Goal: Task Accomplishment & Management: Complete application form

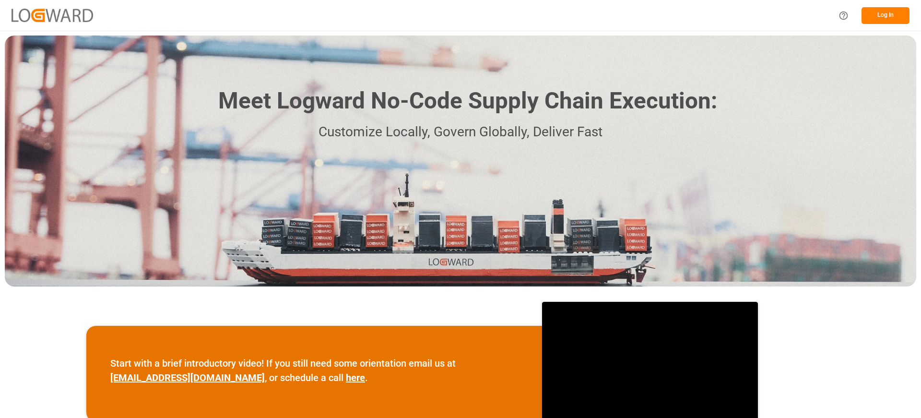
click at [887, 10] on button "Log In" at bounding box center [885, 15] width 48 height 17
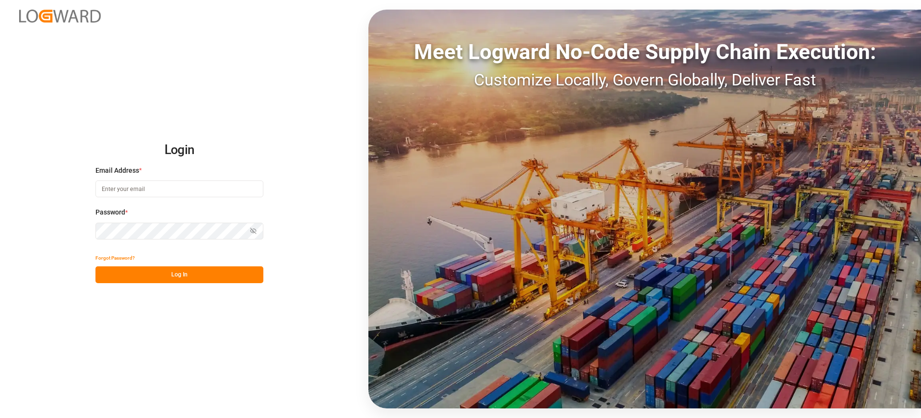
click at [148, 197] on div "Email Address *" at bounding box center [179, 186] width 168 height 42
click at [257, 194] on input at bounding box center [179, 188] width 168 height 17
click at [232, 184] on input at bounding box center [179, 188] width 168 height 17
click at [143, 189] on input at bounding box center [179, 188] width 168 height 17
click at [65, 237] on div "Login Email Address * Email is required. Password * Show password Password is r…" at bounding box center [460, 209] width 921 height 418
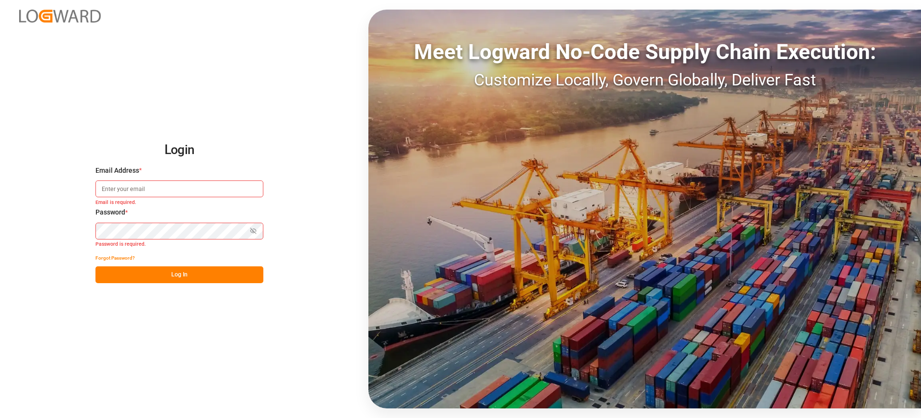
click at [165, 195] on input at bounding box center [179, 188] width 168 height 17
type input "[EMAIL_ADDRESS][PERSON_NAME][DOMAIN_NAME]"
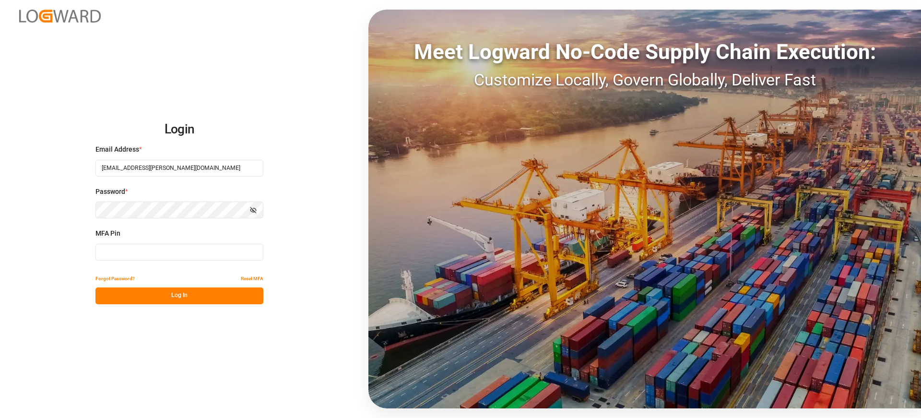
click at [159, 242] on div "MFA Pin" at bounding box center [179, 249] width 168 height 42
type input "201564"
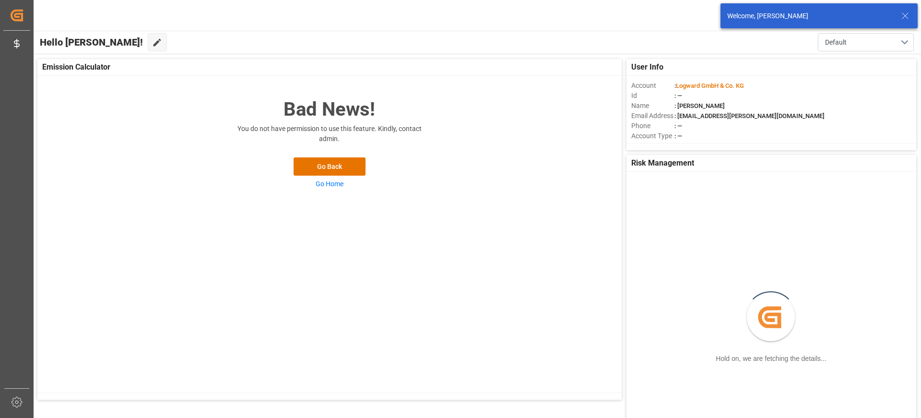
click at [907, 21] on icon at bounding box center [905, 16] width 12 height 12
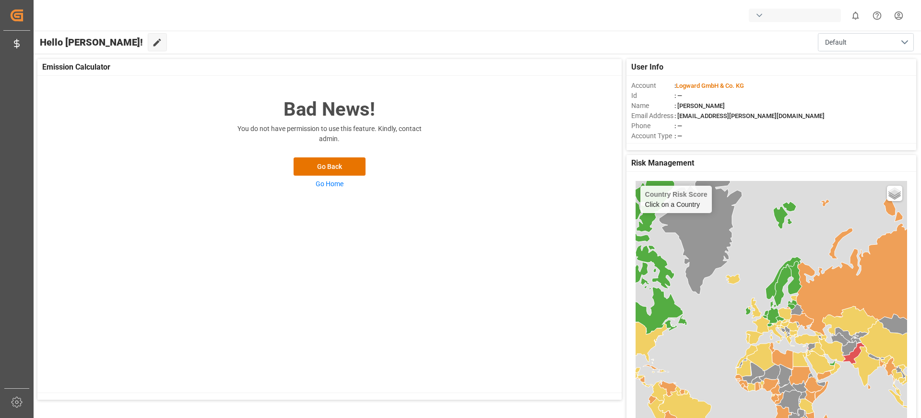
click at [790, 17] on div "button" at bounding box center [795, 15] width 92 height 13
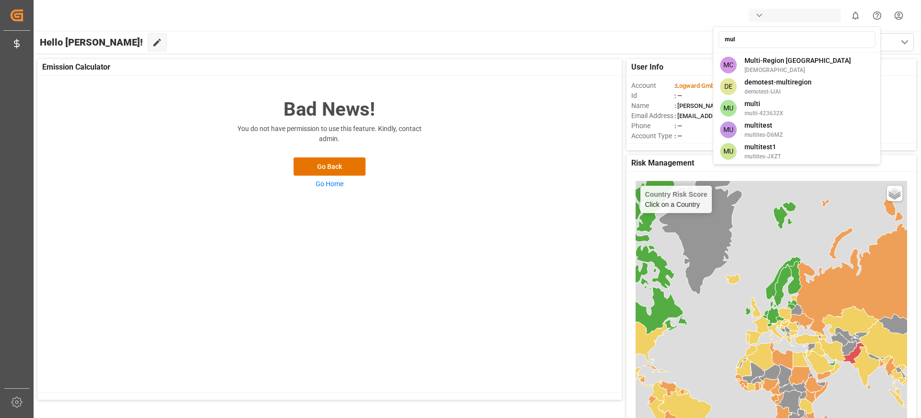
type input "mul"
click at [790, 63] on span "Multi-Region [GEOGRAPHIC_DATA]" at bounding box center [797, 61] width 106 height 10
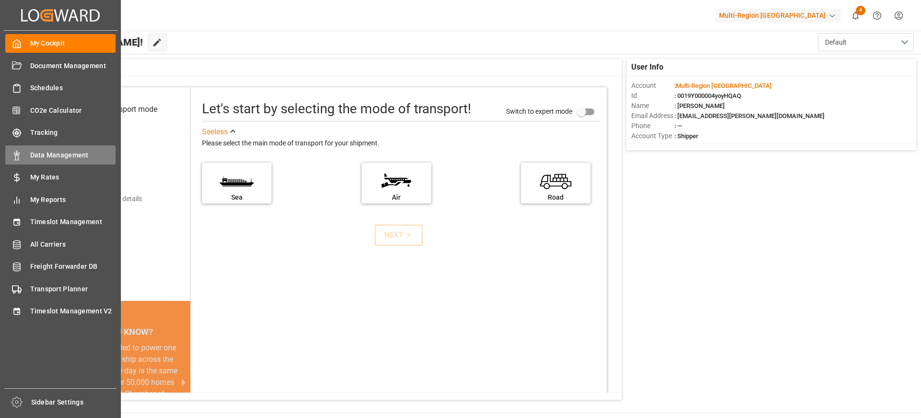
click at [61, 146] on div "Data Management Data Management" at bounding box center [60, 154] width 110 height 19
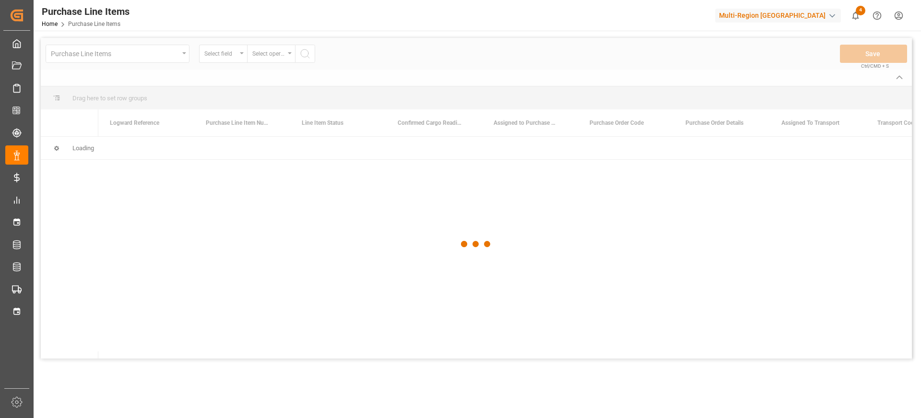
click at [153, 62] on div at bounding box center [476, 244] width 871 height 412
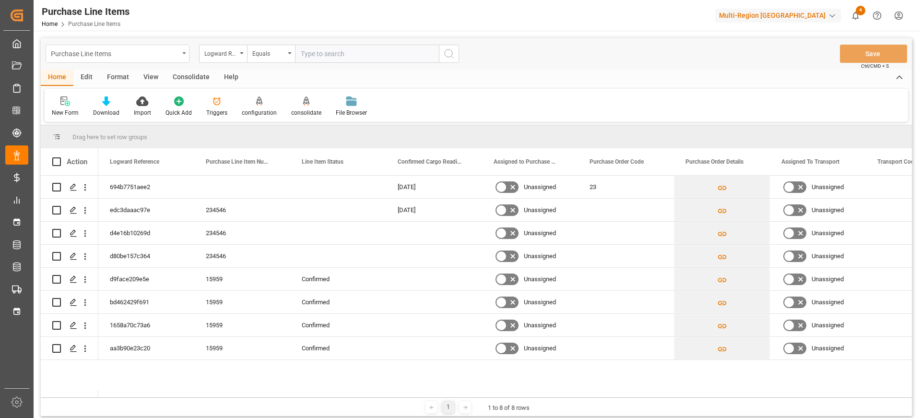
click at [158, 57] on div "Purchase Line Items" at bounding box center [115, 53] width 128 height 12
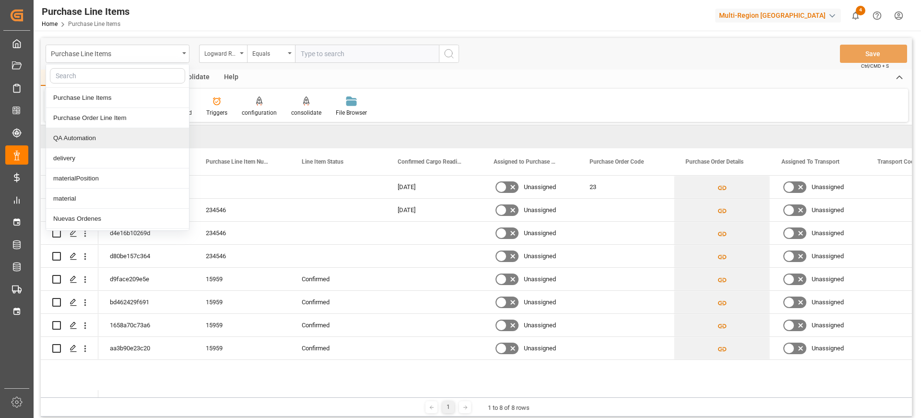
click at [131, 141] on div "QA Automation" at bounding box center [117, 138] width 143 height 20
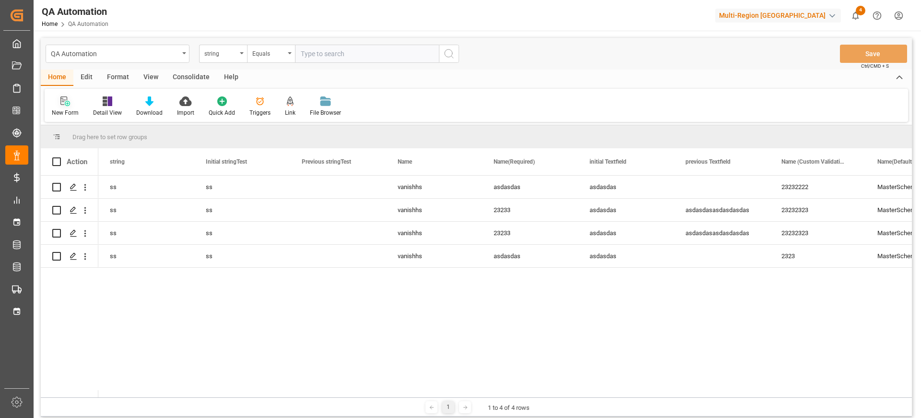
click at [63, 108] on div "New Form" at bounding box center [65, 112] width 27 height 9
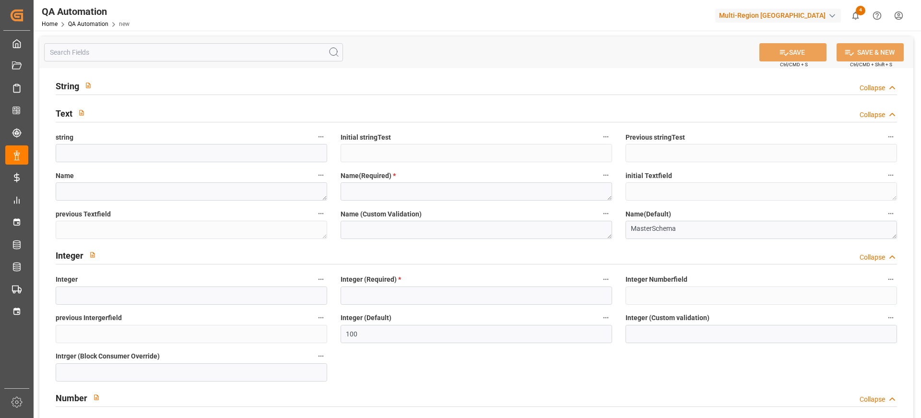
type input "[DATE]"
type input "[DATE] 00:00"
click at [385, 180] on span "Name(Required) *" at bounding box center [368, 176] width 55 height 10
click at [600, 180] on button "Name(Required) *" at bounding box center [606, 175] width 12 height 12
click at [382, 186] on div at bounding box center [460, 209] width 921 height 418
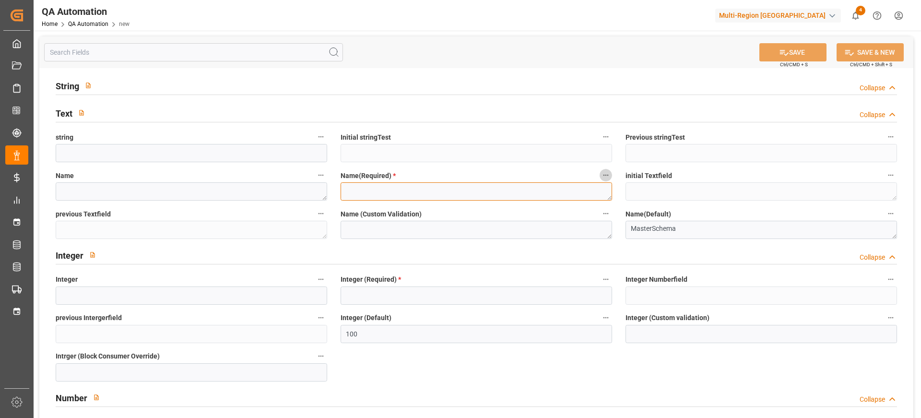
click at [372, 197] on textarea at bounding box center [476, 191] width 271 height 18
type textarea "2323"
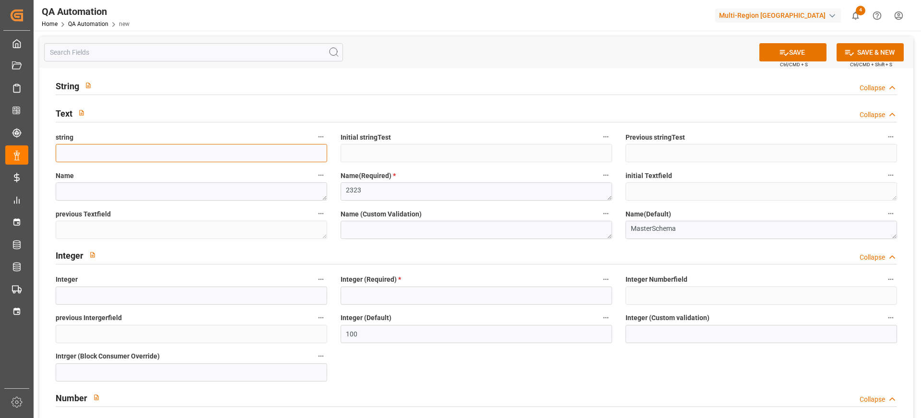
click at [282, 162] on input at bounding box center [191, 153] width 271 height 18
type input "23"
click at [277, 94] on div at bounding box center [476, 94] width 841 height 0
click at [247, 86] on div "String Collapse" at bounding box center [476, 85] width 841 height 18
click at [189, 85] on div "String Expand" at bounding box center [476, 85] width 841 height 18
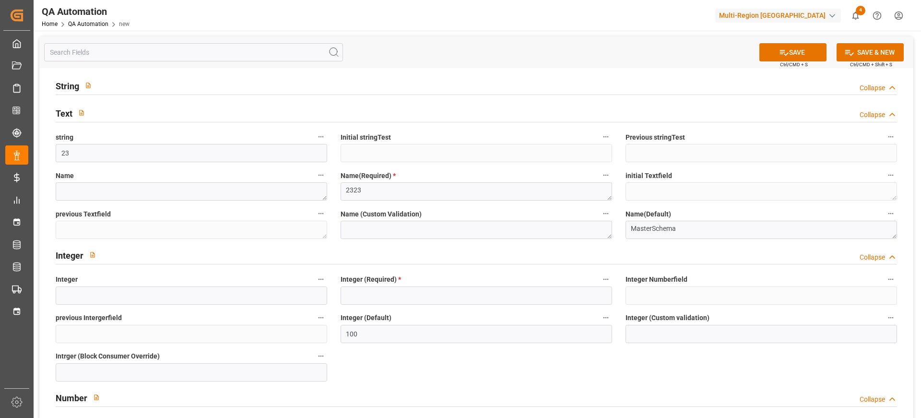
click at [68, 87] on h2 "String" at bounding box center [68, 86] width 24 height 13
click at [111, 86] on div "String Expand" at bounding box center [476, 85] width 841 height 18
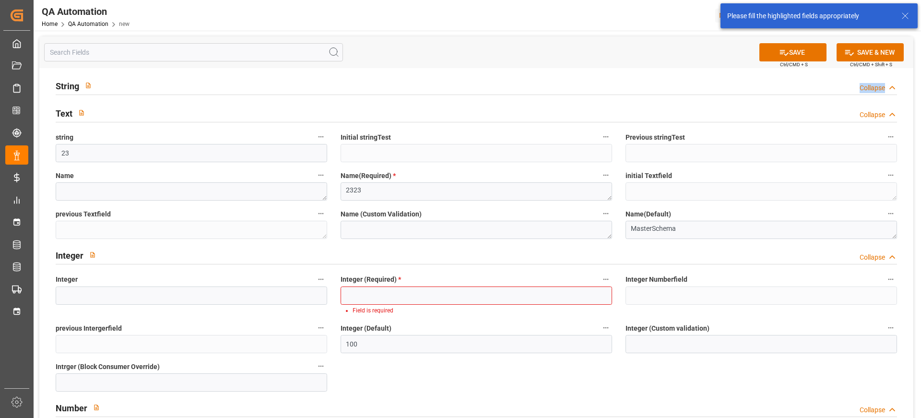
click at [175, 88] on div "String Collapse" at bounding box center [476, 85] width 841 height 18
click at [175, 88] on div "String Expand" at bounding box center [476, 85] width 841 height 18
click at [175, 88] on div "String Collapse" at bounding box center [476, 85] width 841 height 18
click at [894, 83] on icon at bounding box center [892, 88] width 10 height 10
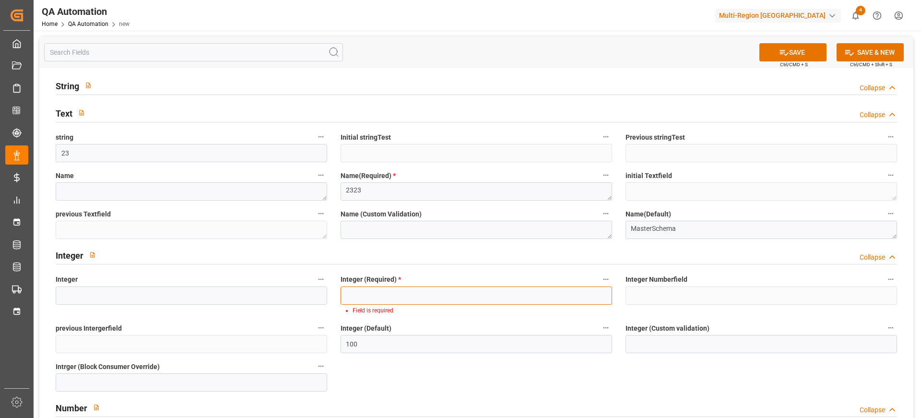
click at [370, 299] on input "text" at bounding box center [476, 295] width 271 height 18
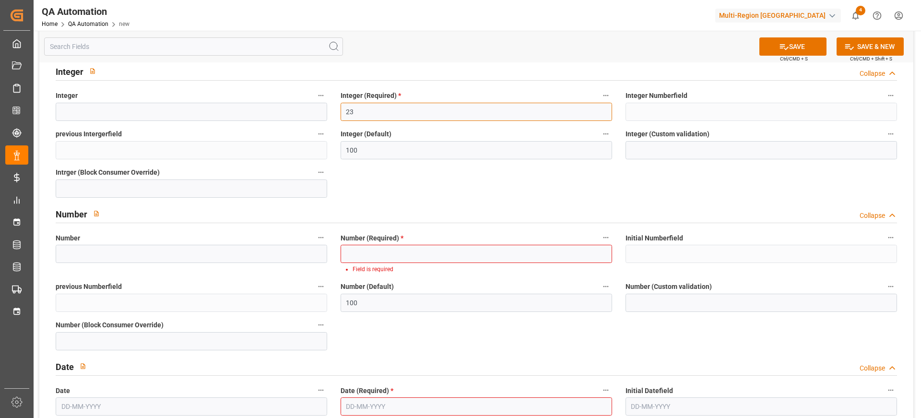
type input "23"
click at [425, 260] on input "text" at bounding box center [476, 254] width 271 height 18
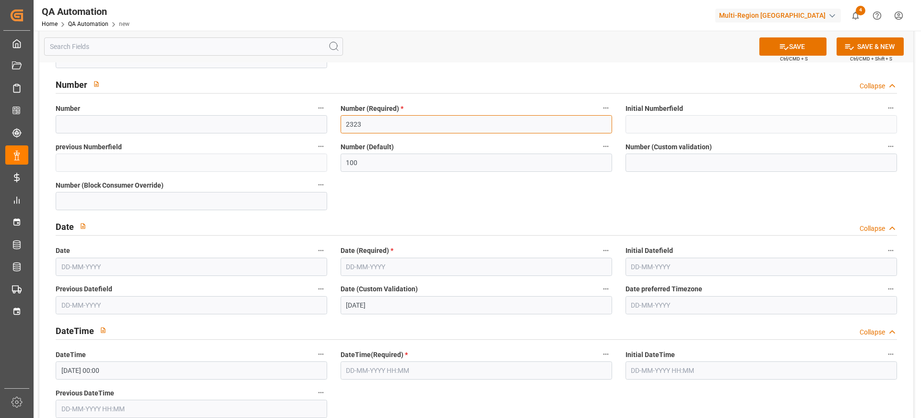
scroll to position [400, 0]
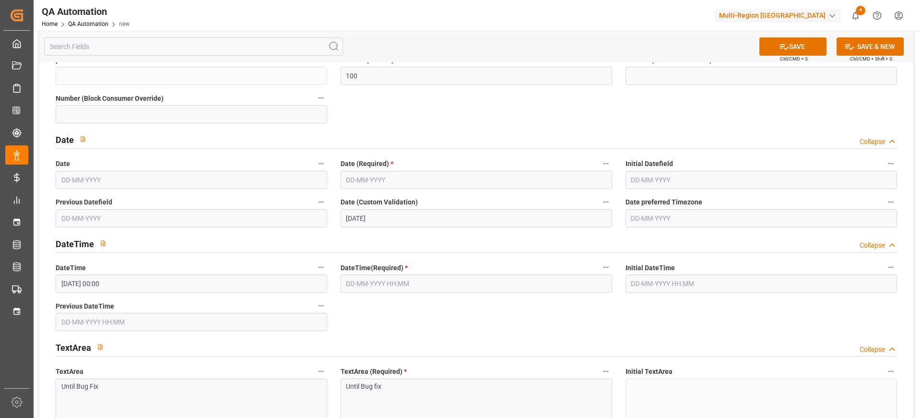
type input "2323"
click at [431, 171] on input "text" at bounding box center [476, 180] width 271 height 18
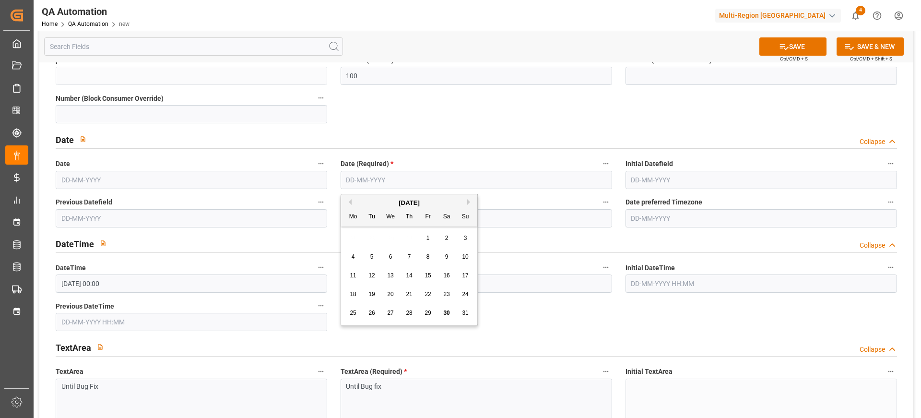
click at [419, 297] on div "18 19 20 21 22 23 24" at bounding box center [409, 294] width 131 height 19
click at [424, 297] on div "22" at bounding box center [428, 295] width 12 height 12
type input "22-08-2025"
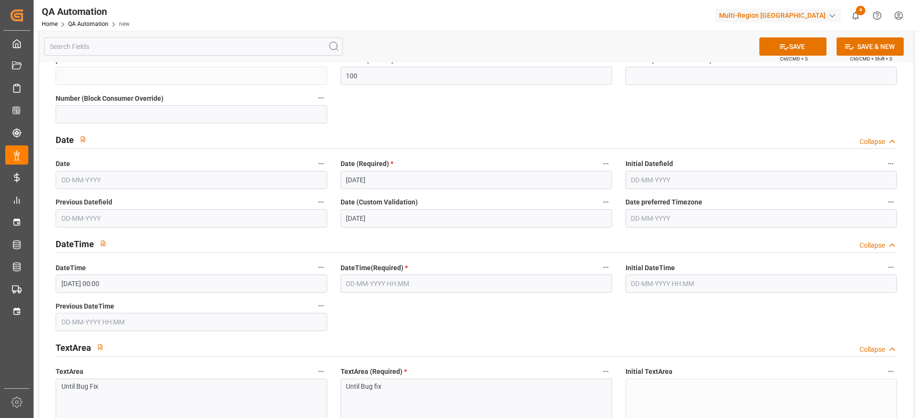
scroll to position [441, 0]
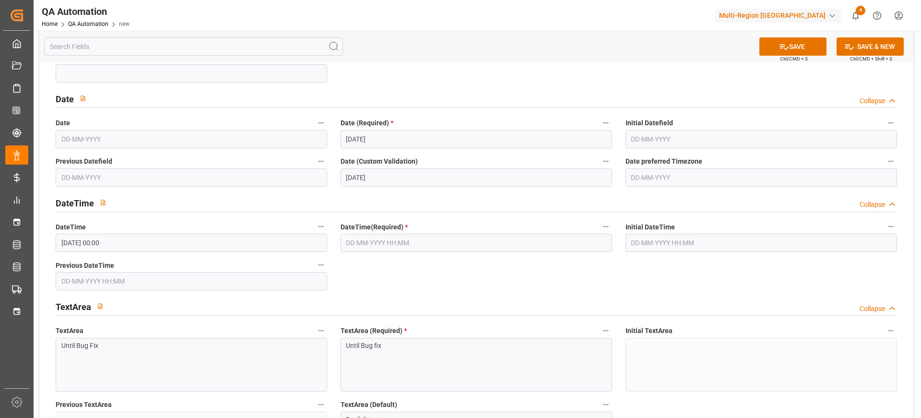
click at [408, 237] on input "text" at bounding box center [476, 243] width 271 height 18
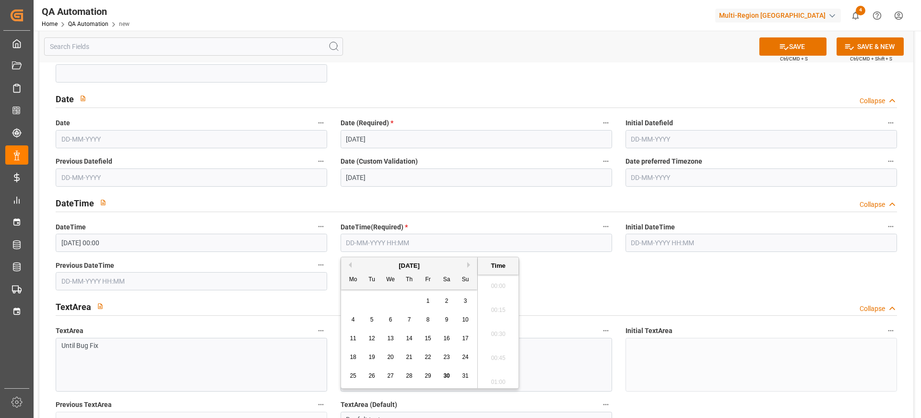
scroll to position [1370, 0]
click at [419, 321] on div "4 5 6 7 8 9 10" at bounding box center [409, 319] width 131 height 19
click at [426, 319] on span "8" at bounding box center [427, 319] width 3 height 7
type input "08-08-2025 00:00"
click at [559, 297] on div "TextArea Collapse" at bounding box center [476, 306] width 841 height 18
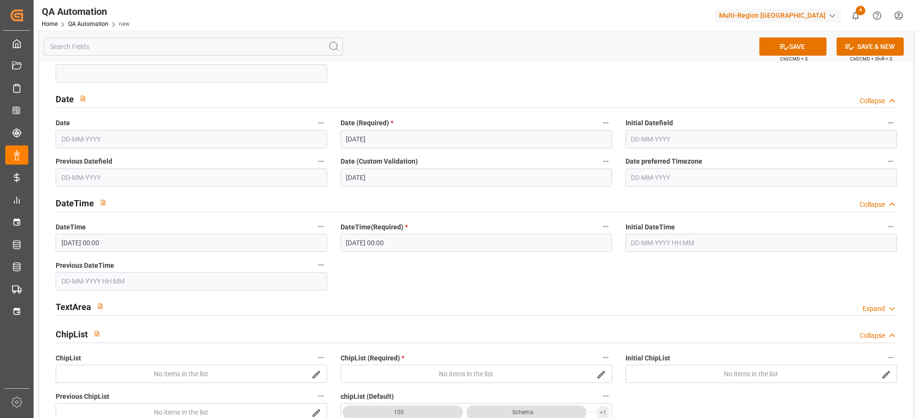
scroll to position [556, 0]
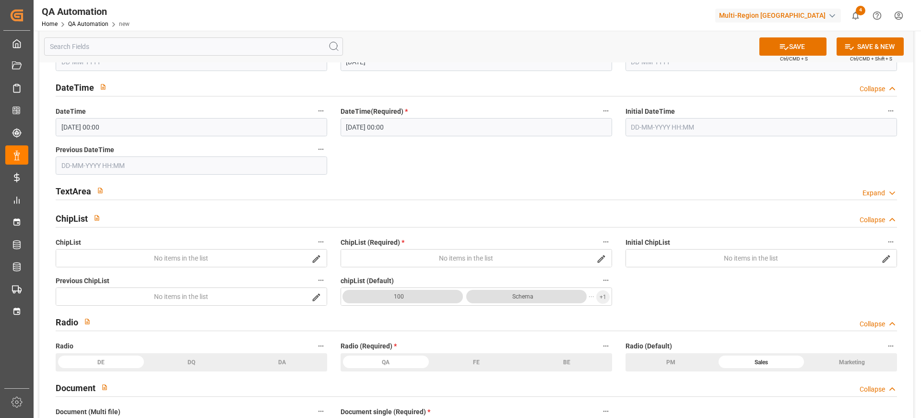
click at [472, 249] on button "No items in the list" at bounding box center [466, 258] width 250 height 18
type input "aasd"
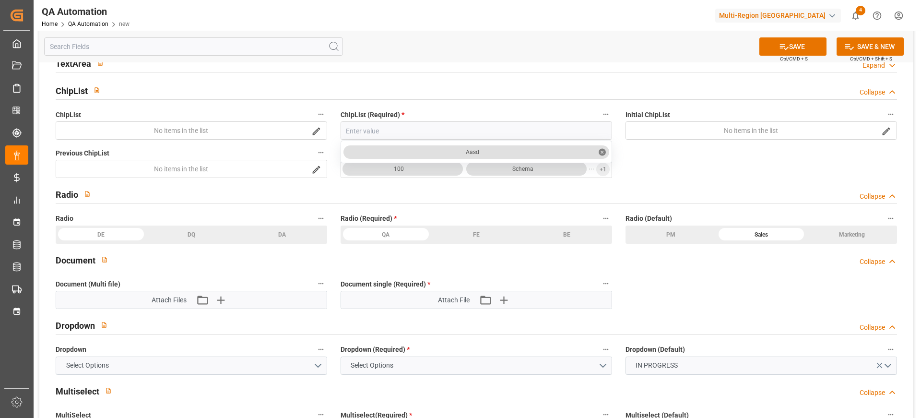
click at [465, 228] on div "FE" at bounding box center [476, 234] width 91 height 18
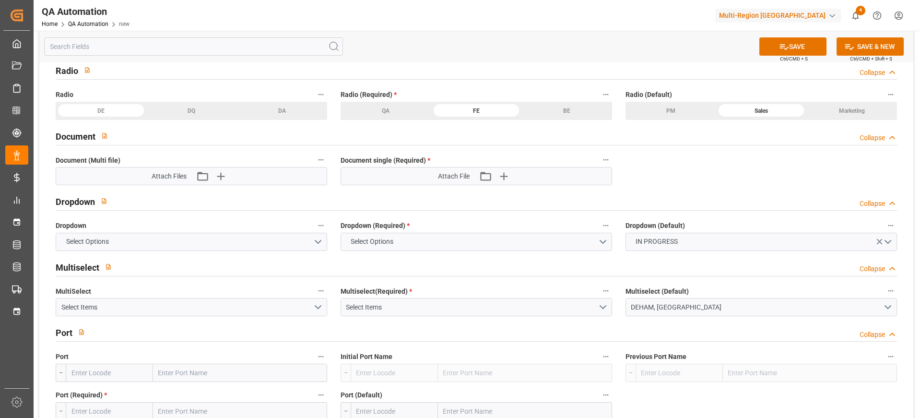
scroll to position [835, 0]
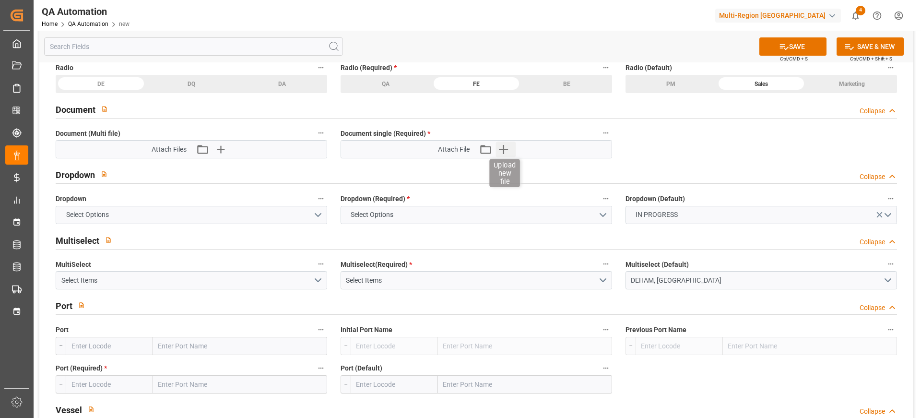
click at [508, 149] on icon "button" at bounding box center [503, 149] width 9 height 9
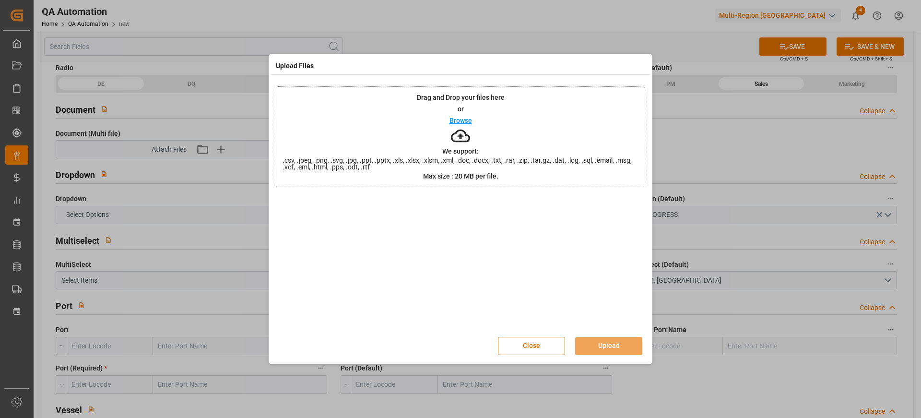
click at [456, 143] on icon at bounding box center [460, 135] width 19 height 19
click at [613, 348] on button "Upload" at bounding box center [608, 346] width 67 height 18
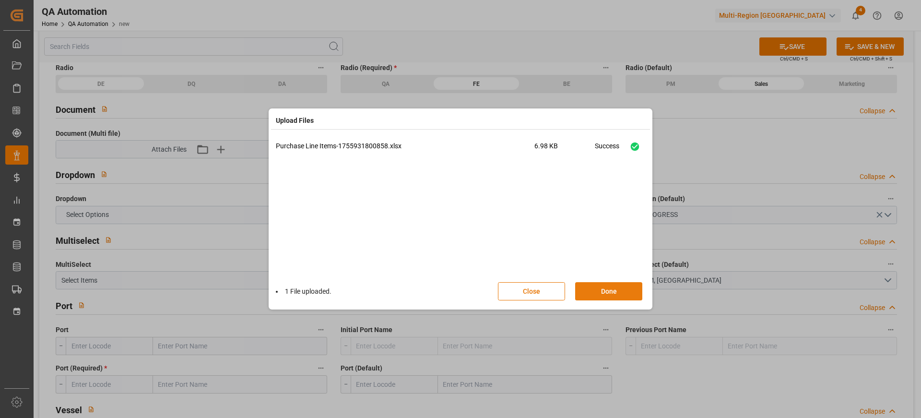
click at [593, 293] on button "Done" at bounding box center [608, 291] width 67 height 18
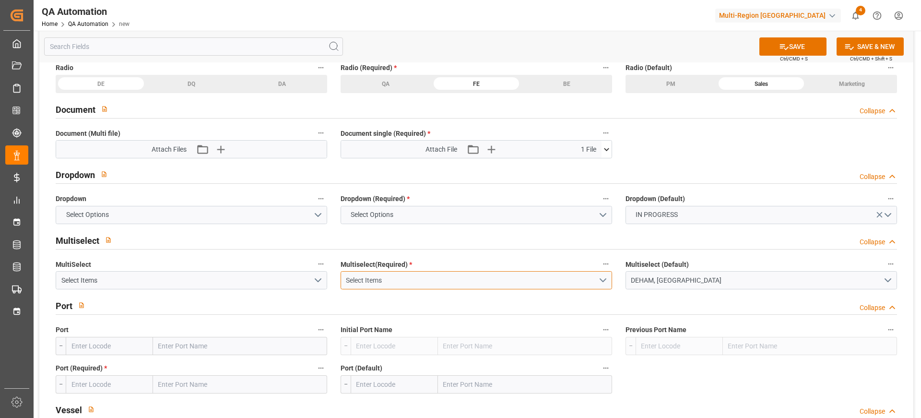
click at [560, 278] on div "Select Items" at bounding box center [472, 280] width 252 height 10
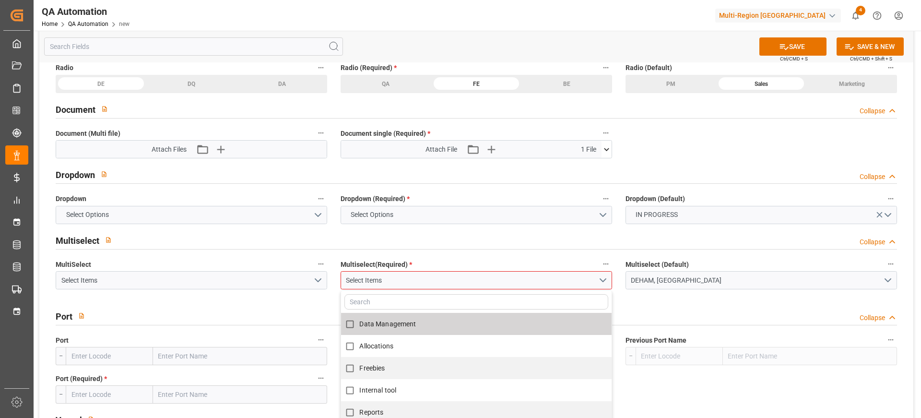
click at [415, 328] on span "Data Management" at bounding box center [387, 324] width 57 height 10
checkbox input "true"
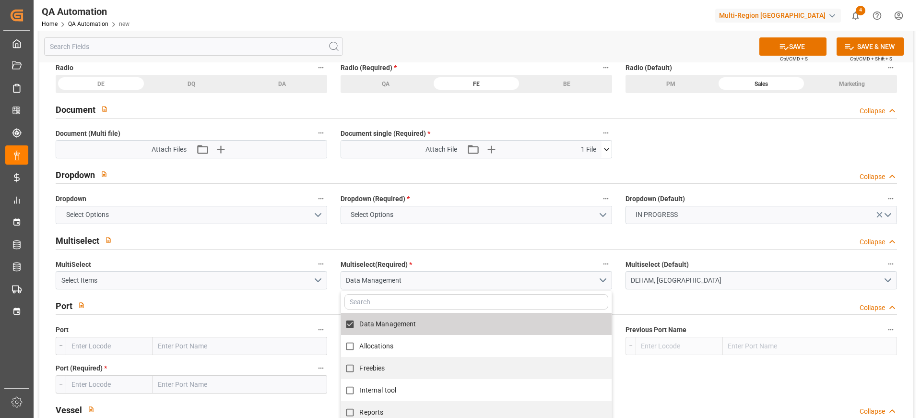
click at [283, 321] on div "Port --" at bounding box center [191, 339] width 285 height 38
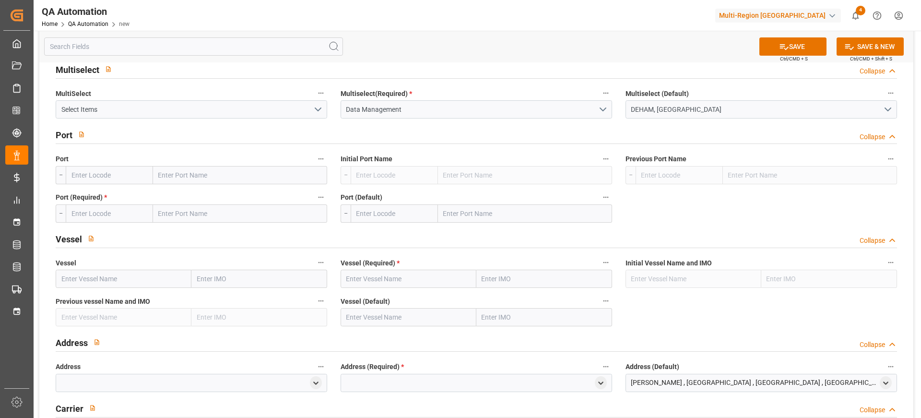
scroll to position [1073, 0]
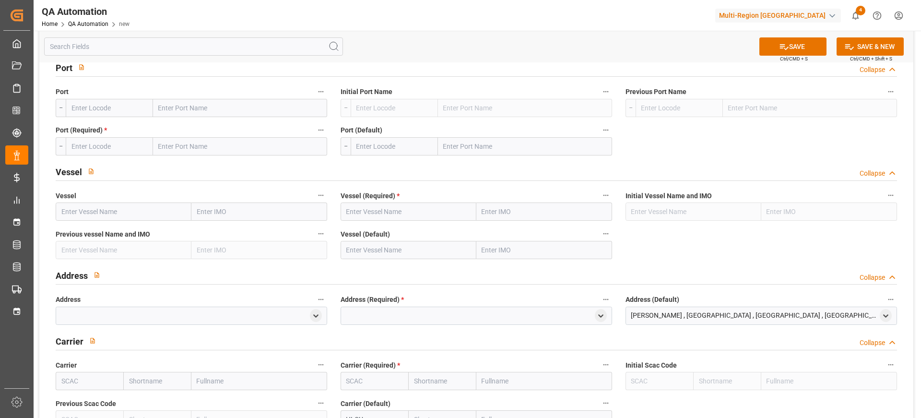
click at [385, 224] on div "Vessel (Default)" at bounding box center [476, 243] width 285 height 38
click at [410, 217] on input "text" at bounding box center [409, 211] width 136 height 18
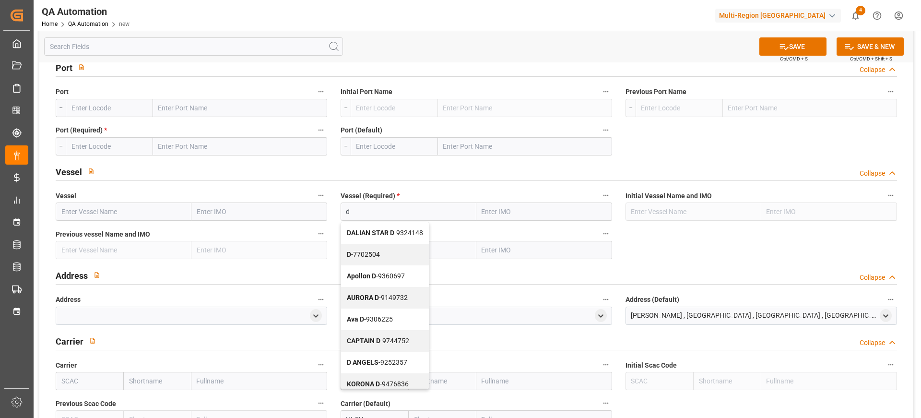
click at [377, 246] on div "D - 7702504" at bounding box center [385, 255] width 88 height 22
type input "D"
type input "7702504"
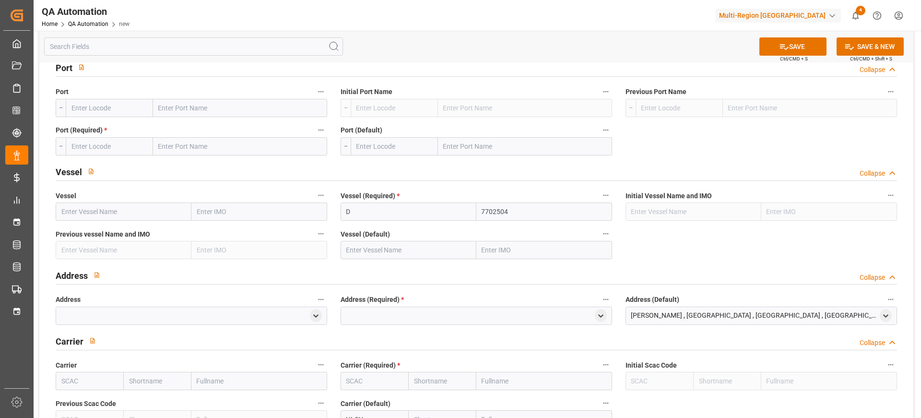
type input "D"
click at [394, 258] on input "text" at bounding box center [409, 250] width 136 height 18
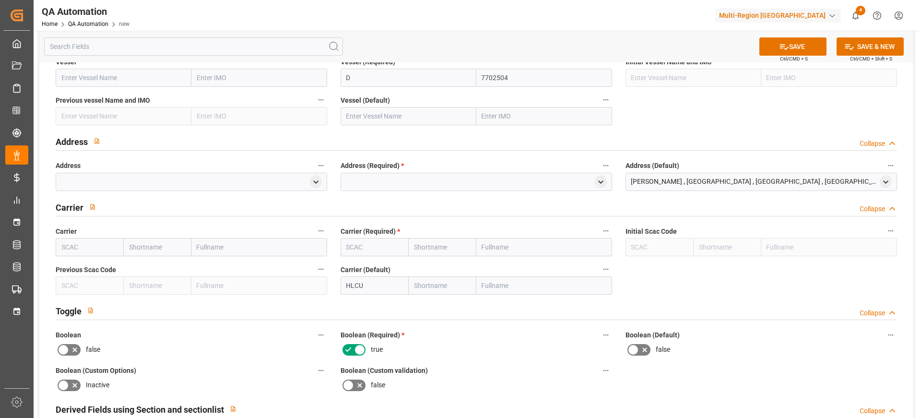
scroll to position [1223, 0]
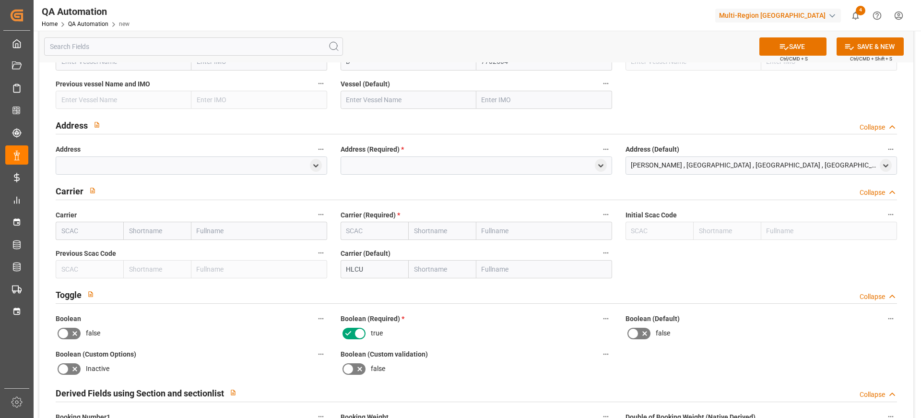
click at [609, 162] on div at bounding box center [476, 165] width 271 height 18
click at [597, 166] on icon "open menu" at bounding box center [601, 166] width 8 height 8
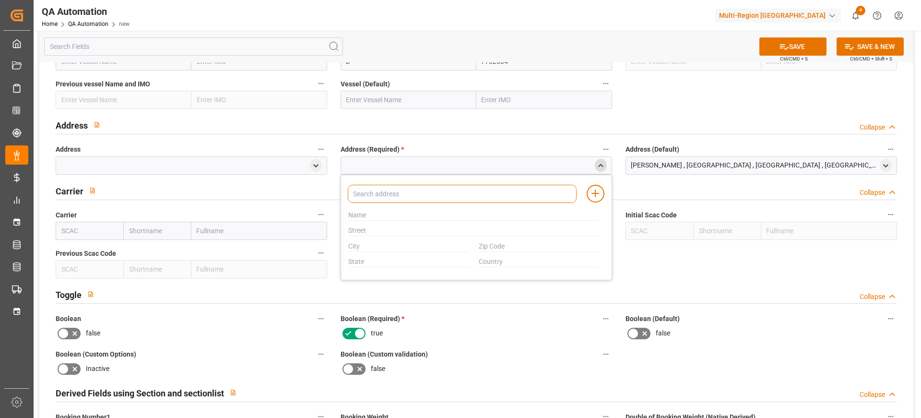
click at [421, 199] on input at bounding box center [462, 194] width 229 height 18
type input "d"
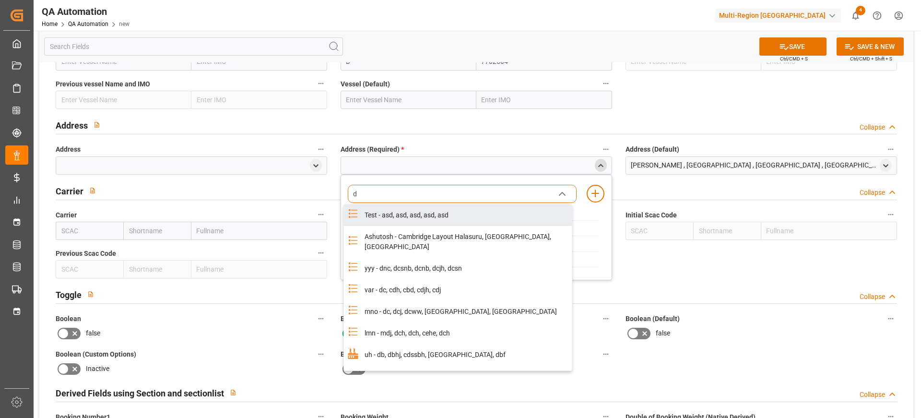
click at [396, 225] on div "Test - asd, asd, asd, asd, asd" at bounding box center [465, 215] width 213 height 22
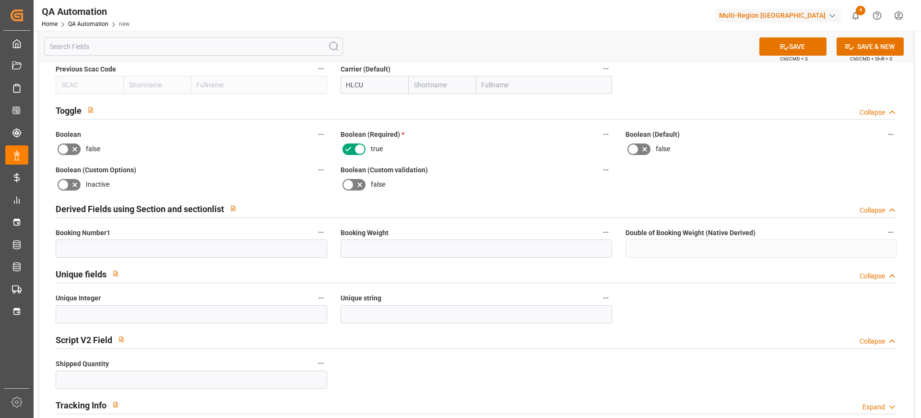
scroll to position [1442, 0]
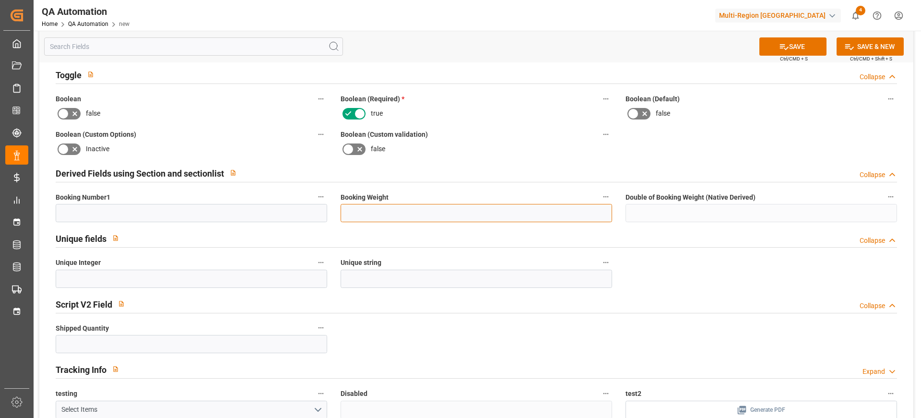
click at [379, 216] on input "text" at bounding box center [476, 213] width 271 height 18
type input "22"
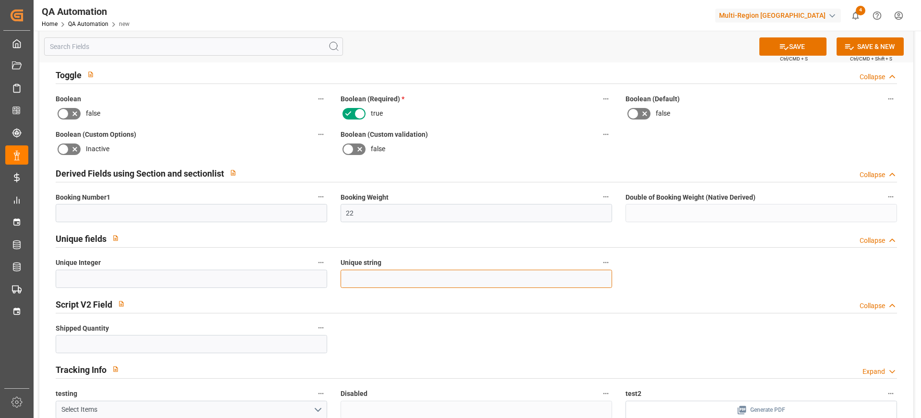
click at [386, 271] on input at bounding box center [476, 279] width 271 height 18
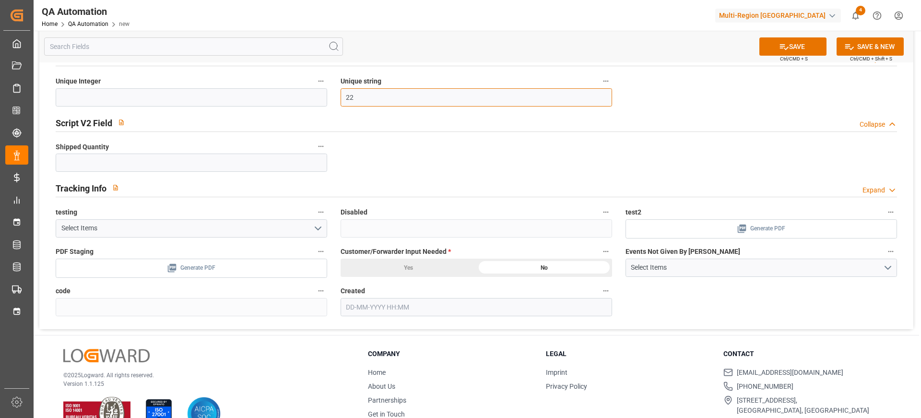
scroll to position [1650, 0]
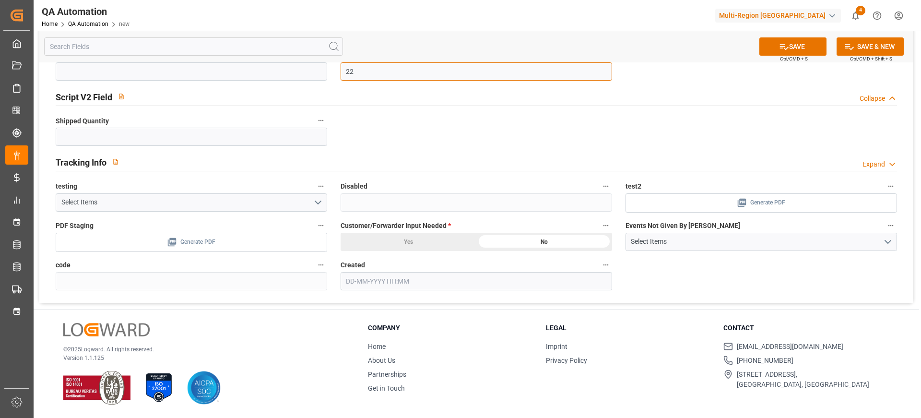
type input "22"
click at [436, 242] on div "Yes" at bounding box center [409, 242] width 136 height 18
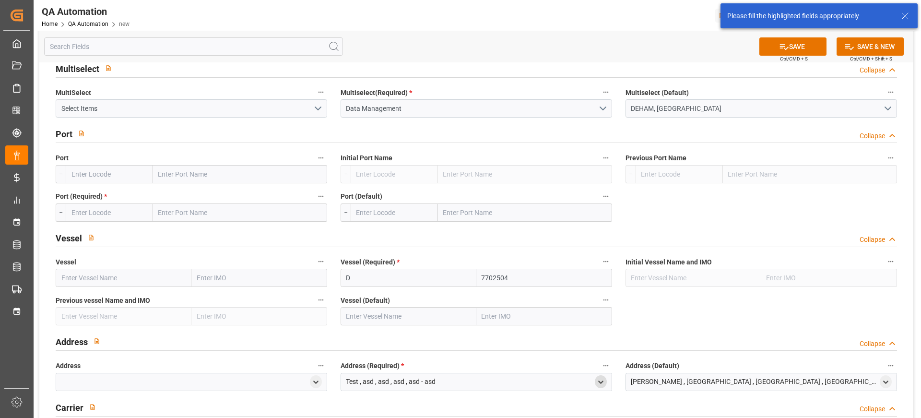
scroll to position [825, 0]
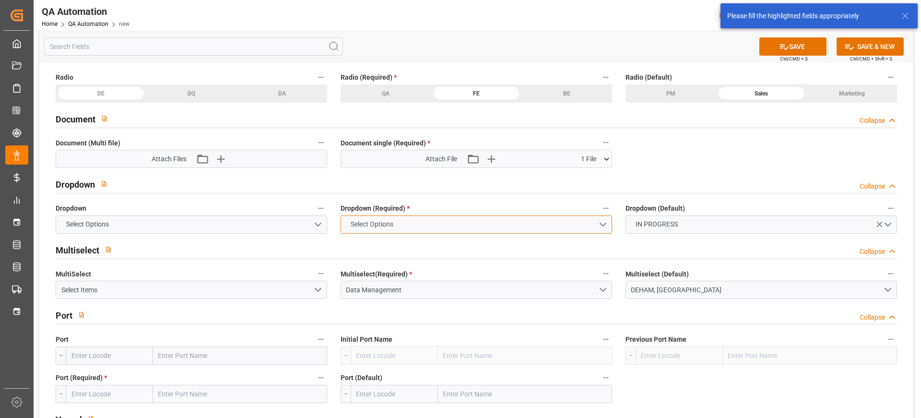
click at [449, 219] on button "Select Options" at bounding box center [476, 224] width 271 height 18
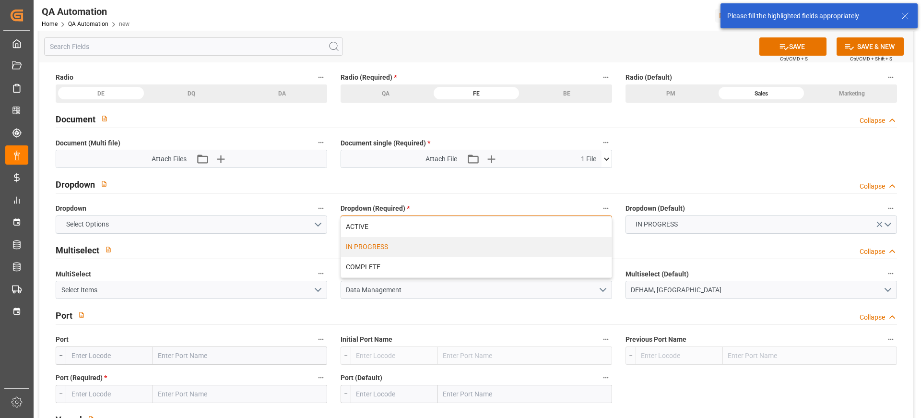
click at [419, 254] on div "IN PROGRESS" at bounding box center [476, 247] width 271 height 20
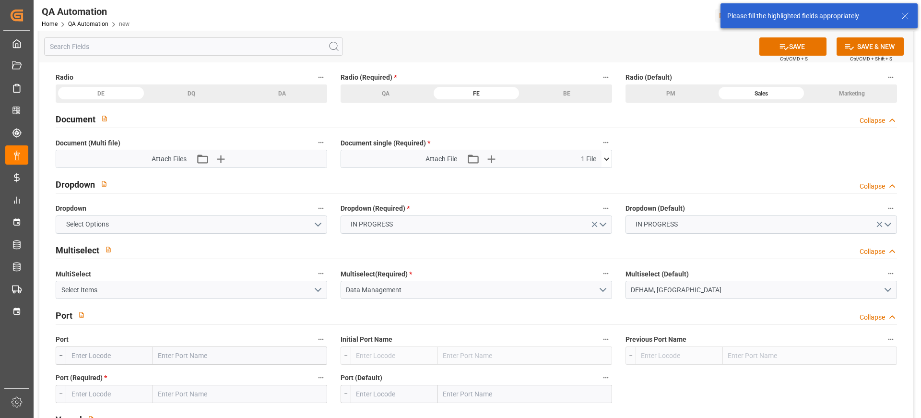
click at [482, 148] on label "Document single (Required) *" at bounding box center [476, 142] width 271 height 13
click at [600, 148] on button "Document single (Required) *" at bounding box center [606, 142] width 12 height 12
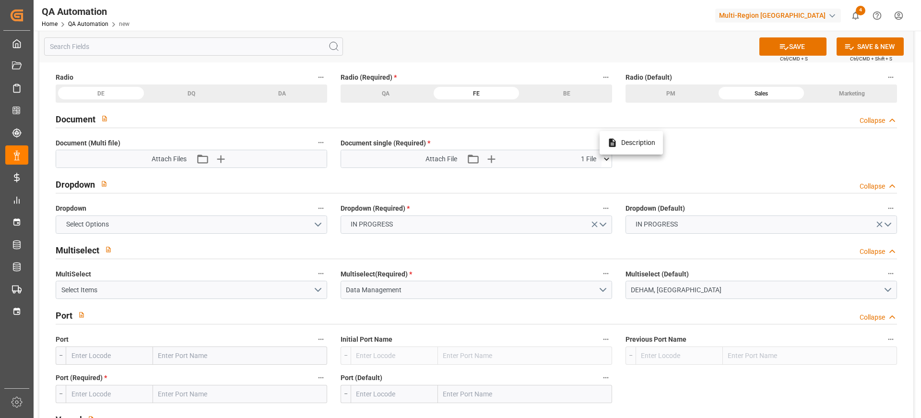
click at [526, 128] on div at bounding box center [460, 209] width 921 height 418
click at [789, 49] on button "SAVE" at bounding box center [792, 46] width 67 height 18
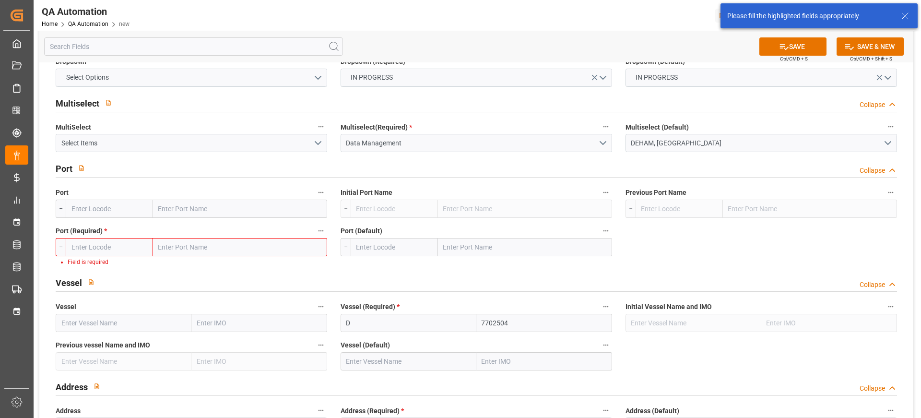
scroll to position [994, 0]
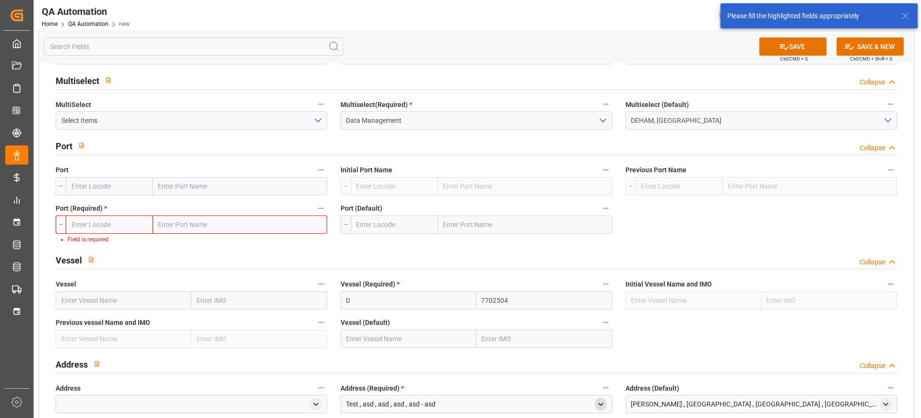
click at [113, 226] on input "text" at bounding box center [109, 224] width 87 height 18
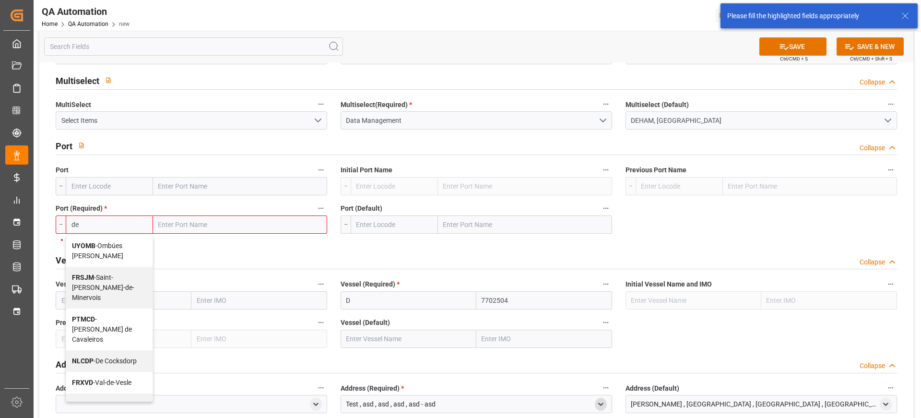
click at [101, 254] on div "UYOMB - Ombúes de Lavalle" at bounding box center [109, 251] width 86 height 32
type input "UYOMB"
type input "Ombúes de Lavalle"
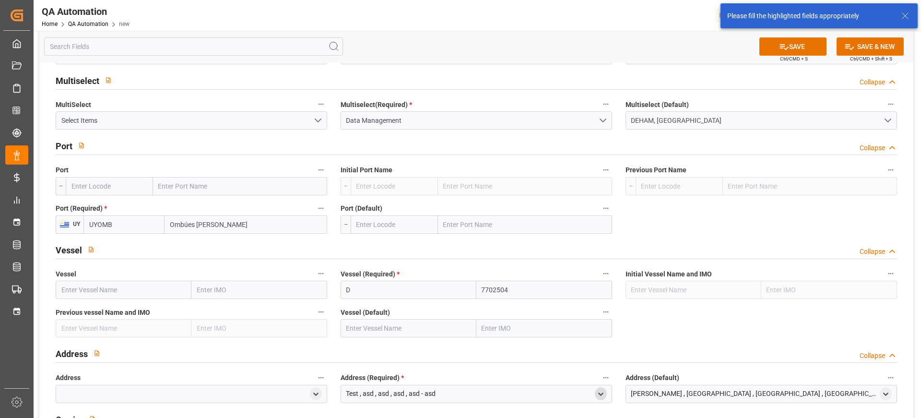
type input "UYOMB"
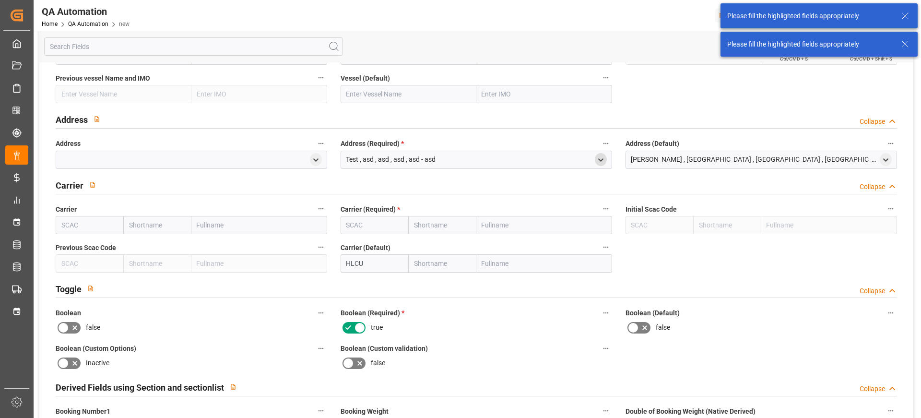
scroll to position [1229, 0]
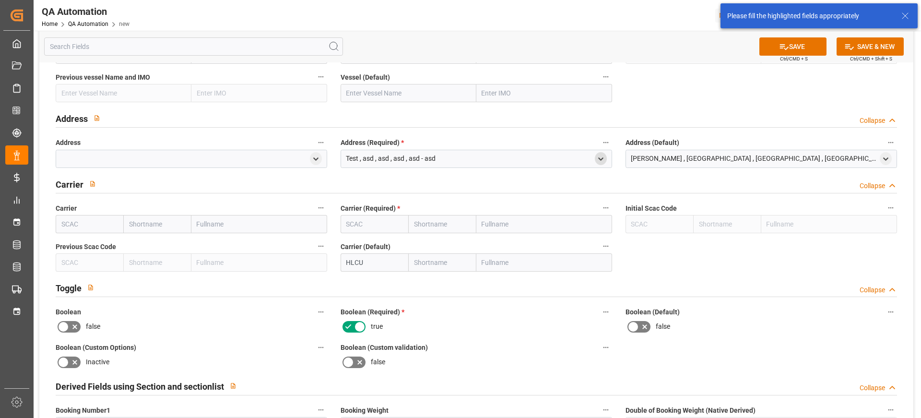
click at [354, 331] on icon at bounding box center [360, 327] width 12 height 12
click at [0, 0] on input "checkbox" at bounding box center [0, 0] width 0 height 0
click at [354, 331] on icon at bounding box center [360, 327] width 12 height 12
click at [0, 0] on input "checkbox" at bounding box center [0, 0] width 0 height 0
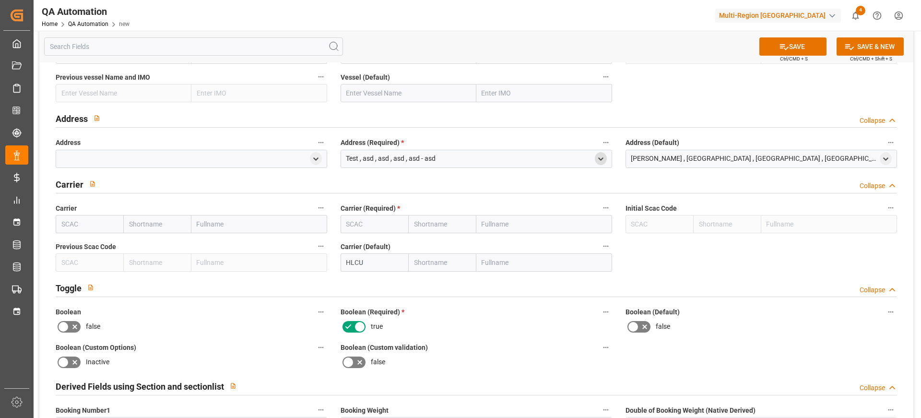
click at [380, 227] on input "text" at bounding box center [375, 224] width 68 height 18
click at [365, 256] on div "ONEY" at bounding box center [355, 267] width 29 height 22
type input "ONEY"
type input "ONE"
type input "Ocean Network Express"
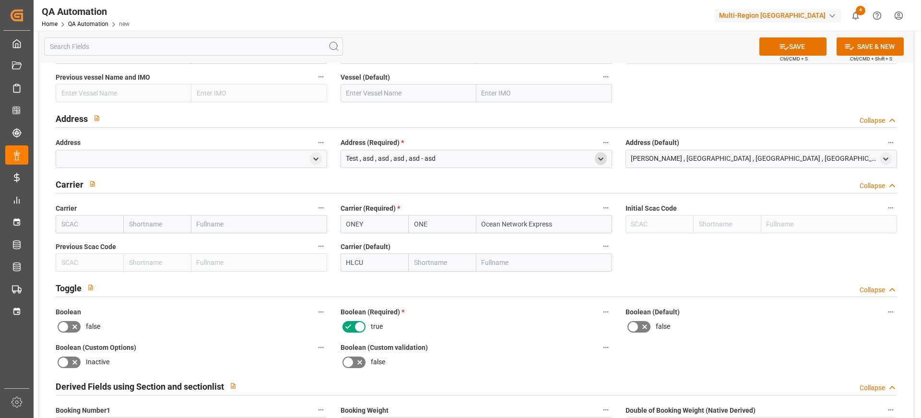
type input "ONEY"
type input "23"
type textarea "2323"
type input "D"
type input "7702504"
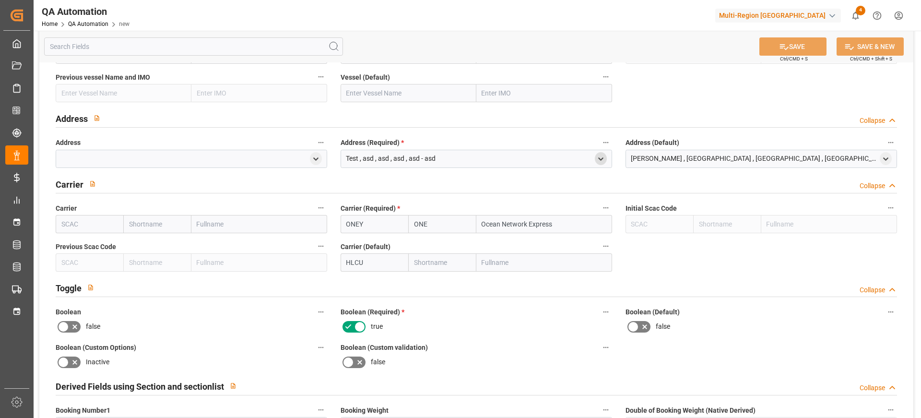
type input "ONEY"
type input "ONE"
type input "Ocean Network Express"
type input "Hapag Lloyd"
type input "Hapag Lloyd Aktiengesellschaft"
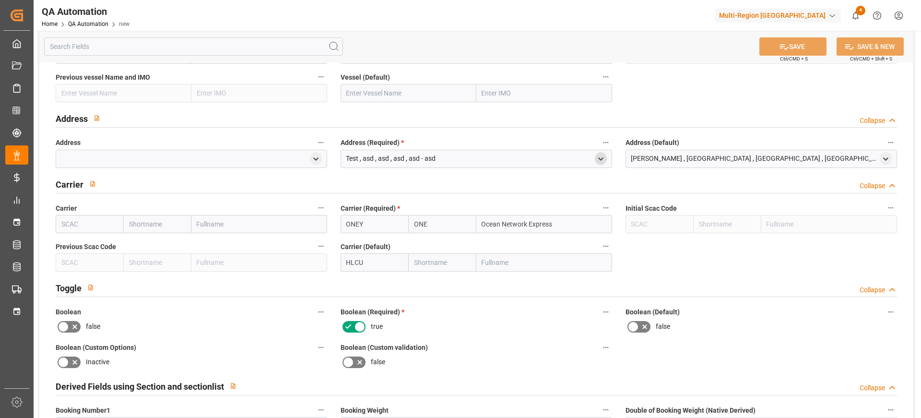
type input "61bd1a628cbf"
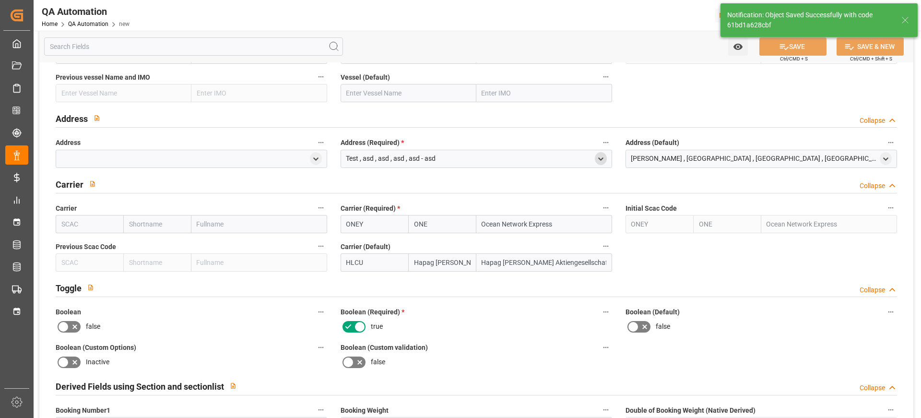
type input "23"
type input "2323"
type input "44"
type input "22-08-2025"
type input "08-08-2025 00:00"
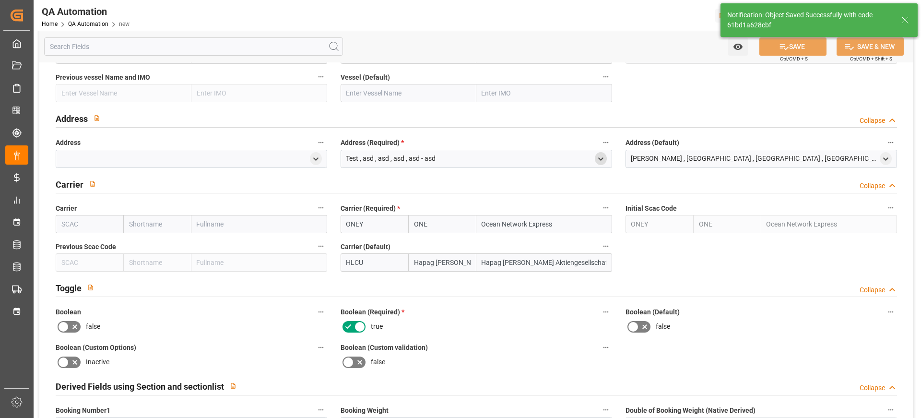
type input "30-08-2025 14:46"
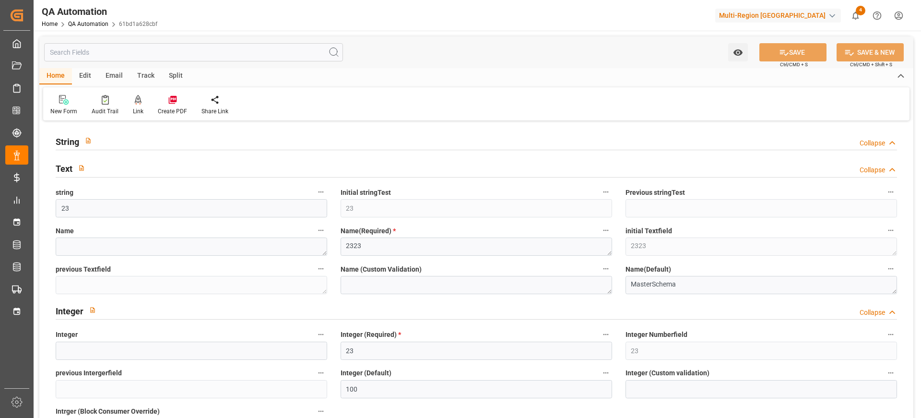
type input "[DATE]"
type input "[DATE] 00:00"
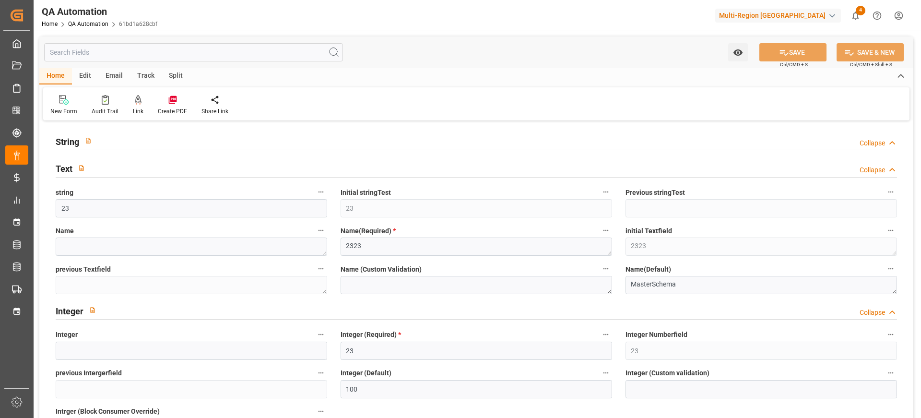
type input "[DATE] 00:00"
type input "[DATE] 14:46"
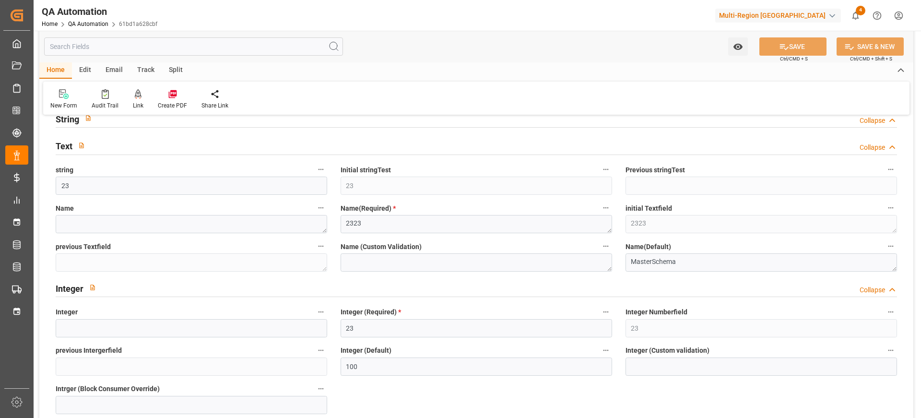
scroll to position [24, 0]
click at [171, 186] on input "23" at bounding box center [191, 184] width 271 height 18
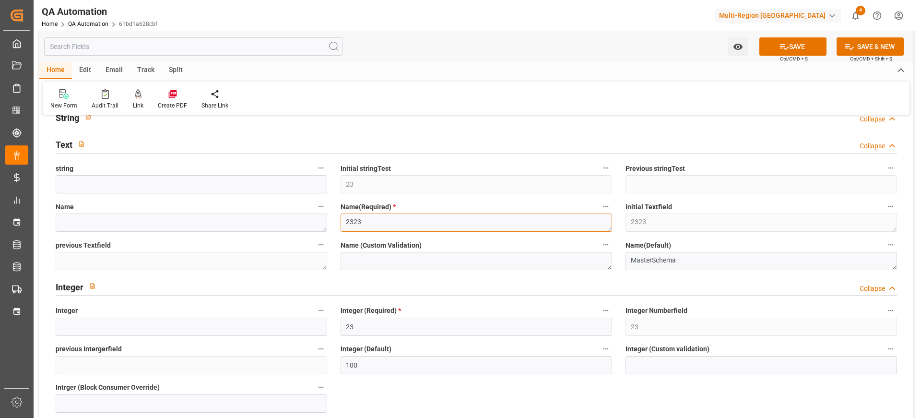
click at [411, 224] on textarea "2323" at bounding box center [476, 222] width 271 height 18
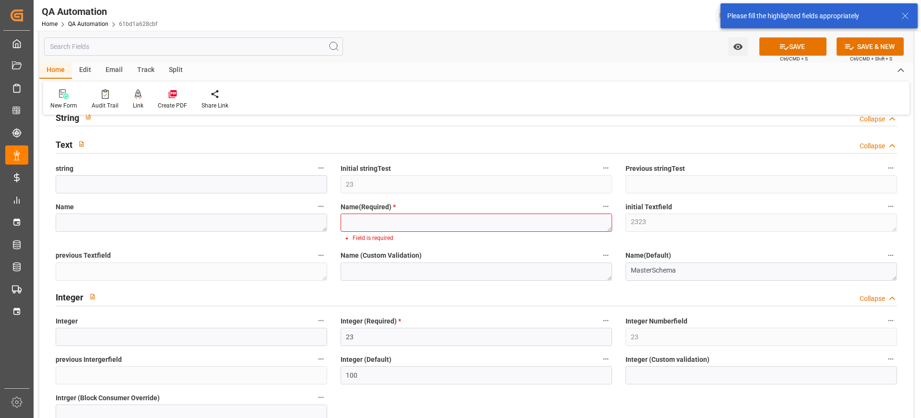
scroll to position [23, 0]
click at [383, 230] on textarea "2323" at bounding box center [476, 224] width 271 height 18
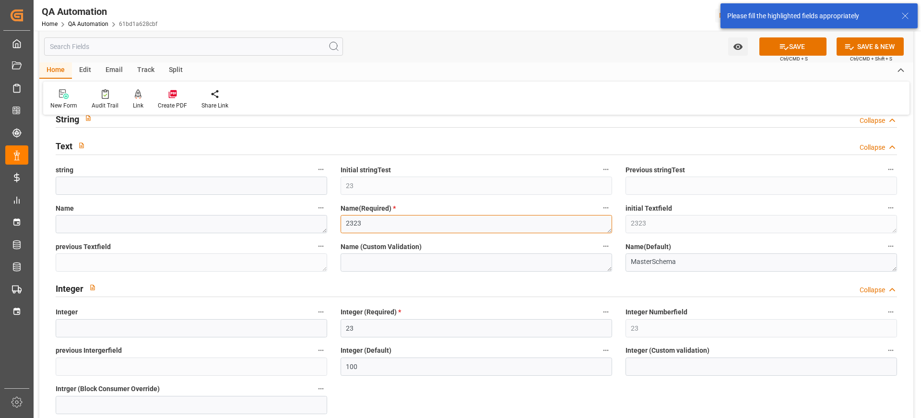
type textarea "2323"
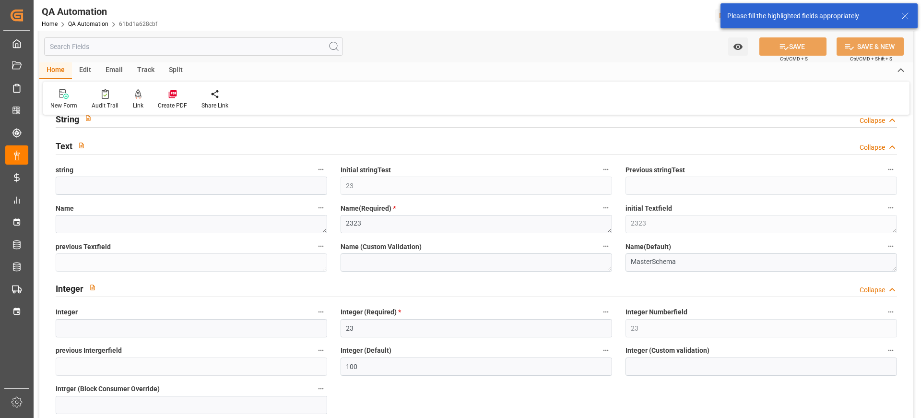
click at [85, 68] on div "Edit" at bounding box center [85, 70] width 26 height 16
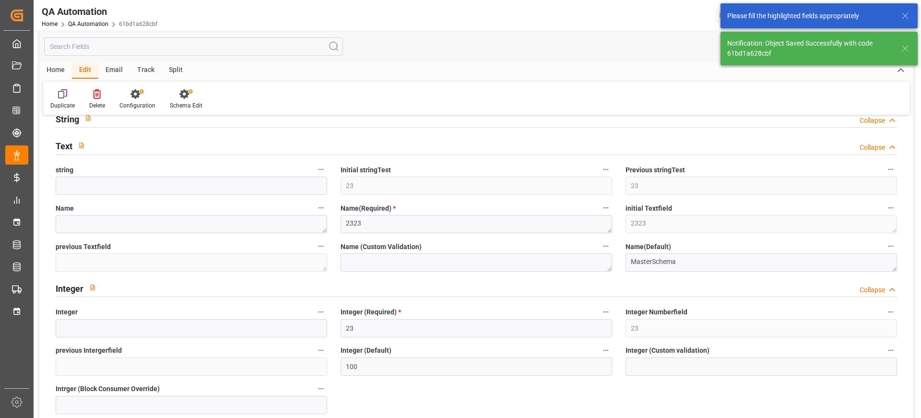
type input "23"
click at [193, 95] on div at bounding box center [186, 94] width 33 height 10
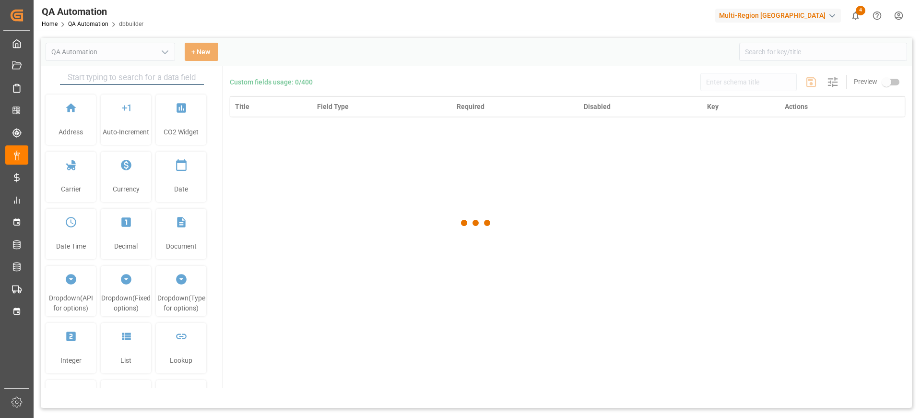
type input "QA Automation"
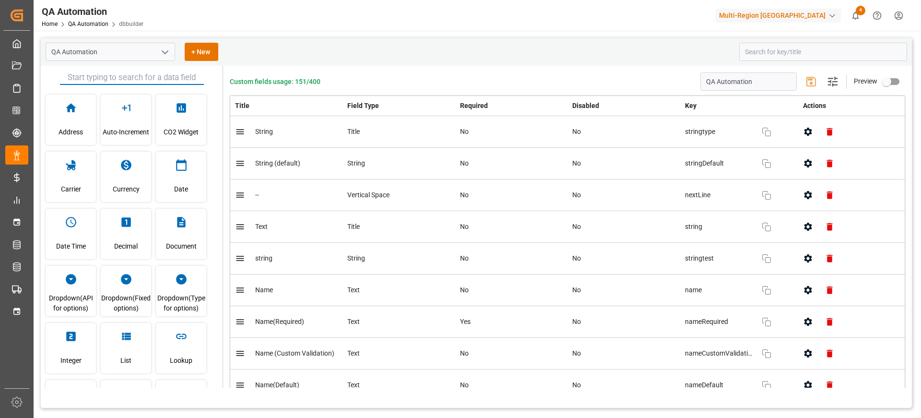
click at [110, 78] on input "text" at bounding box center [132, 78] width 144 height 14
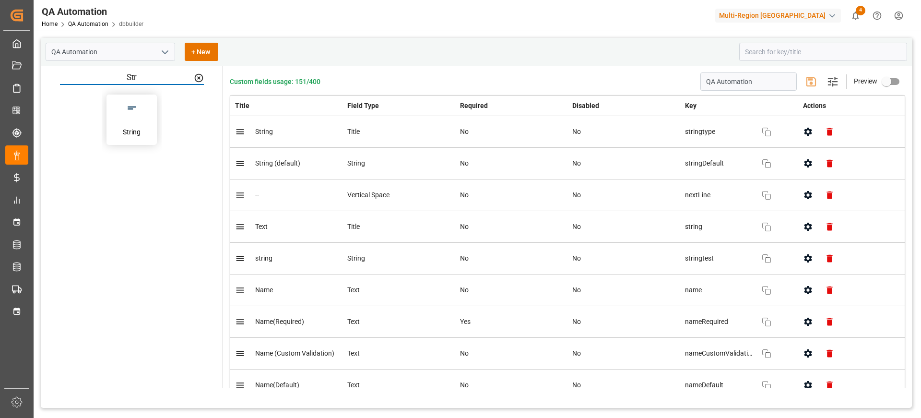
type input "Str"
click at [128, 114] on button "button" at bounding box center [131, 107] width 17 height 17
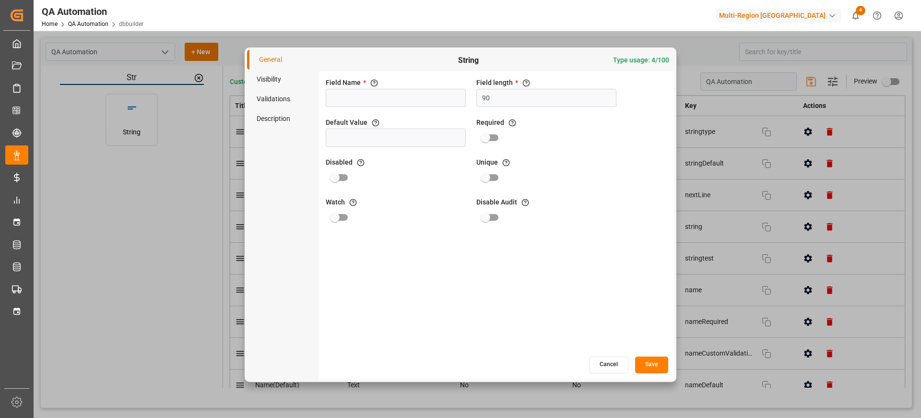
click at [476, 62] on span "String" at bounding box center [468, 61] width 289 height 12
copy span "String"
click at [382, 98] on input at bounding box center [396, 98] width 140 height 18
paste input "String"
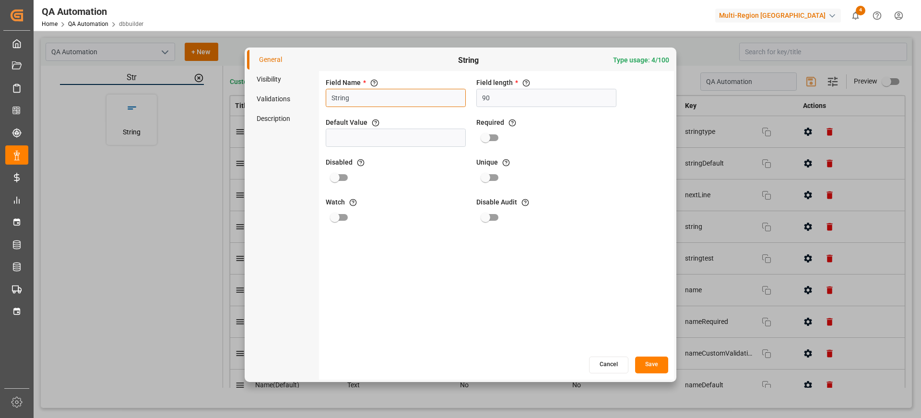
paste input "String"
type input "String String"
click at [639, 360] on button "Save" at bounding box center [651, 364] width 33 height 17
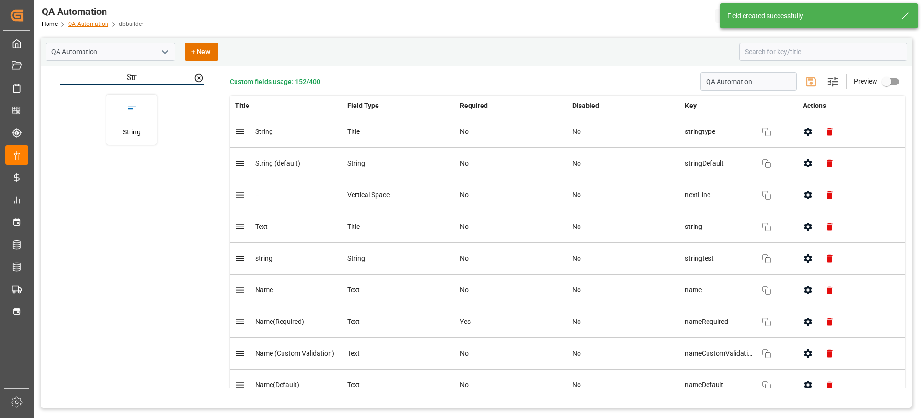
click at [78, 25] on link "QA Automation" at bounding box center [88, 24] width 40 height 7
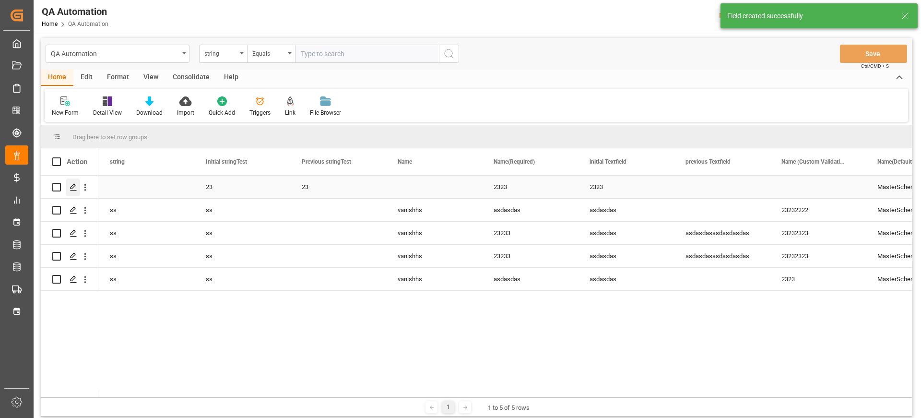
click at [75, 185] on polygon "Press SPACE to select this row." at bounding box center [73, 186] width 5 height 5
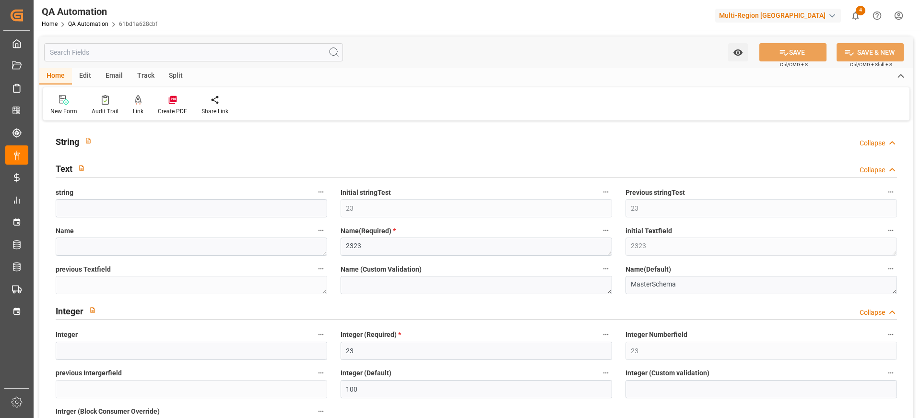
type input "23"
type input "100"
type input "2323"
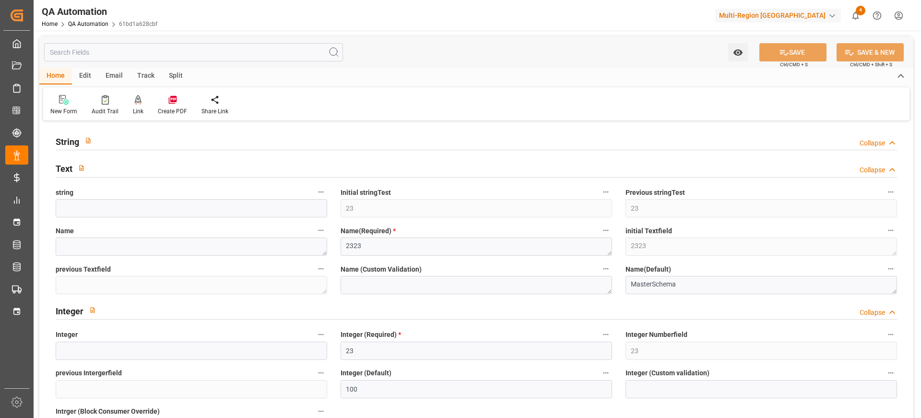
type input "100"
type input "UYOMB"
type input "7702504"
type input "ONE"
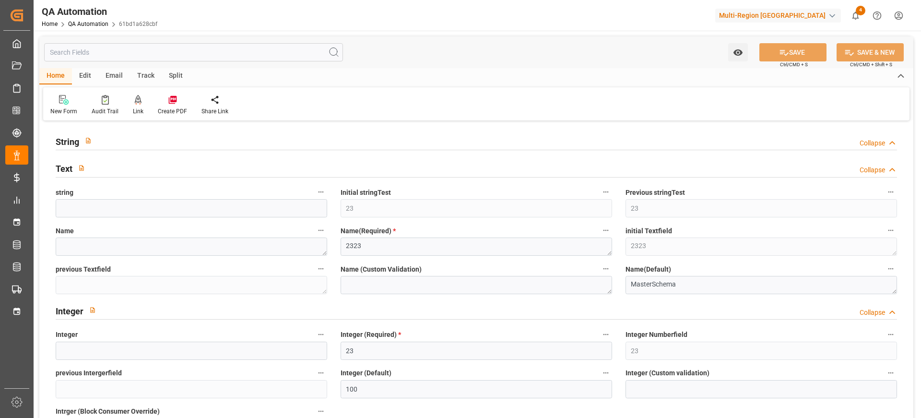
type input "Ocean Network Express"
type input "ONE"
type input "Ocean Network Express"
type input "Hapag [PERSON_NAME]"
type input "Hapag [PERSON_NAME] Aktiengesellschaft"
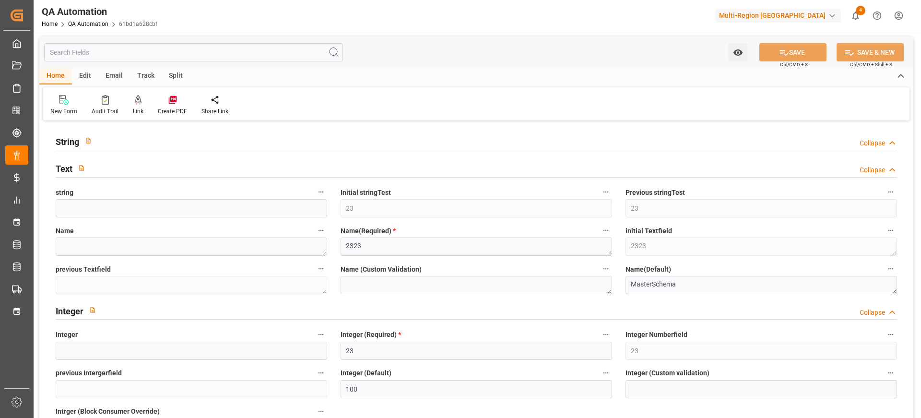
type input "22"
type input "44"
type input "[DATE]"
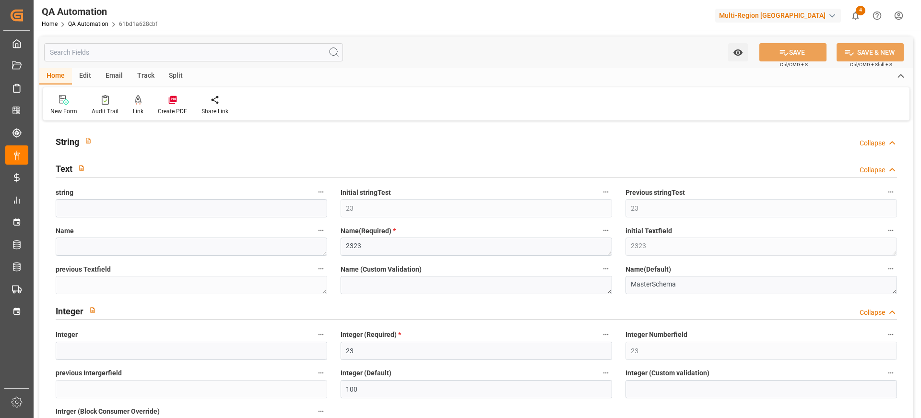
type input "[DATE] 00:00"
type input "[DATE] 14:46"
click at [94, 59] on input "text" at bounding box center [193, 52] width 299 height 18
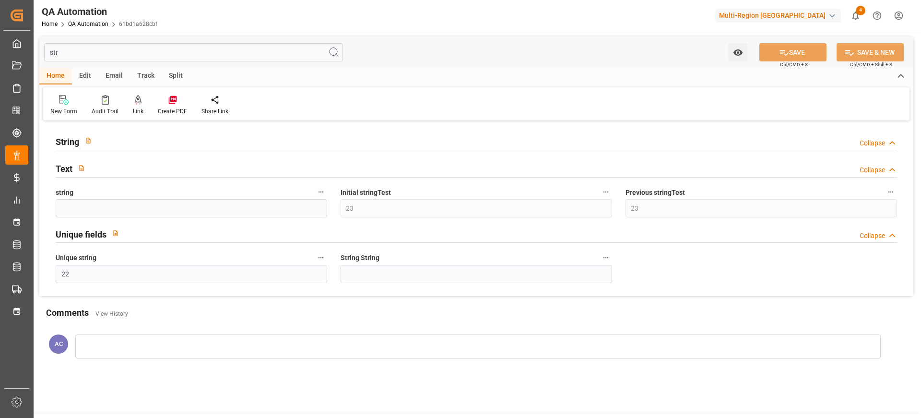
type input "str"
click at [388, 272] on input at bounding box center [476, 274] width 271 height 18
type input "232"
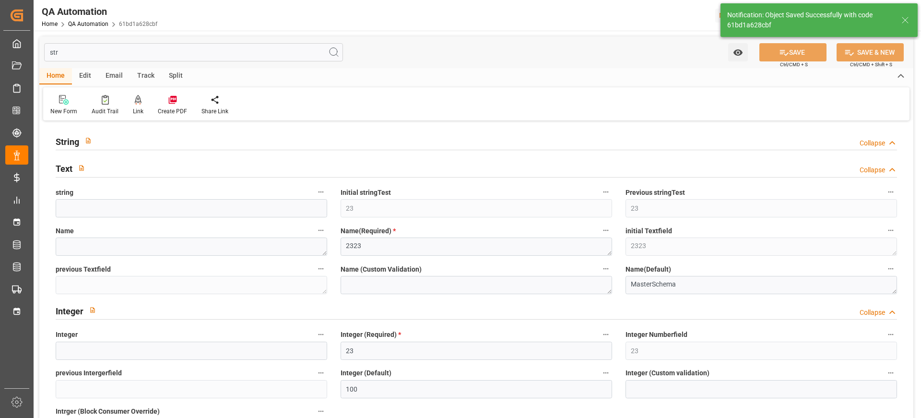
type input "[DATE]"
type input "11-08-2022 00:00"
type input "08-08-2025 00:00"
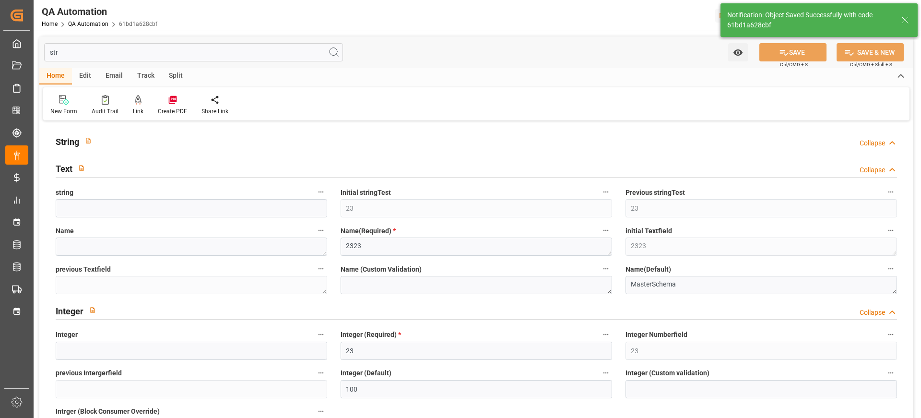
type input "08-08-2025 00:00"
type input "30-08-2025 14:46"
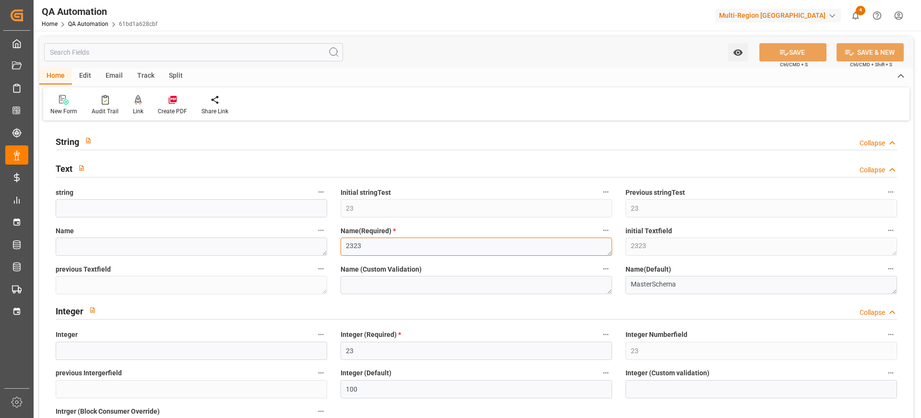
click at [483, 243] on textarea "2323" at bounding box center [476, 246] width 271 height 18
type textarea "2323222"
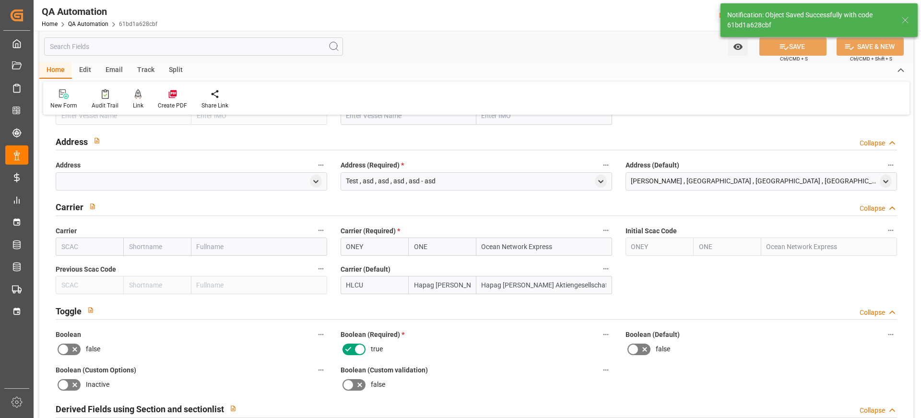
scroll to position [1931, 0]
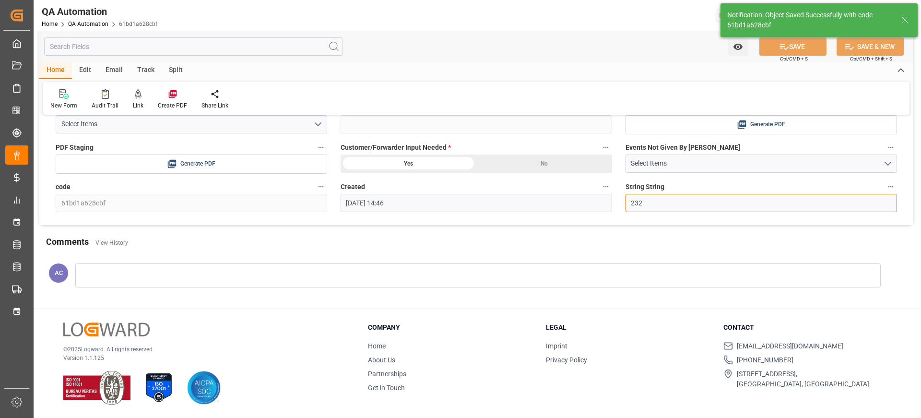
click at [656, 203] on input "232" at bounding box center [760, 203] width 271 height 18
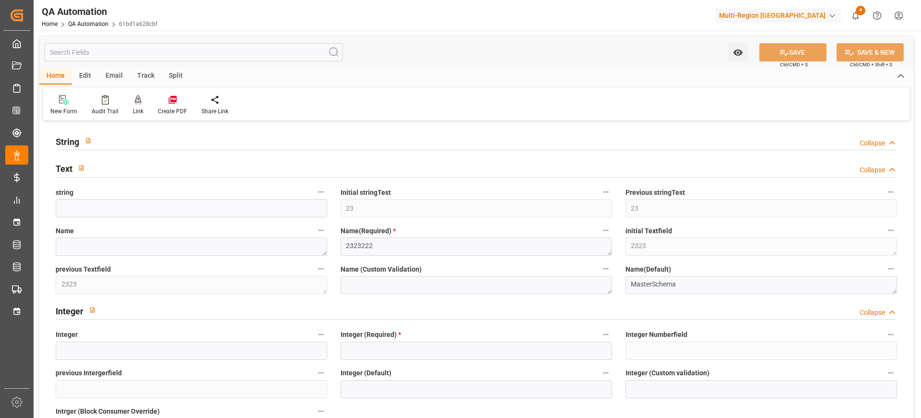
type input "23"
type input "100"
type input "2323"
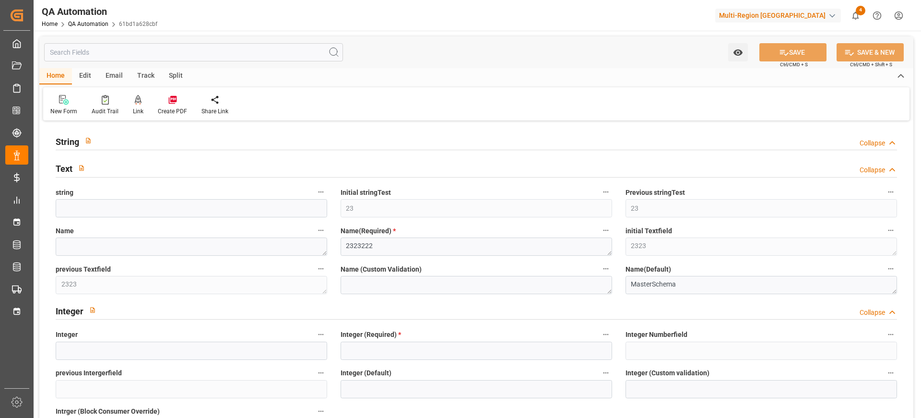
type input "100"
type input "UYOMB"
type input "7702504"
type input "ONE"
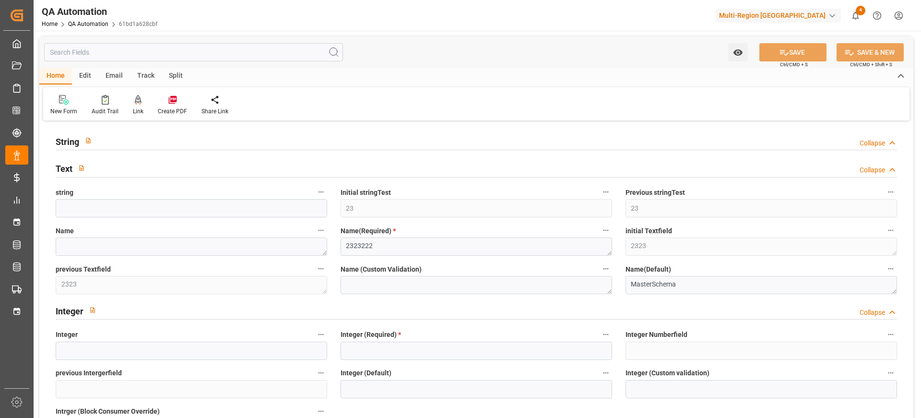
type input "Ocean Network Express"
type input "ONE"
type input "Ocean Network Express"
type input "Hapag [PERSON_NAME]"
type input "Hapag [PERSON_NAME] Aktiengesellschaft"
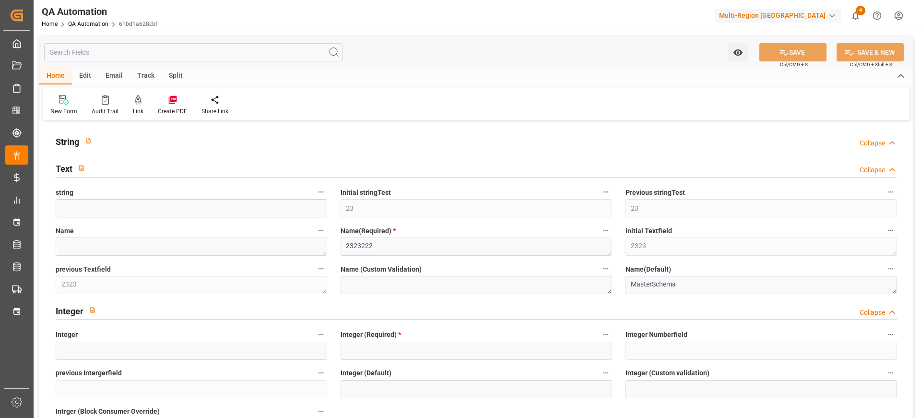
type input "22"
type input "44"
type input "[DATE]"
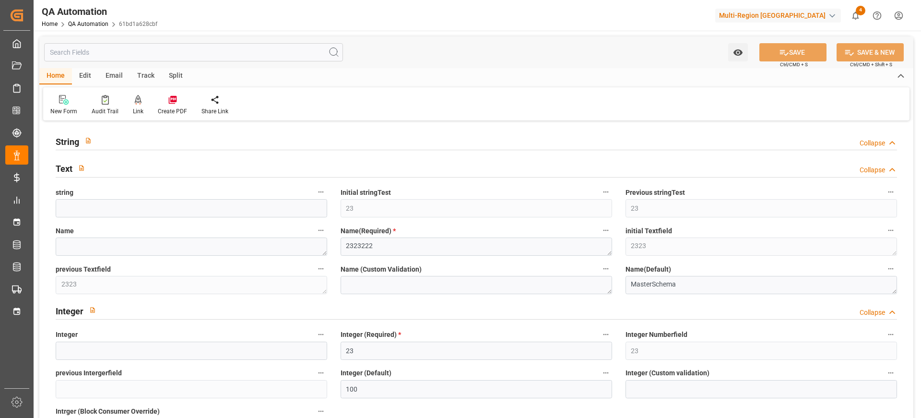
type input "[DATE] 00:00"
type input "[DATE] 14:46"
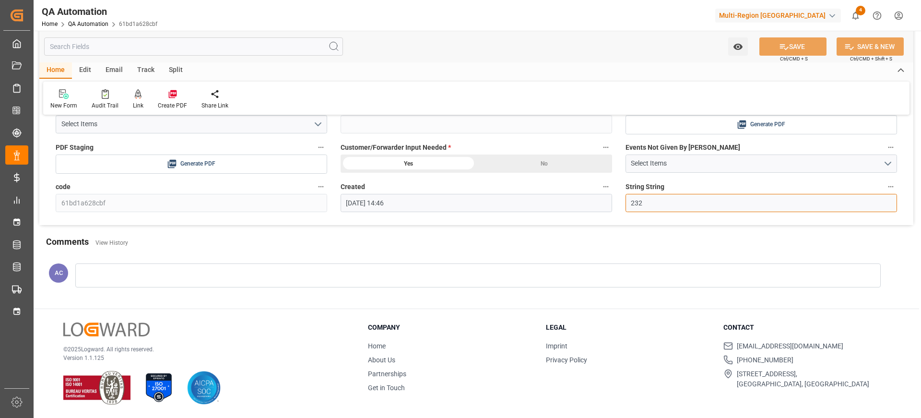
click at [656, 203] on input "232" at bounding box center [760, 203] width 271 height 18
type input "2"
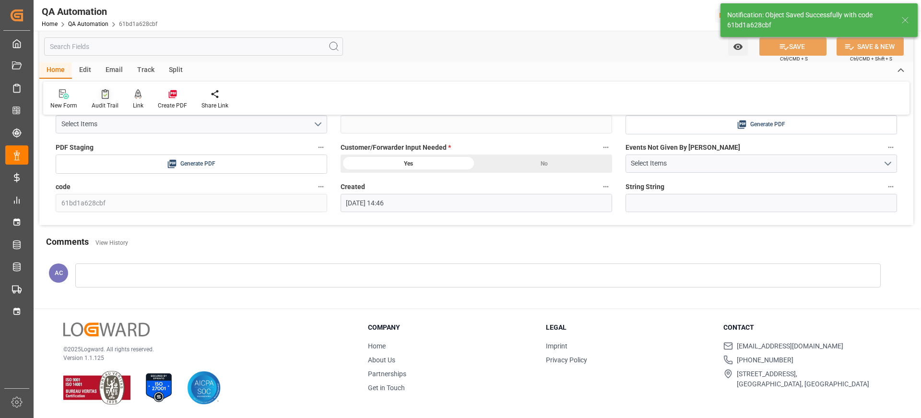
click at [102, 102] on div "Audit Trail" at bounding box center [105, 105] width 27 height 9
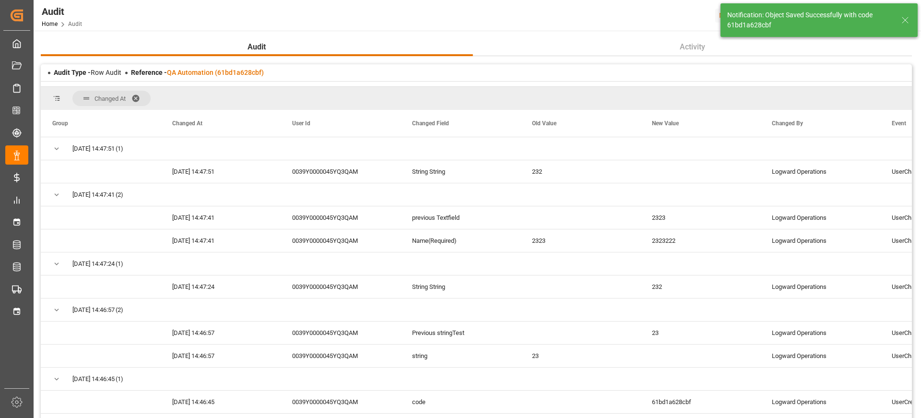
click at [135, 97] on span at bounding box center [138, 98] width 15 height 9
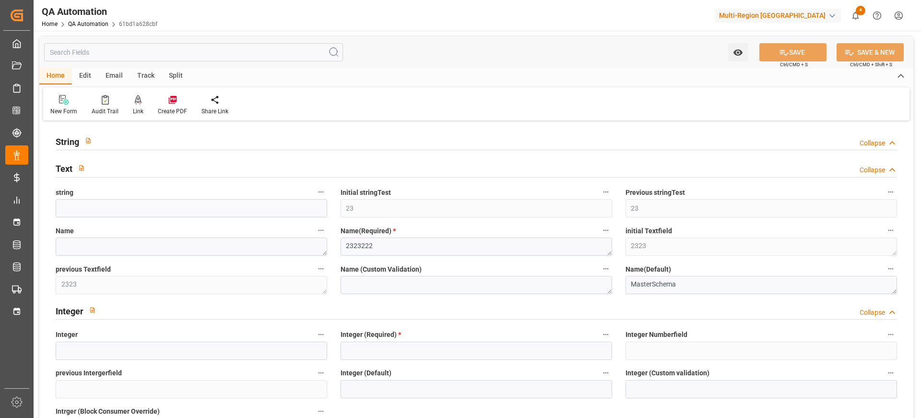
type input "23"
type input "100"
type input "2323"
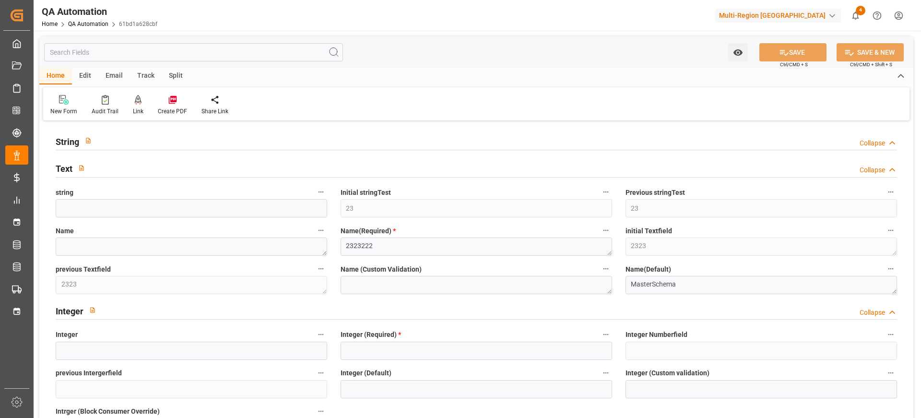
type input "100"
type input "UYOMB"
type input "7702504"
type input "ONE"
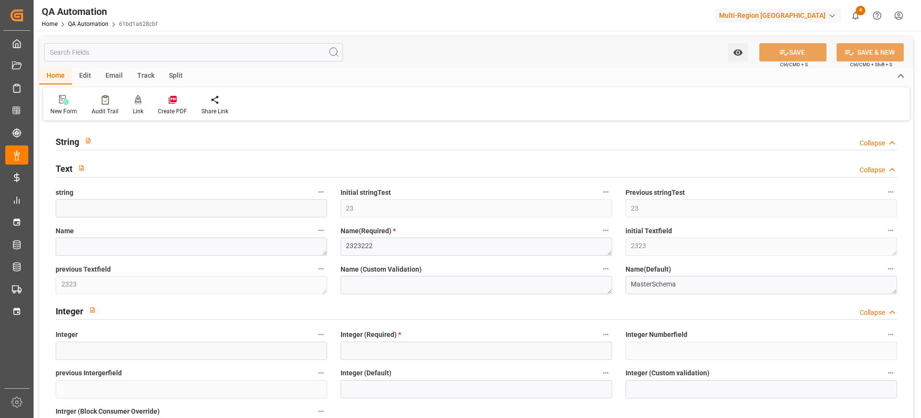
type input "Ocean Network Express"
type input "ONE"
type input "Ocean Network Express"
type input "Hapag Lloyd"
type input "Hapag Lloyd Aktiengesellschaft"
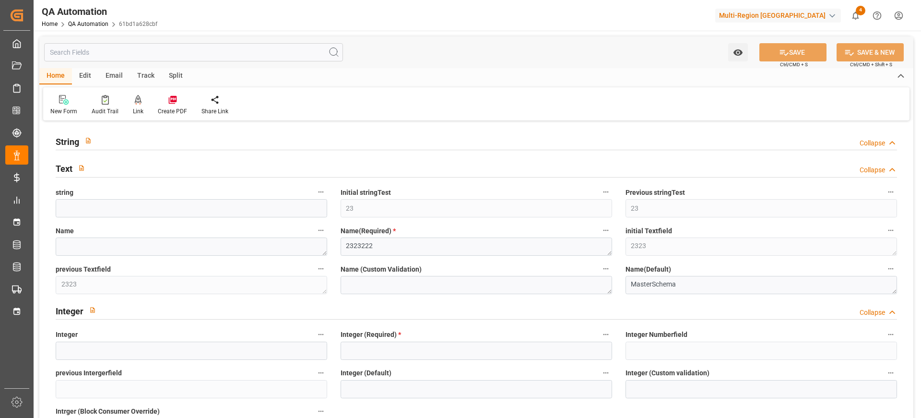
type input "22"
type input "44"
type input "22-08-2025"
type input "17-08-2022"
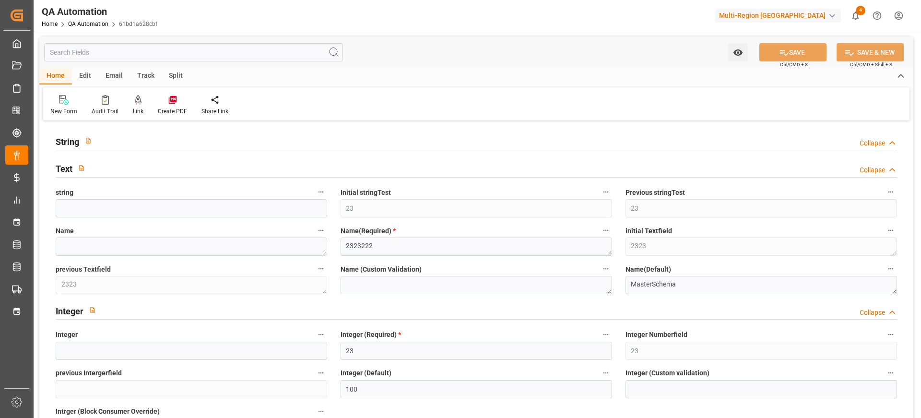
type input "11-08-2022 00:00"
type input "08-08-2025 00:00"
type input "30-08-2025 14:46"
click at [86, 75] on div "Edit" at bounding box center [85, 76] width 26 height 16
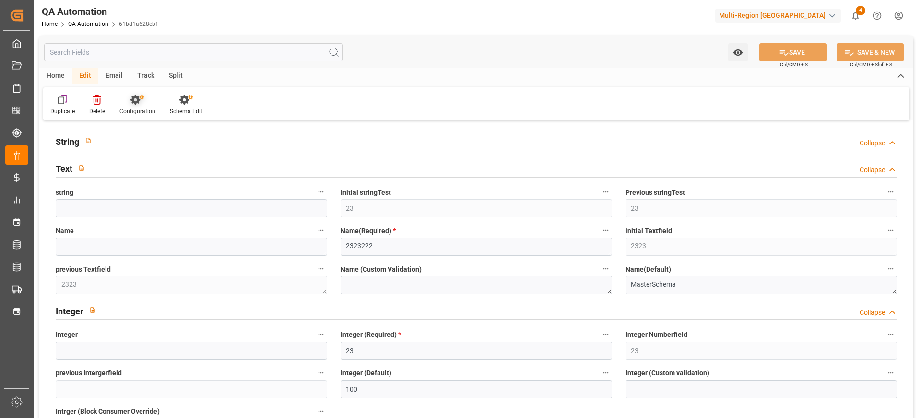
click at [140, 103] on icon at bounding box center [136, 100] width 13 height 10
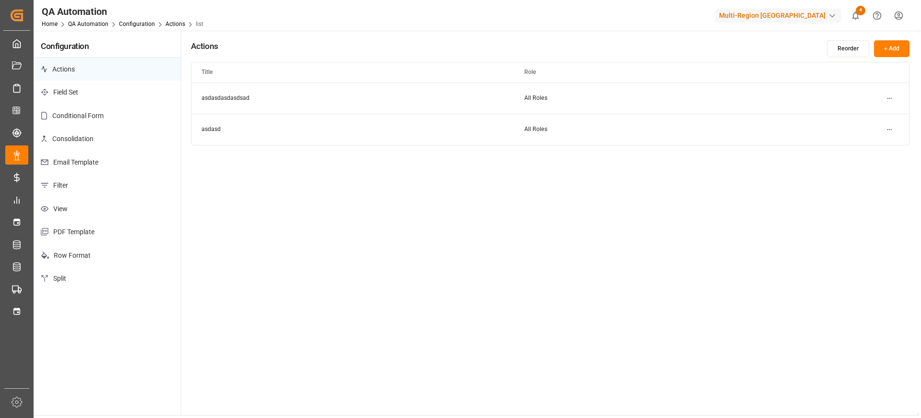
click at [111, 120] on p "Conditional Form" at bounding box center [107, 116] width 147 height 24
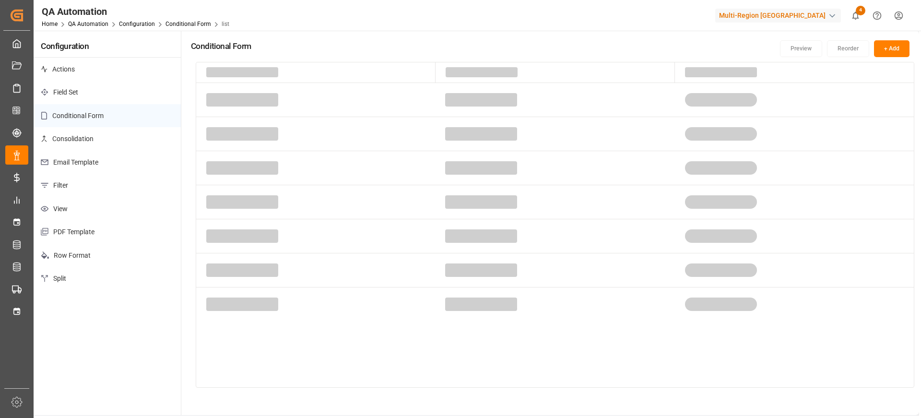
click at [105, 171] on p "Email Template" at bounding box center [107, 163] width 147 height 24
click at [105, 182] on p "Filter" at bounding box center [107, 186] width 147 height 24
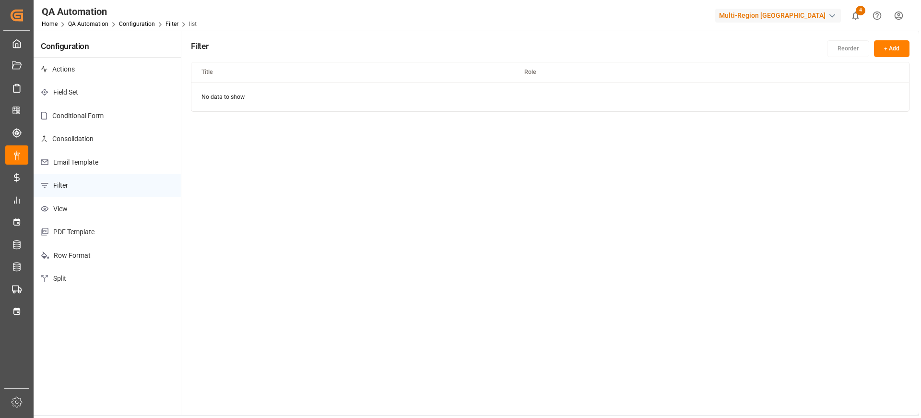
click at [106, 166] on p "Email Template" at bounding box center [107, 163] width 147 height 24
click at [895, 38] on div "Email Template + Add Title Role EmailTrigger All Roles" at bounding box center [550, 223] width 738 height 384
click at [143, 22] on link "Configuration" at bounding box center [137, 24] width 36 height 7
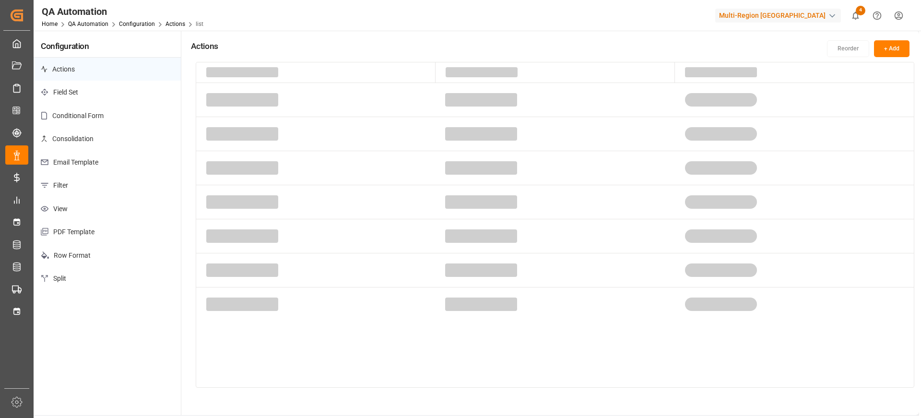
click at [87, 19] on div "Home QA Automation Configuration Actions list" at bounding box center [123, 24] width 162 height 10
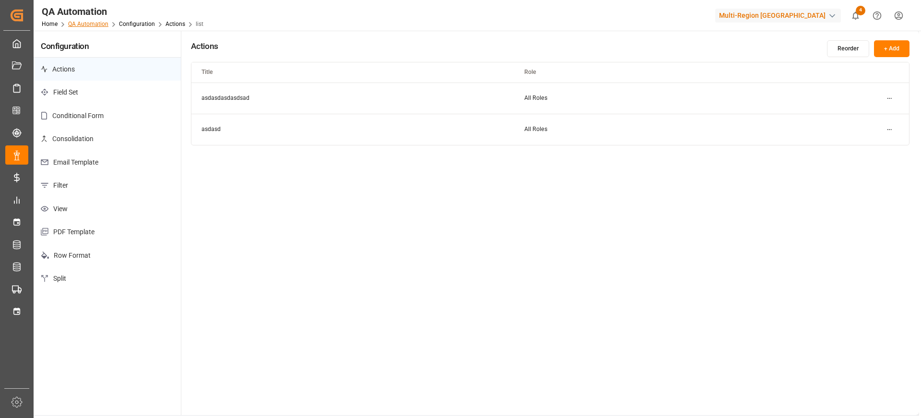
click at [87, 25] on link "QA Automation" at bounding box center [88, 24] width 40 height 7
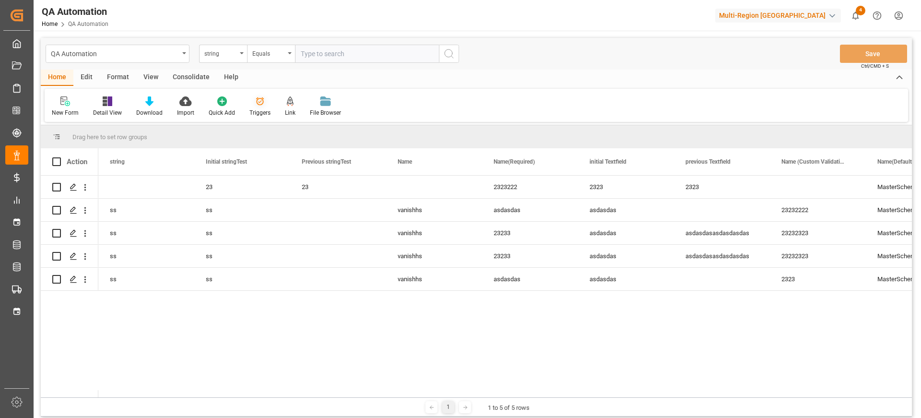
click at [255, 105] on icon at bounding box center [260, 101] width 10 height 10
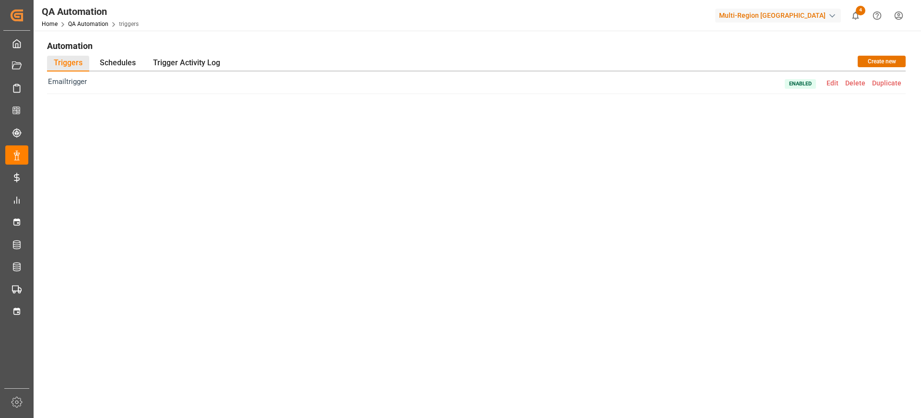
click at [832, 81] on span "Edit" at bounding box center [832, 83] width 19 height 8
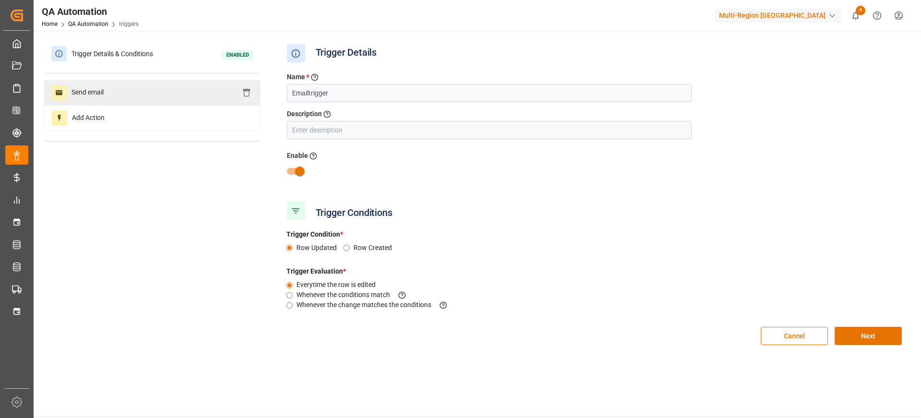
click at [176, 89] on div "Send email" at bounding box center [152, 92] width 216 height 25
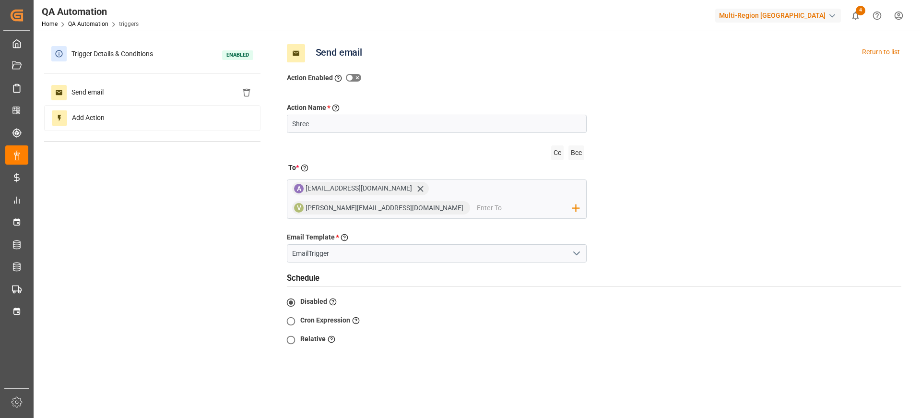
click at [354, 82] on label at bounding box center [353, 78] width 19 height 12
click at [0, 0] on input "checkbox" at bounding box center [0, 0] width 0 height 0
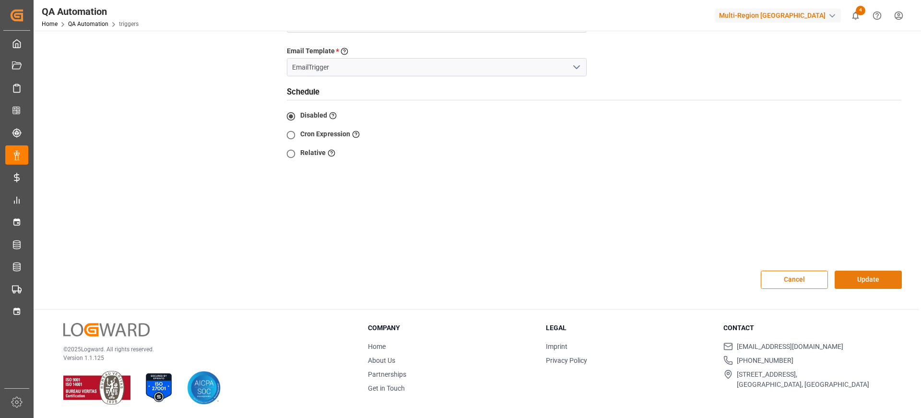
click at [859, 272] on button "Update" at bounding box center [868, 280] width 67 height 18
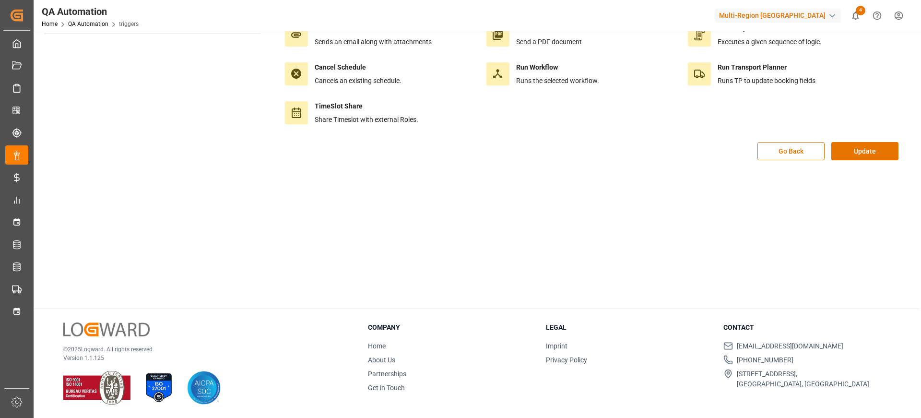
click at [858, 140] on div "Send web request Send request to a given url. Send file (SFTP) Send files over …" at bounding box center [594, 50] width 629 height 184
click at [837, 157] on button "Update" at bounding box center [864, 151] width 67 height 18
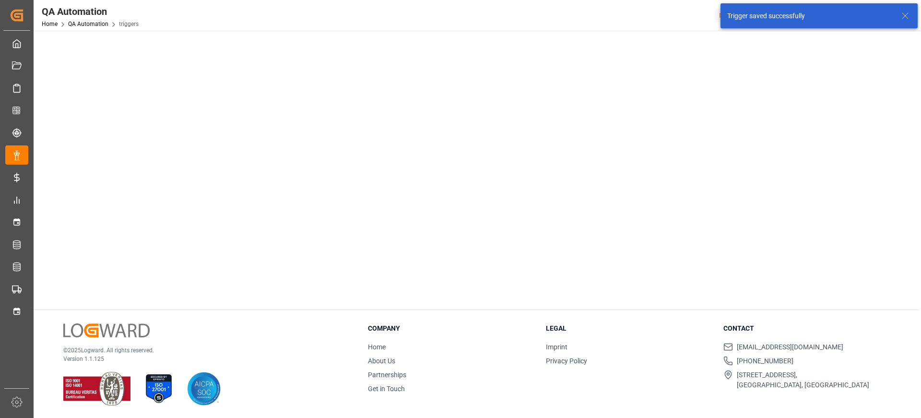
scroll to position [0, 0]
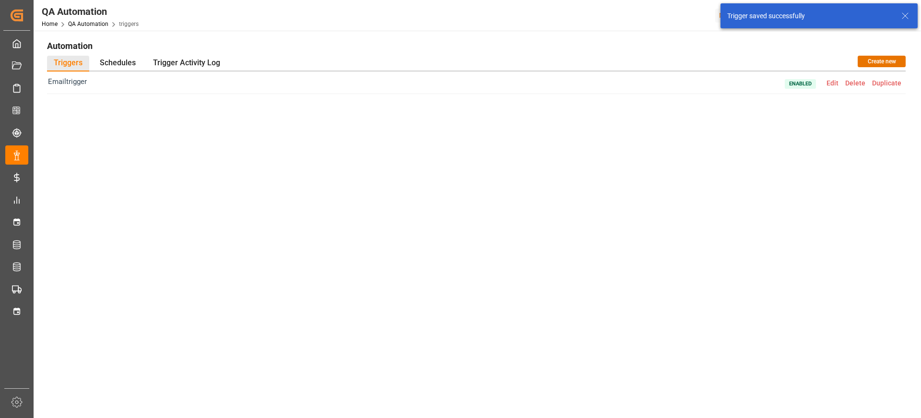
click at [838, 81] on span "Edit" at bounding box center [832, 83] width 19 height 8
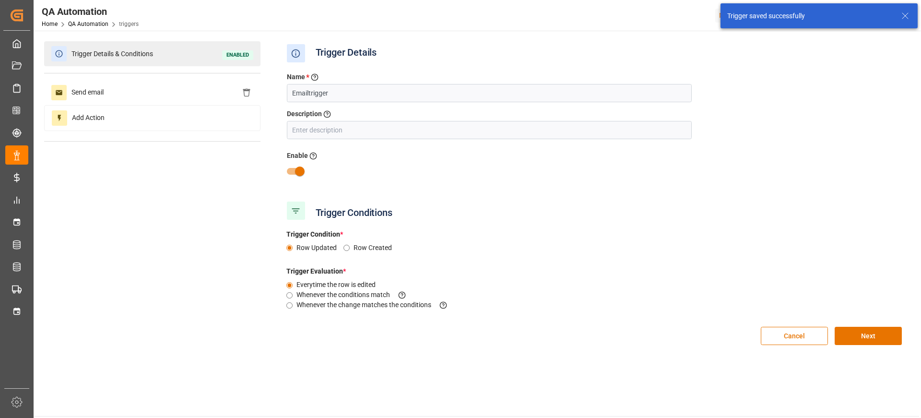
click at [143, 57] on span "Trigger Details & Conditions" at bounding box center [112, 54] width 91 height 15
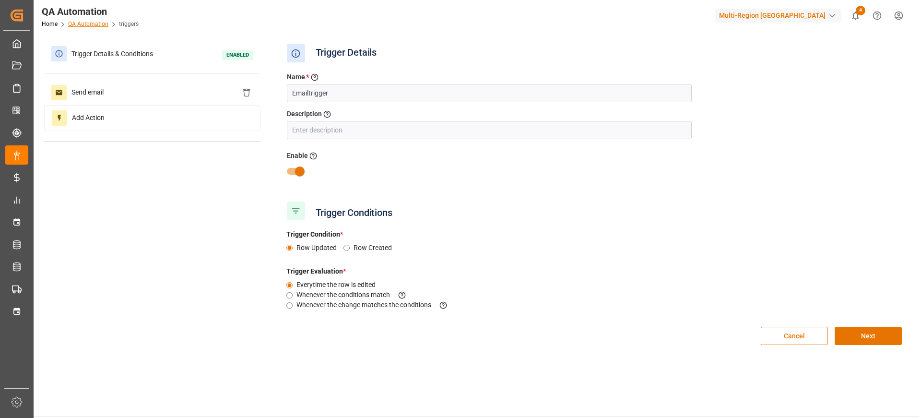
click at [84, 21] on link "QA Automation" at bounding box center [88, 24] width 40 height 7
click at [95, 24] on link "QA Automation" at bounding box center [88, 24] width 40 height 7
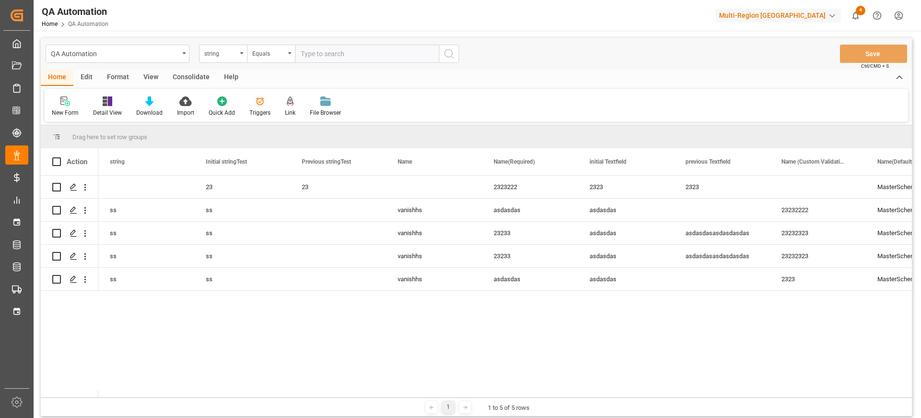
click at [261, 108] on div "Triggers" at bounding box center [259, 112] width 21 height 9
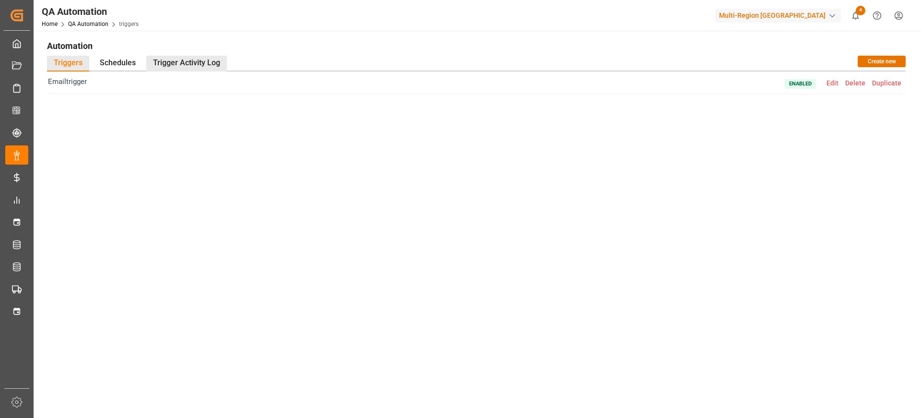
click at [219, 59] on div "Trigger Activity Log" at bounding box center [186, 64] width 81 height 16
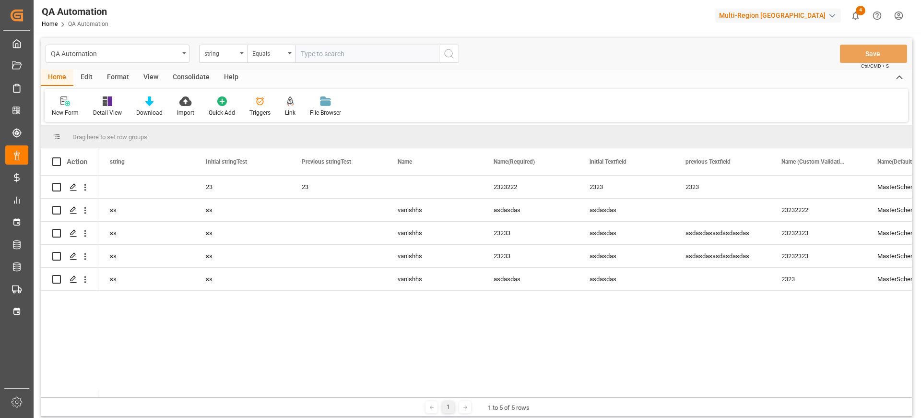
click at [779, 16] on div "Multi-Region [GEOGRAPHIC_DATA]" at bounding box center [778, 16] width 126 height 14
type input "k"
type input "ji"
click at [774, 65] on div "JI JIMS" at bounding box center [797, 64] width 164 height 20
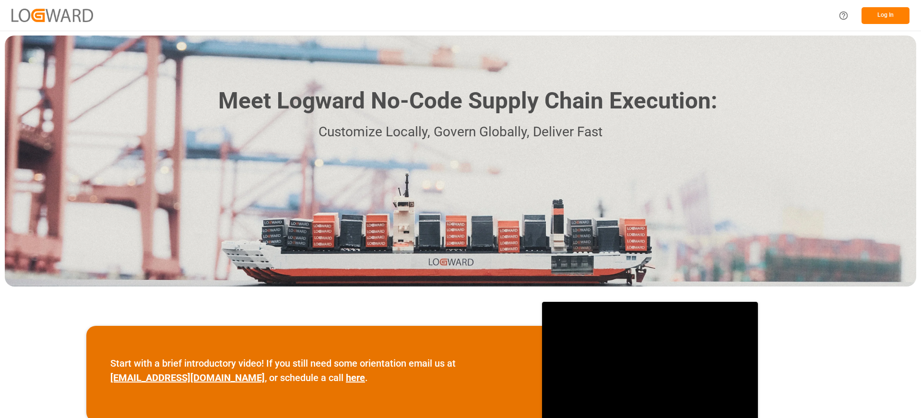
click at [891, 18] on button "Log In" at bounding box center [885, 15] width 48 height 17
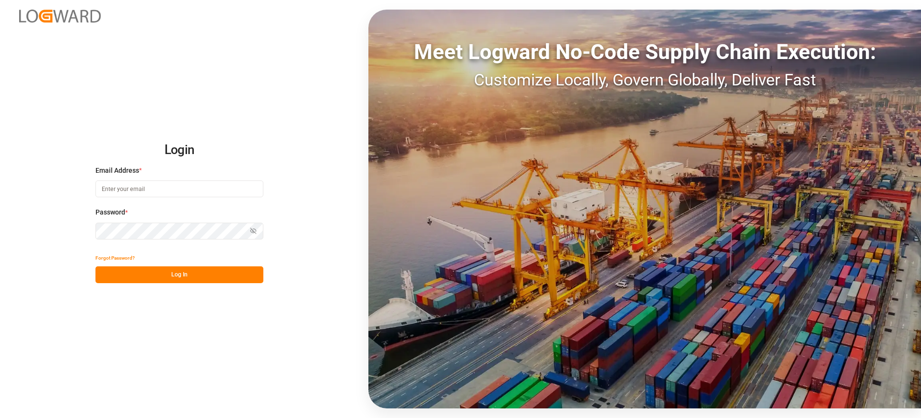
click at [187, 199] on div "Email Address *" at bounding box center [179, 186] width 168 height 42
click at [201, 189] on input at bounding box center [179, 188] width 168 height 17
type input "Arjun.chaurasiya@logward.com"
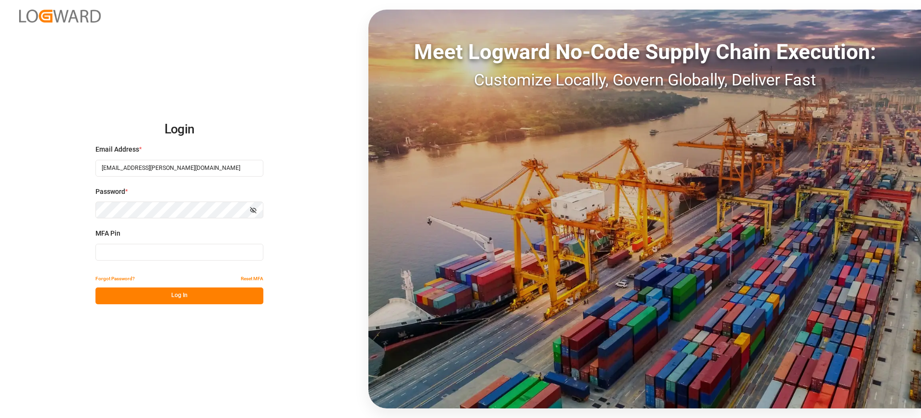
type input "920746"
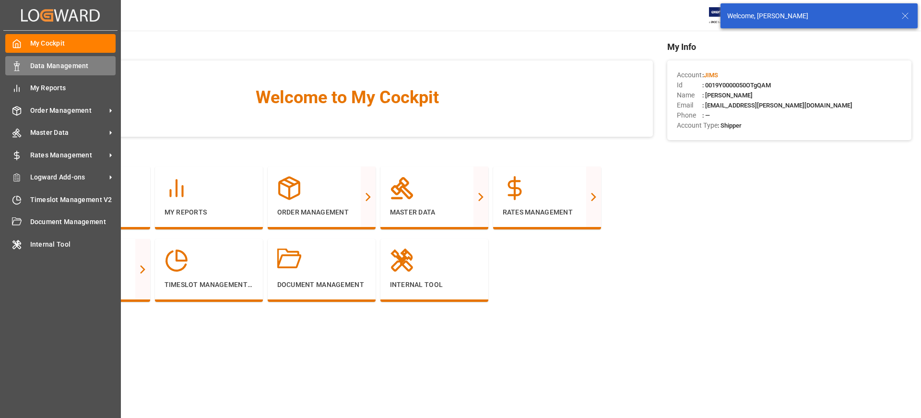
click at [21, 68] on icon at bounding box center [17, 66] width 10 height 10
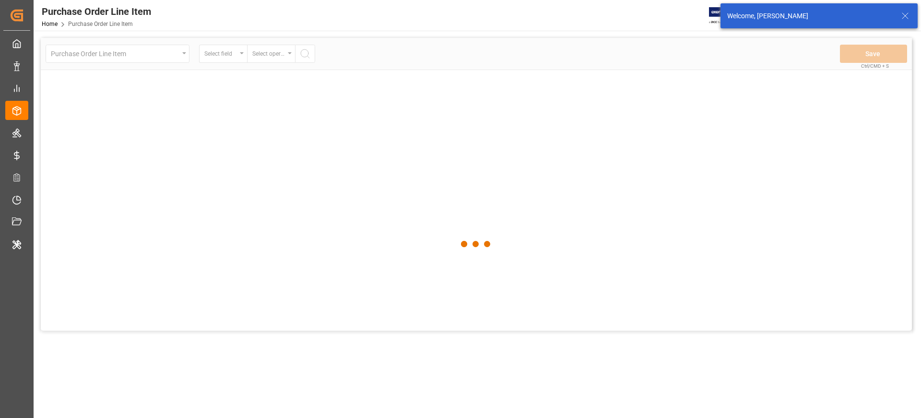
click at [903, 21] on icon at bounding box center [905, 16] width 12 height 12
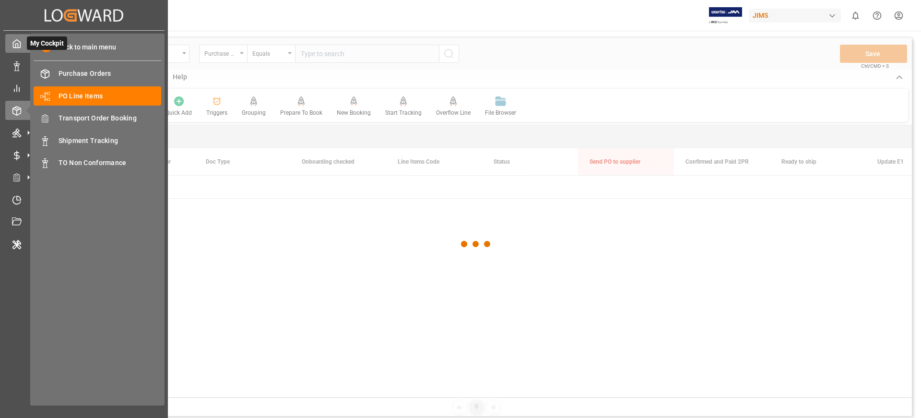
click at [15, 41] on icon at bounding box center [16, 44] width 7 height 8
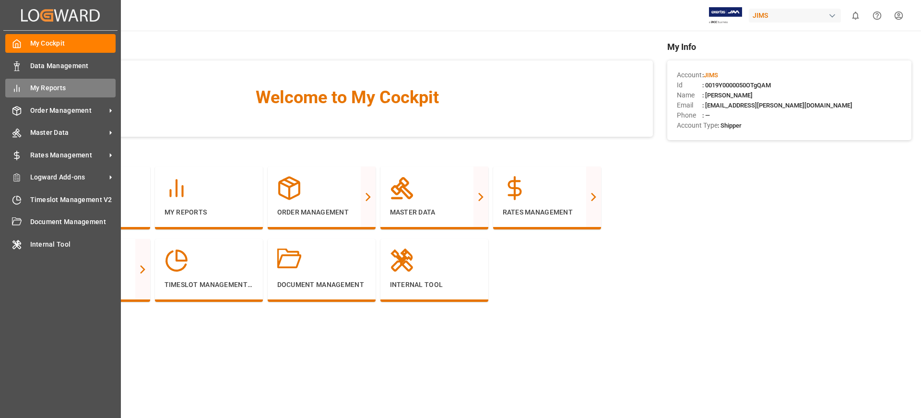
click at [82, 83] on span "My Reports" at bounding box center [73, 88] width 86 height 10
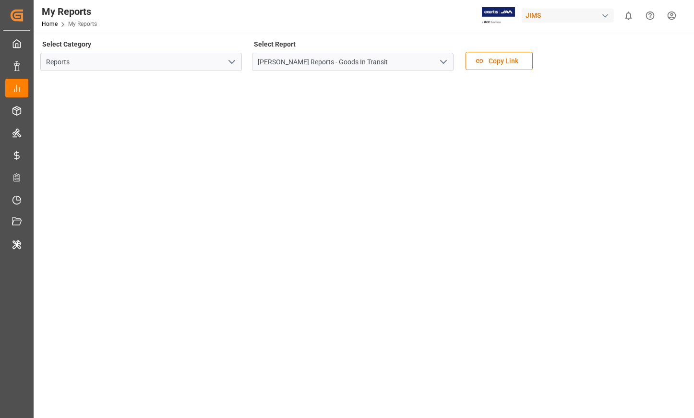
click at [231, 64] on icon "open menu" at bounding box center [232, 62] width 12 height 12
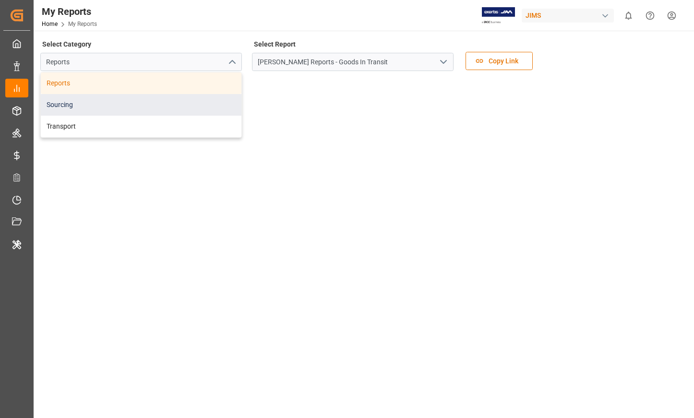
click at [173, 106] on div "Sourcing" at bounding box center [141, 105] width 201 height 22
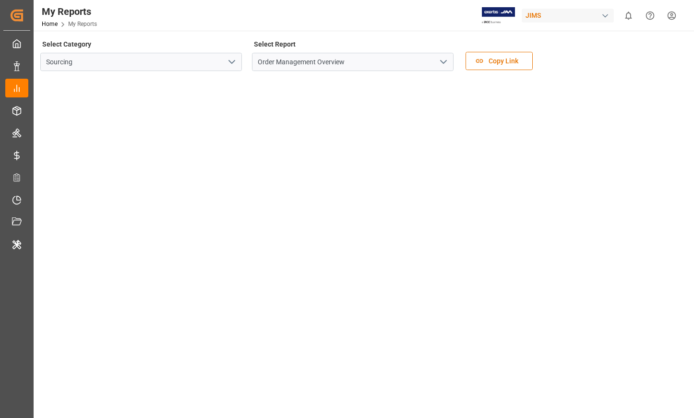
click at [232, 64] on icon "open menu" at bounding box center [232, 62] width 12 height 12
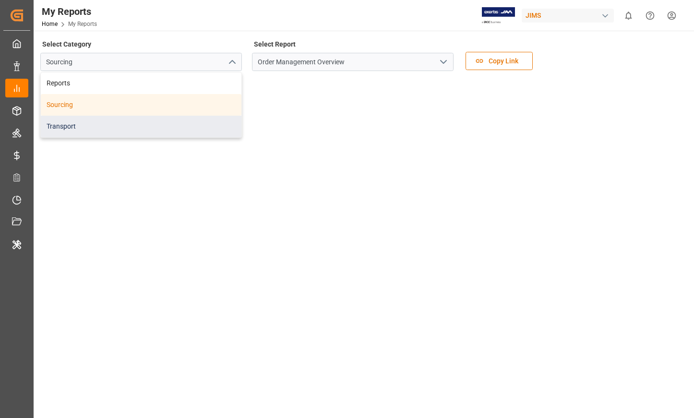
click at [212, 117] on div "Transport" at bounding box center [141, 127] width 201 height 22
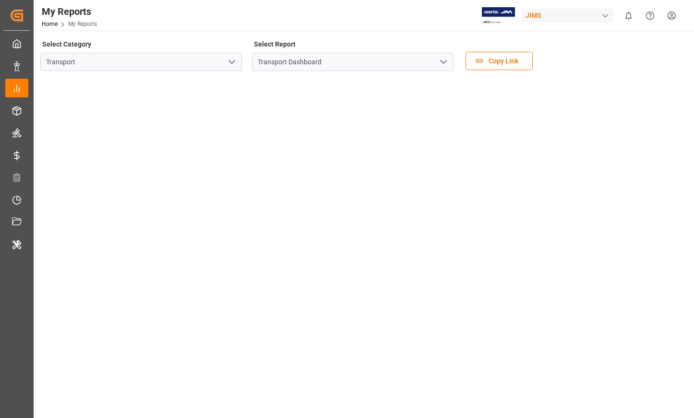
click at [442, 66] on icon "open menu" at bounding box center [443, 62] width 12 height 12
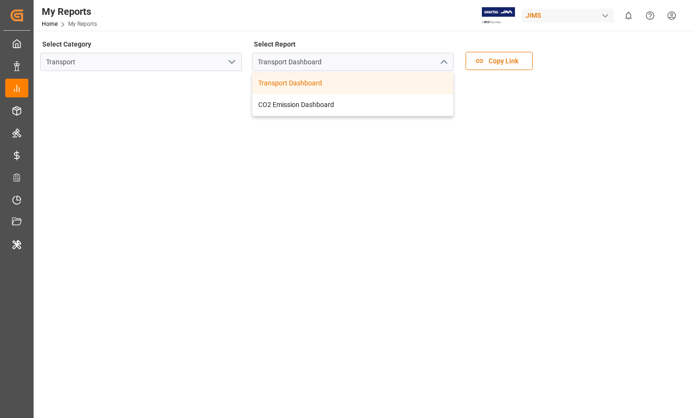
click at [624, 61] on div "Select Category Transport Select Report Transport Dashboard Transport Dashboard…" at bounding box center [362, 57] width 645 height 40
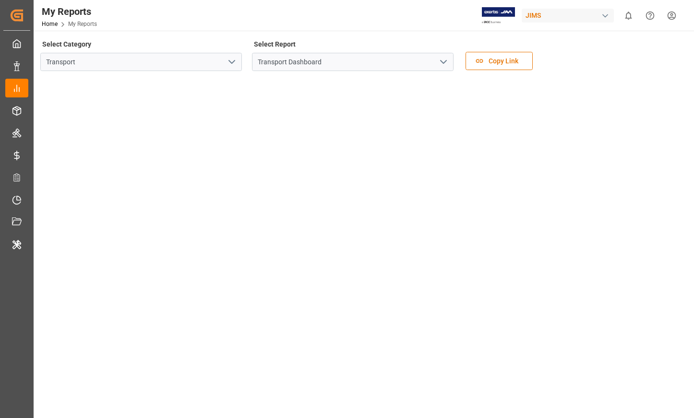
click at [440, 67] on icon "open menu" at bounding box center [443, 62] width 12 height 12
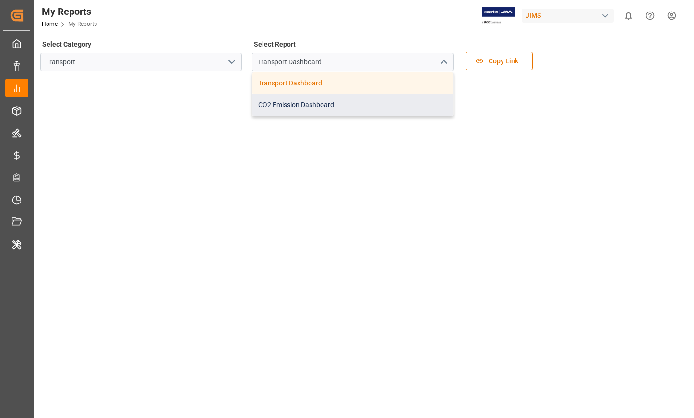
click at [425, 108] on div "CO2 Emission Dashboard" at bounding box center [352, 105] width 201 height 22
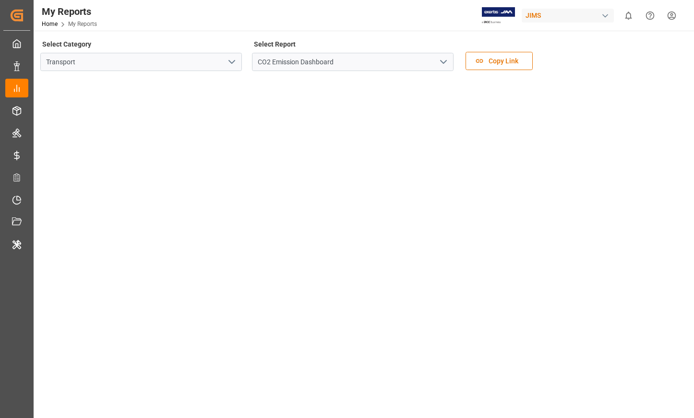
click at [445, 60] on icon "open menu" at bounding box center [443, 62] width 12 height 12
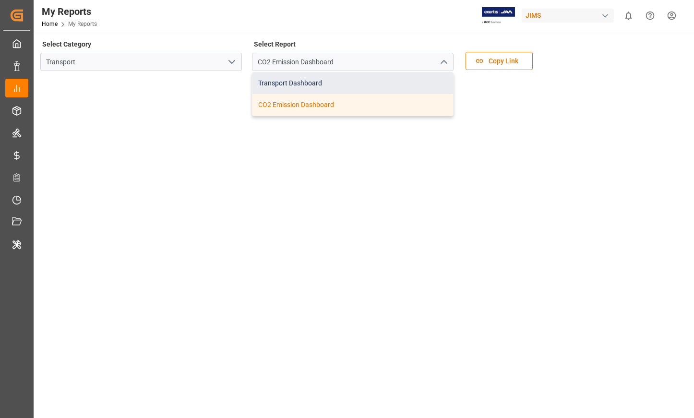
click at [382, 84] on div "Transport Dashboard" at bounding box center [352, 83] width 201 height 22
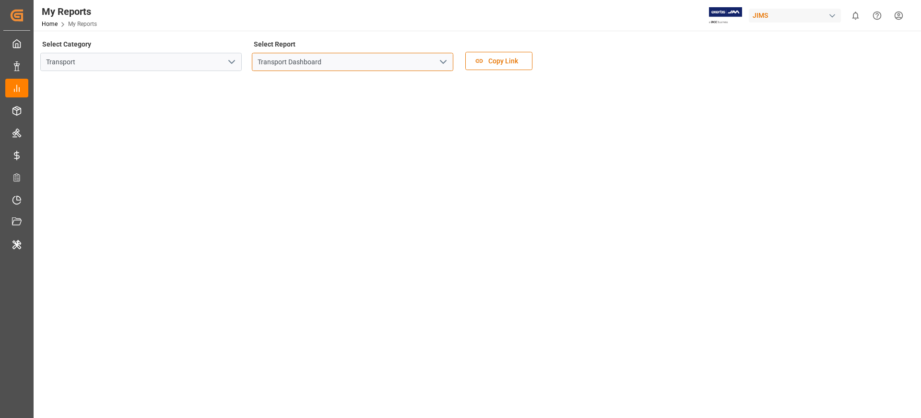
click at [438, 69] on input "Transport Dashboard" at bounding box center [352, 62] width 201 height 18
click at [442, 62] on polyline "open menu" at bounding box center [443, 61] width 6 height 3
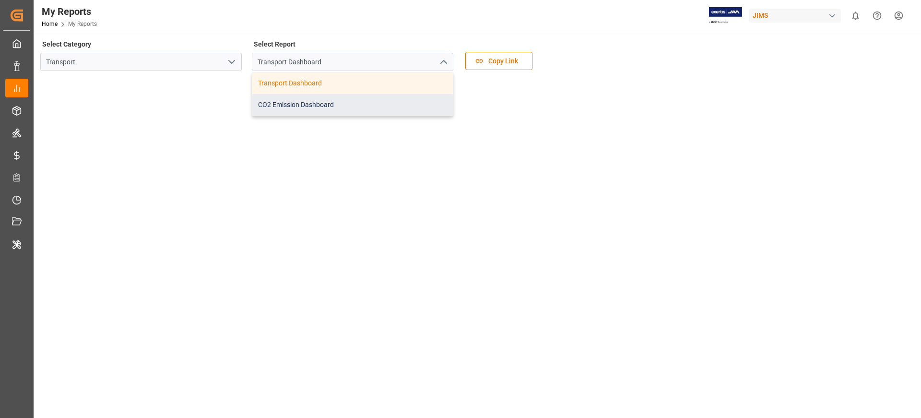
click at [323, 100] on div "CO2 Emission Dashboard" at bounding box center [352, 105] width 201 height 22
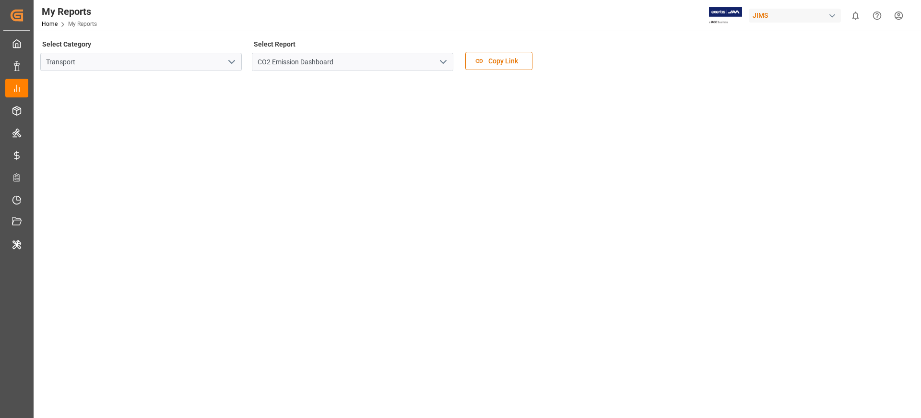
click at [446, 63] on icon "open menu" at bounding box center [443, 62] width 12 height 12
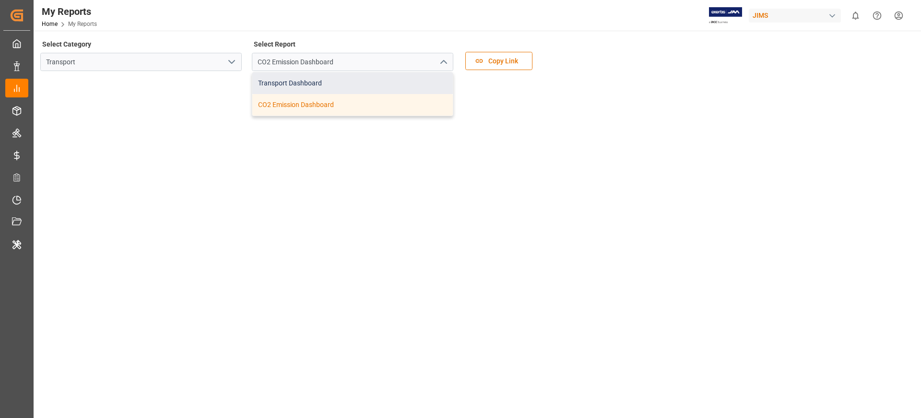
click at [398, 83] on div "Transport Dashboard" at bounding box center [352, 83] width 201 height 22
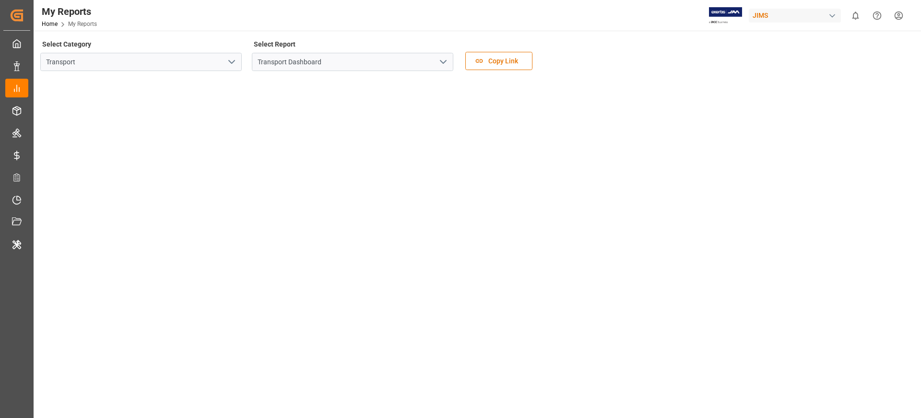
click at [799, 19] on div "JIMS" at bounding box center [795, 16] width 92 height 14
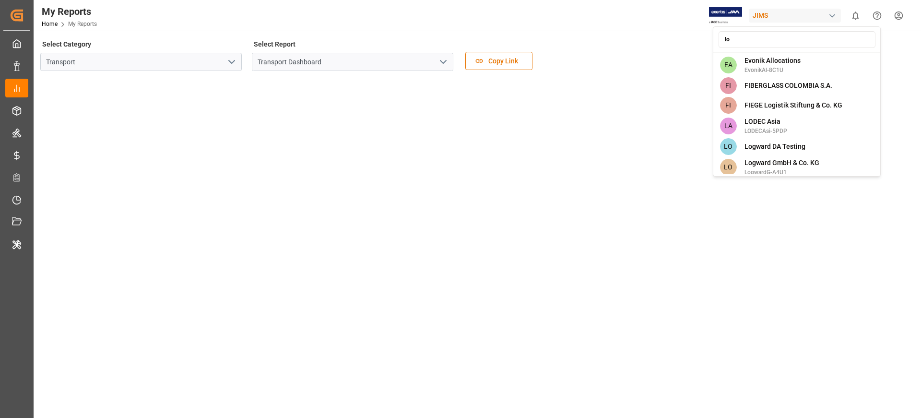
type input "log"
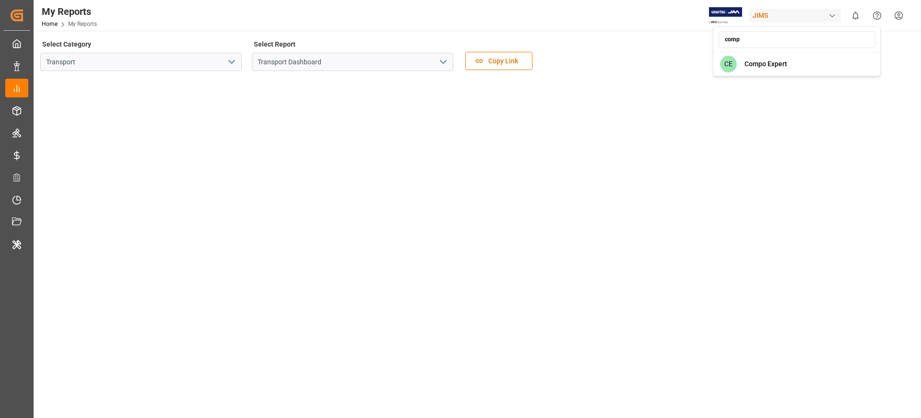
type input "comp"
click at [780, 67] on span "Compo Expert" at bounding box center [765, 64] width 43 height 10
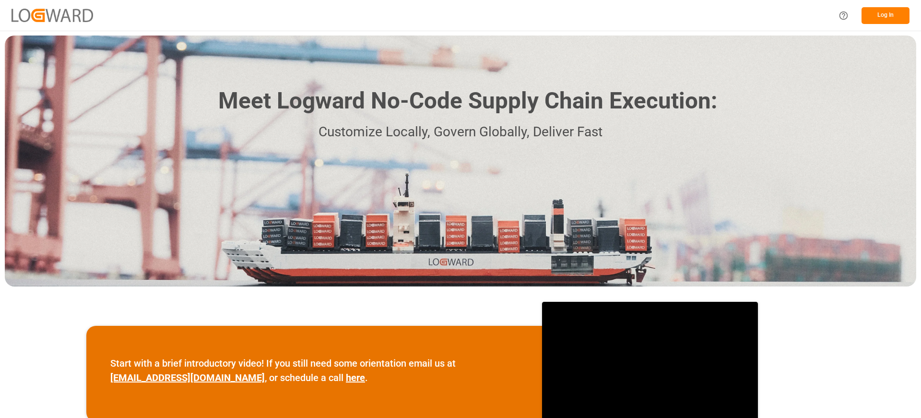
click at [876, 16] on button "Log In" at bounding box center [885, 15] width 48 height 17
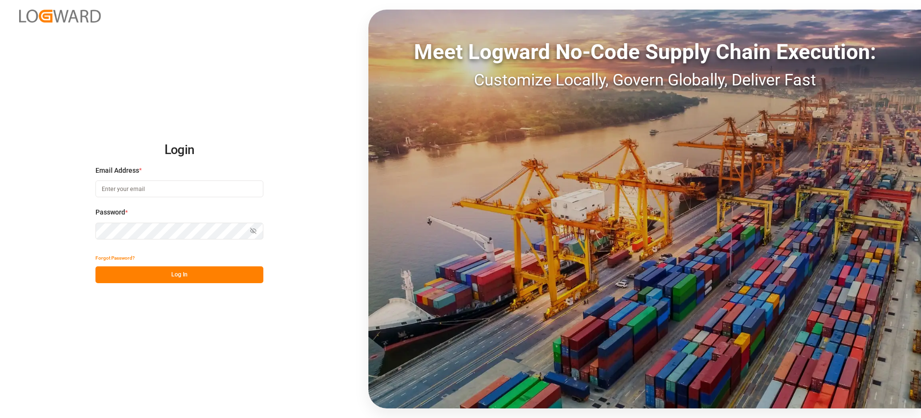
click at [195, 188] on input at bounding box center [179, 188] width 168 height 17
type input "[EMAIL_ADDRESS][PERSON_NAME][DOMAIN_NAME]"
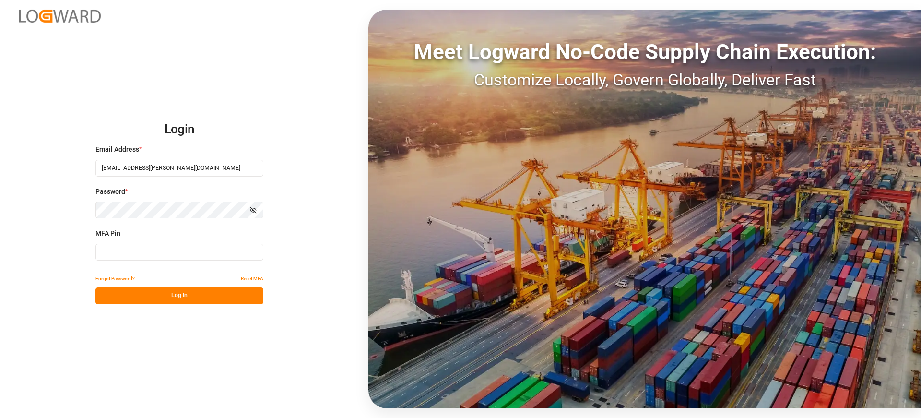
click at [164, 266] on div "MFA Pin" at bounding box center [179, 249] width 168 height 42
type input "542623"
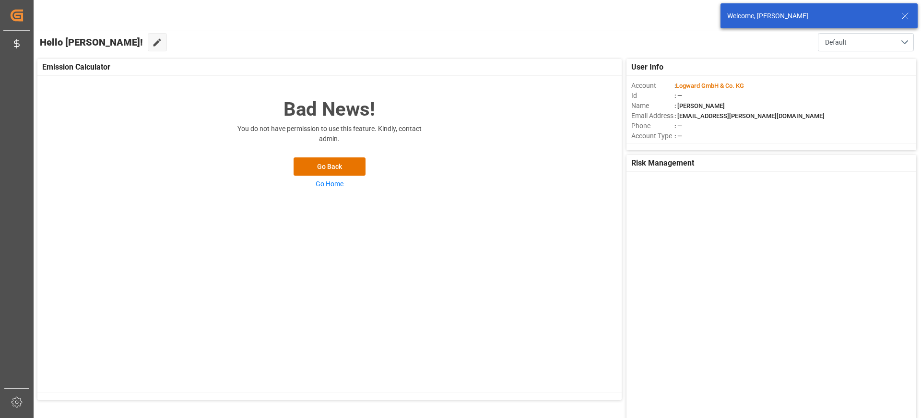
click at [903, 14] on icon at bounding box center [905, 16] width 12 height 12
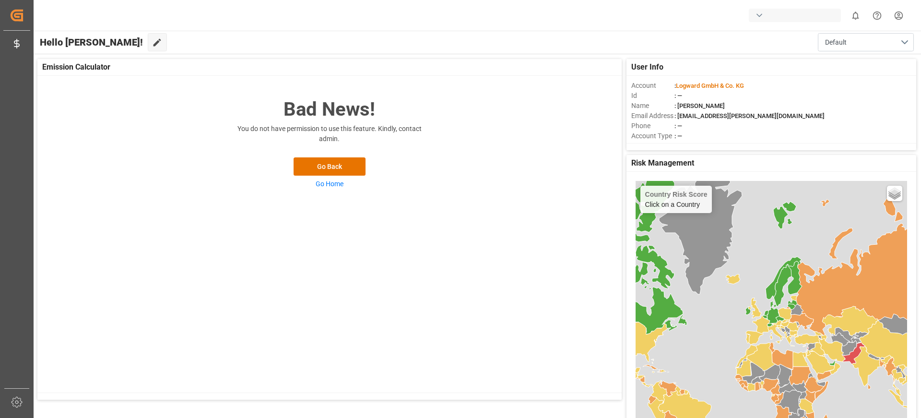
click at [765, 18] on div "button" at bounding box center [795, 15] width 92 height 13
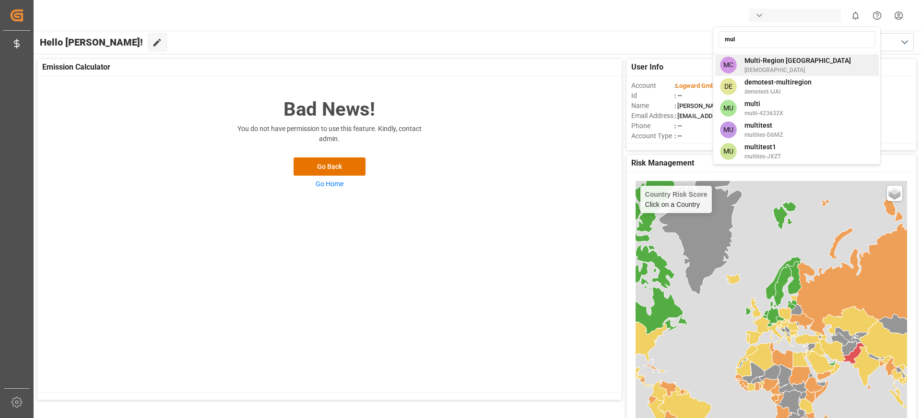
type input "mul"
click at [783, 63] on span "Multi-Region [GEOGRAPHIC_DATA]" at bounding box center [797, 61] width 106 height 10
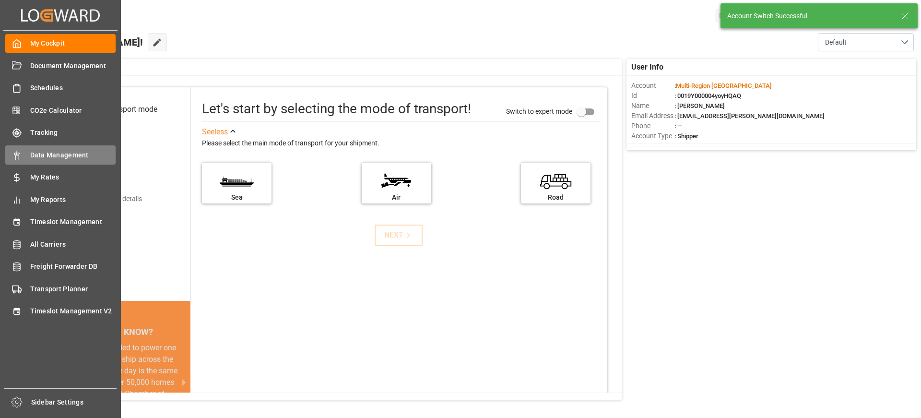
click at [83, 157] on span "Data Management" at bounding box center [73, 155] width 86 height 10
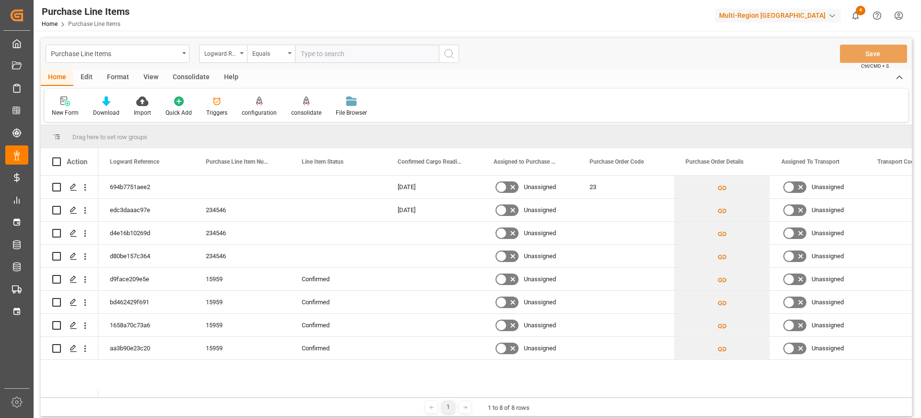
click at [91, 78] on div "Edit" at bounding box center [86, 78] width 26 height 16
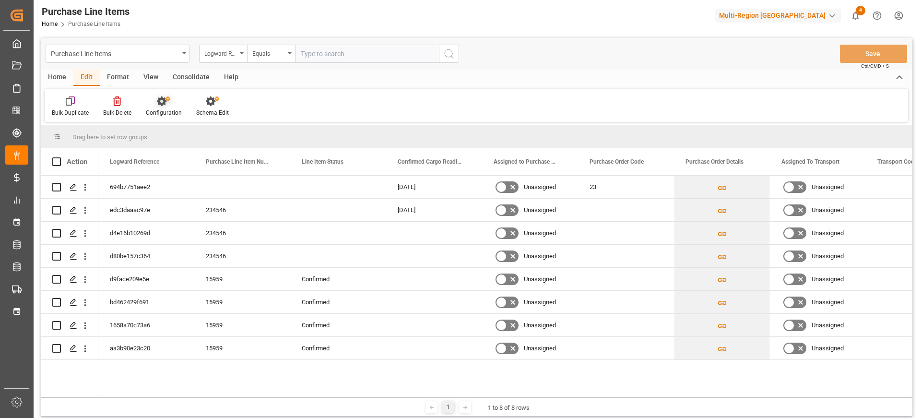
click at [168, 106] on div "Configuration" at bounding box center [164, 106] width 50 height 21
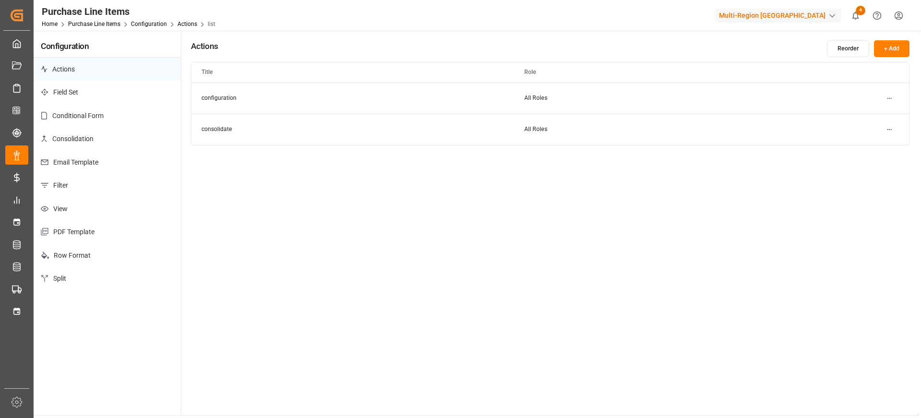
click at [134, 116] on p "Conditional Form" at bounding box center [107, 116] width 147 height 24
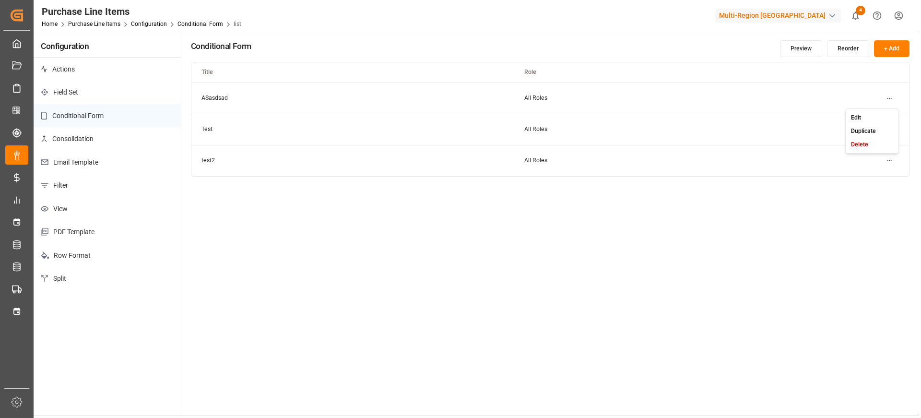
click at [888, 99] on html "Created by potrace 1.15, written by [PERSON_NAME] [DATE]-[DATE] Created by potr…" at bounding box center [460, 245] width 921 height 490
click at [873, 113] on div "Edit" at bounding box center [872, 117] width 49 height 13
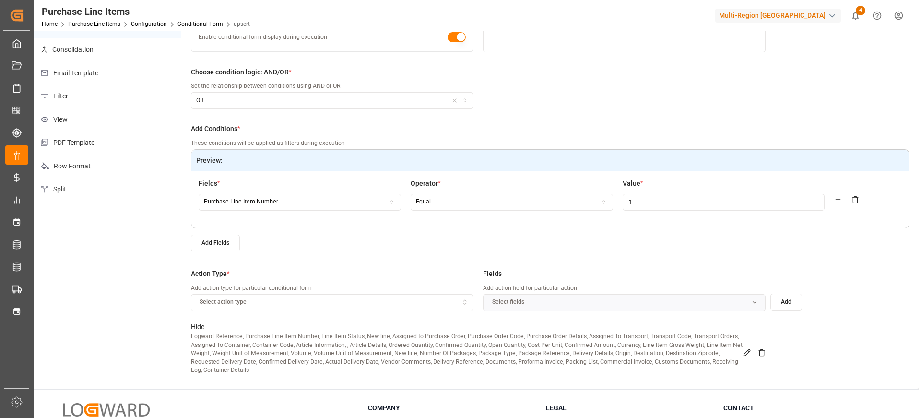
scroll to position [106, 0]
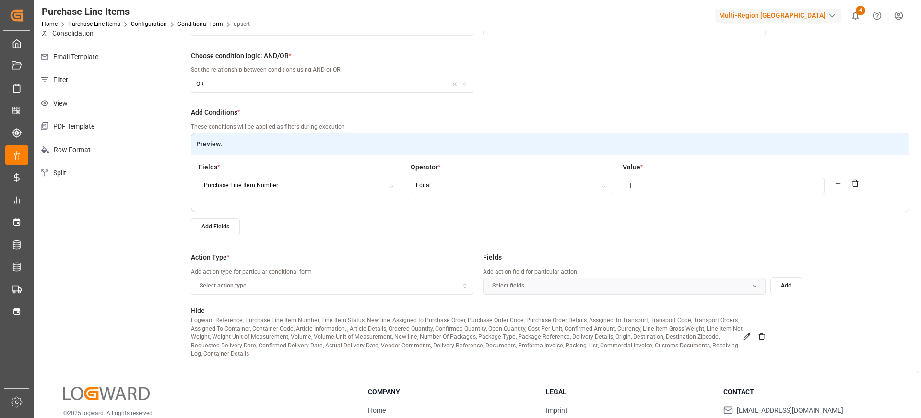
click at [346, 187] on div "Purchase Line Item Number" at bounding box center [300, 185] width 198 height 9
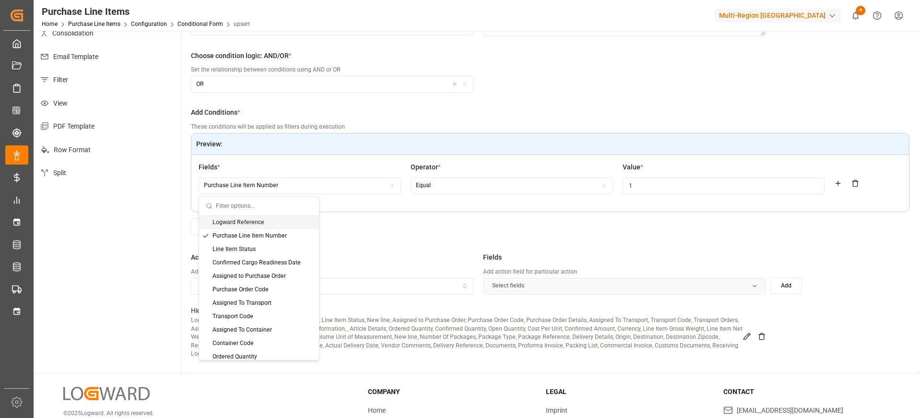
click at [398, 235] on div "Add Conditions * These conditions will be applied as filters during execution P…" at bounding box center [550, 176] width 719 height 138
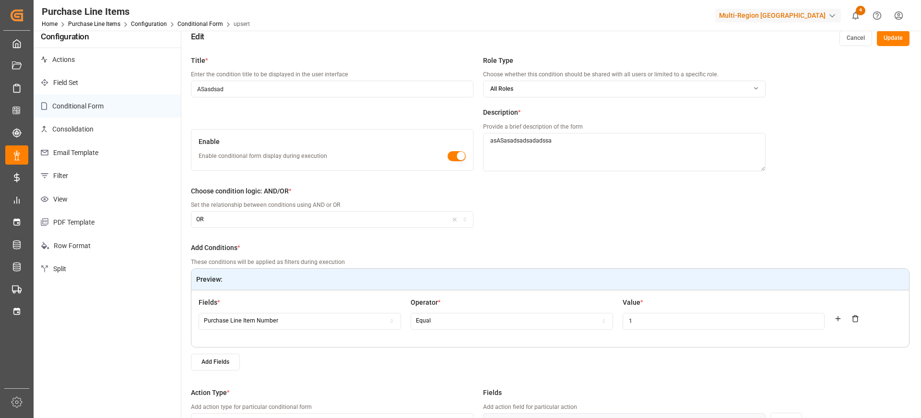
scroll to position [0, 0]
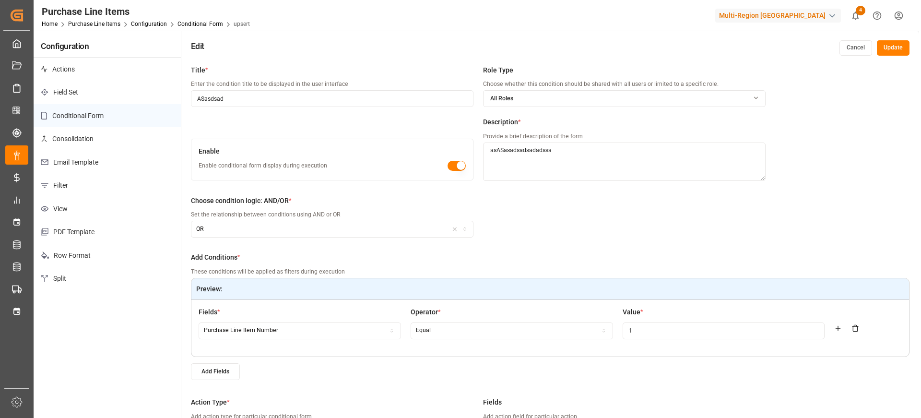
click at [379, 225] on div "OR" at bounding box center [332, 229] width 278 height 9
click at [541, 245] on div "Choose condition logic: AND/OR * Set the relationship between conditions using …" at bounding box center [478, 222] width 575 height 52
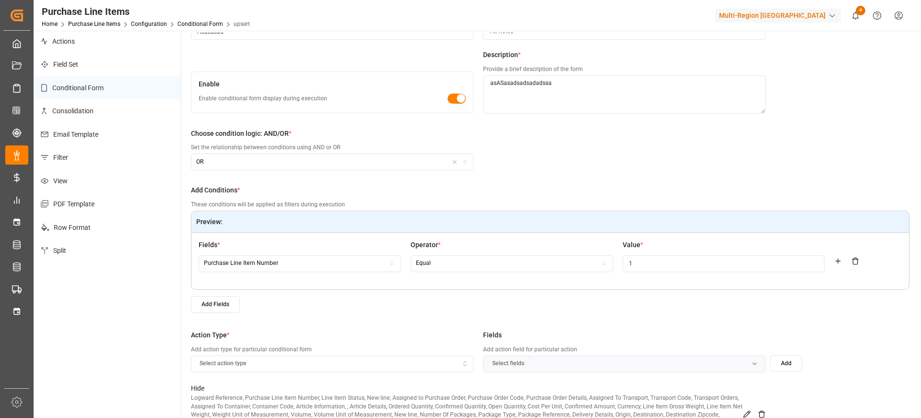
scroll to position [26, 0]
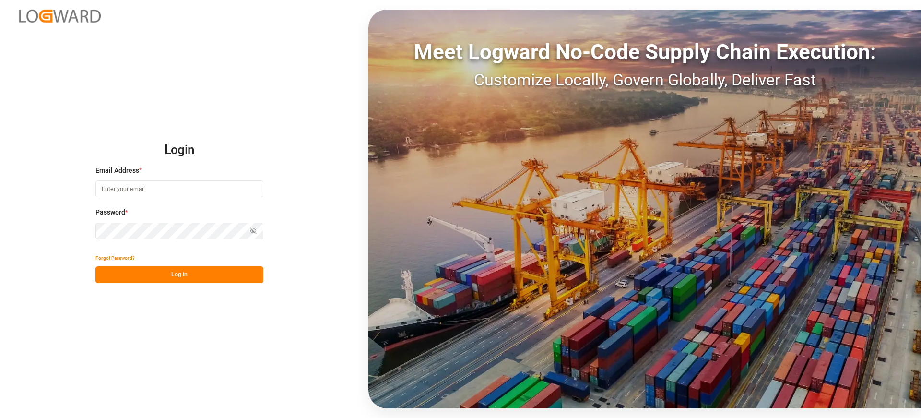
click at [174, 196] on input at bounding box center [179, 188] width 168 height 17
type input "Arjun.chaurasiya@logward.com"
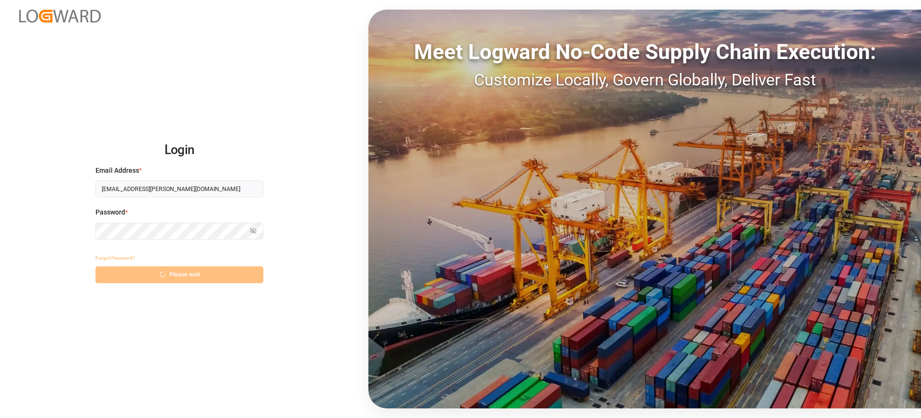
click at [136, 286] on div "Login Email Address * Arjun.chaurasiya@logward.com Password * Show password For…" at bounding box center [460, 209] width 921 height 418
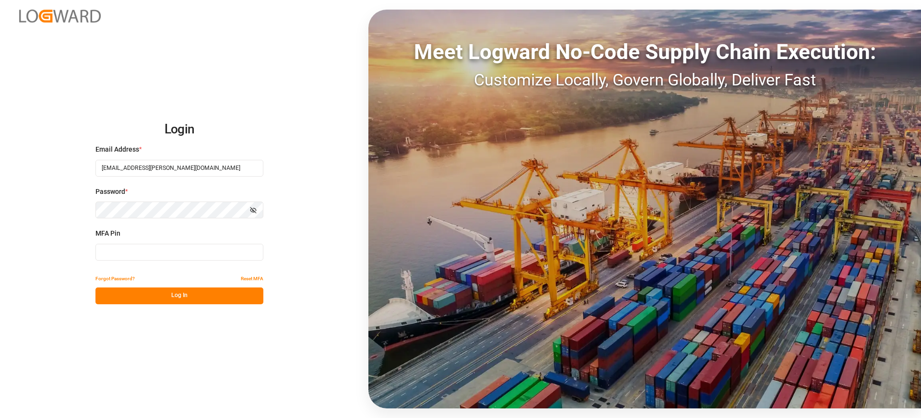
type input "208584"
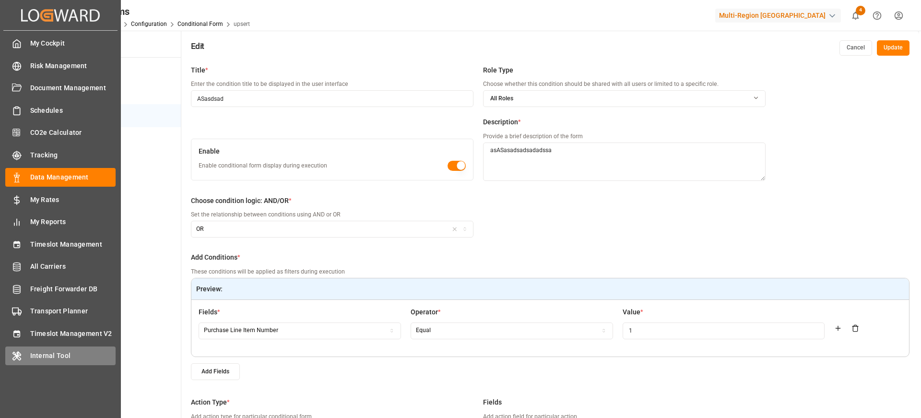
click at [50, 356] on span "Internal Tool" at bounding box center [73, 356] width 86 height 10
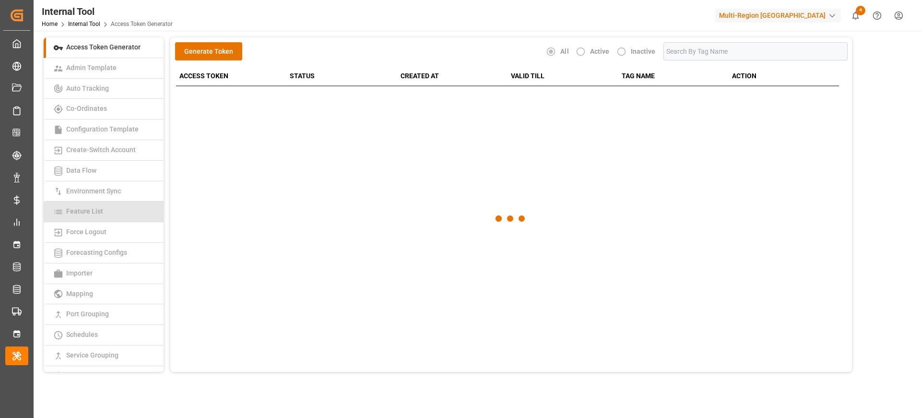
click at [129, 212] on link "Feature List" at bounding box center [104, 211] width 120 height 21
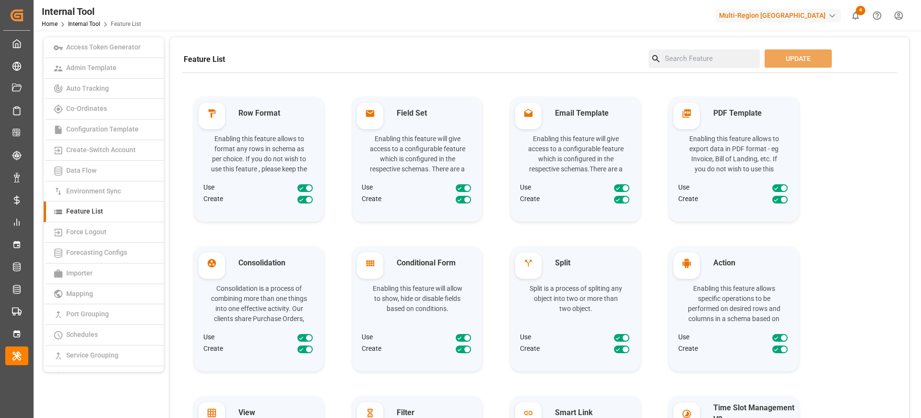
click at [675, 60] on input at bounding box center [710, 58] width 99 height 19
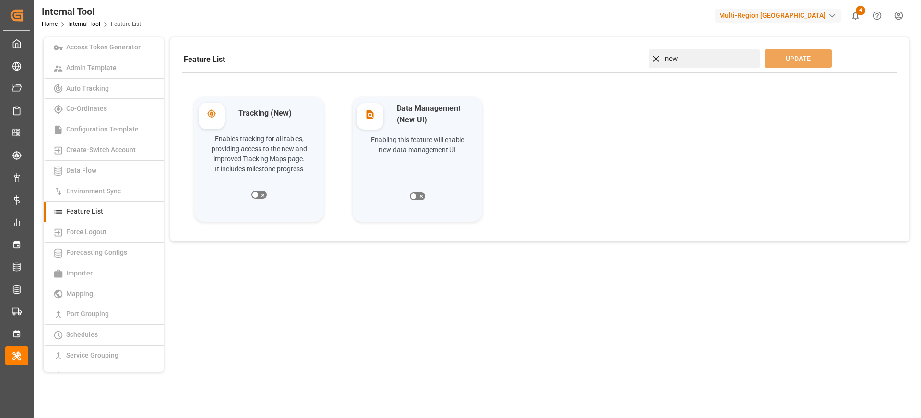
type input "new"
click at [425, 195] on icon at bounding box center [421, 196] width 8 height 8
click at [0, 0] on input "checkbox" at bounding box center [0, 0] width 0 height 0
click at [807, 61] on button "UPDATE" at bounding box center [798, 58] width 67 height 18
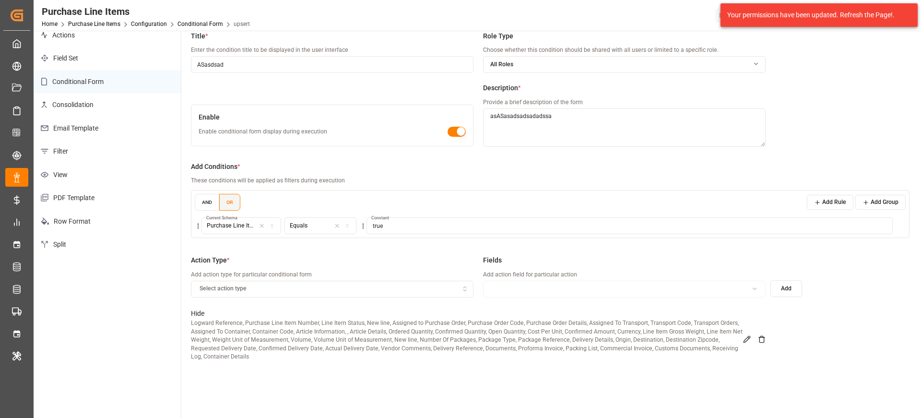
scroll to position [35, 0]
click at [242, 230] on button "Purchase Line Item Number" at bounding box center [241, 225] width 80 height 17
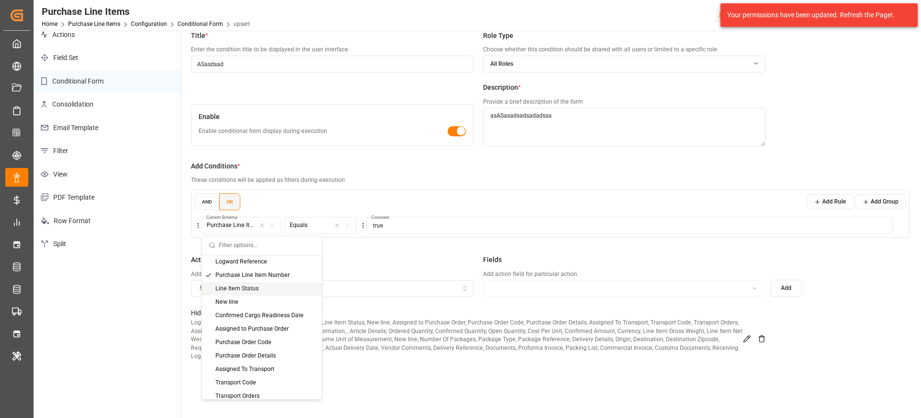
click at [278, 287] on div "Line Item Status" at bounding box center [262, 288] width 120 height 13
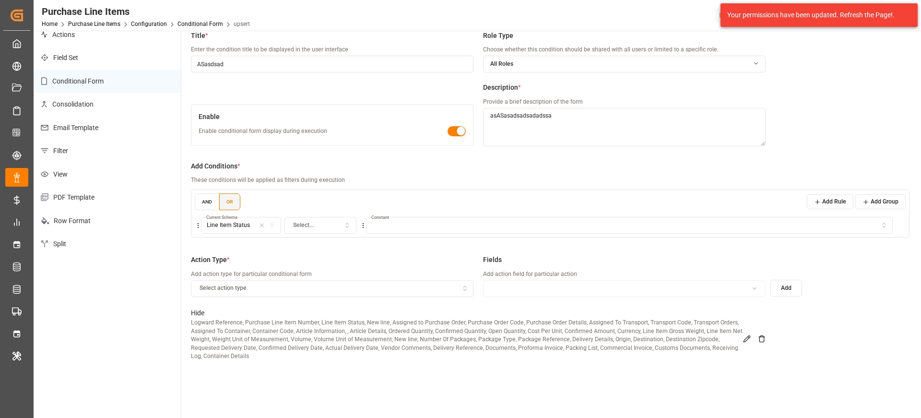
click at [316, 233] on button "Select..." at bounding box center [320, 225] width 72 height 17
click at [331, 267] on div "Equals" at bounding box center [345, 261] width 120 height 13
click at [410, 233] on button "button" at bounding box center [629, 225] width 526 height 17
click at [400, 268] on div "Open" at bounding box center [427, 261] width 120 height 13
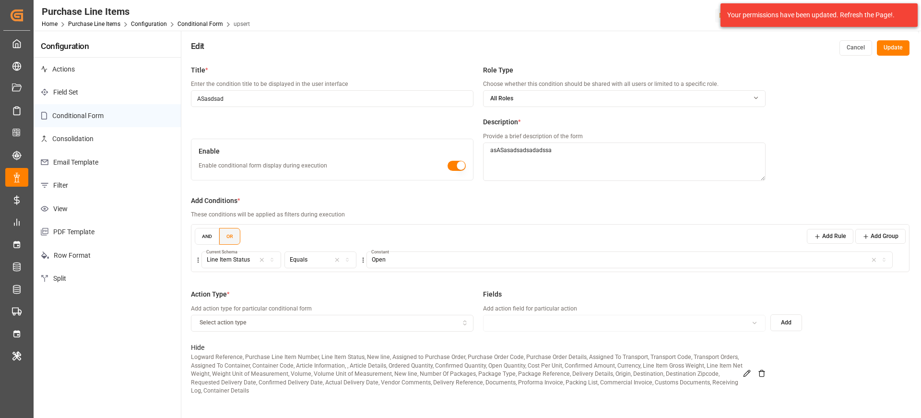
click at [902, 46] on button "Update" at bounding box center [893, 47] width 33 height 15
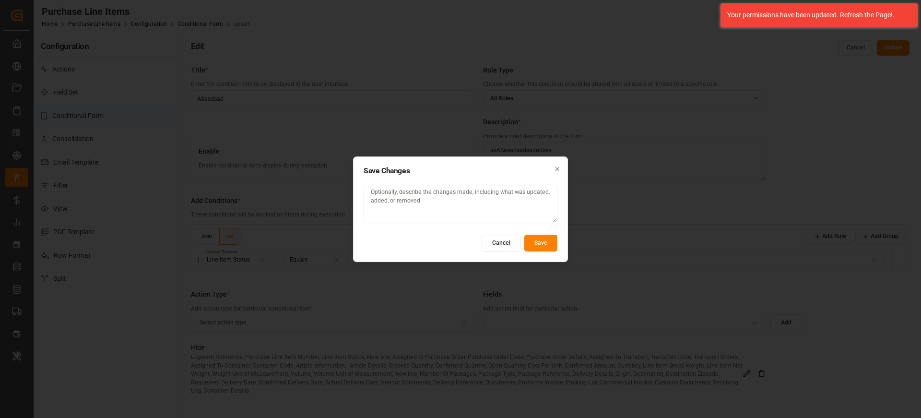
click at [555, 243] on button "Save" at bounding box center [540, 242] width 33 height 17
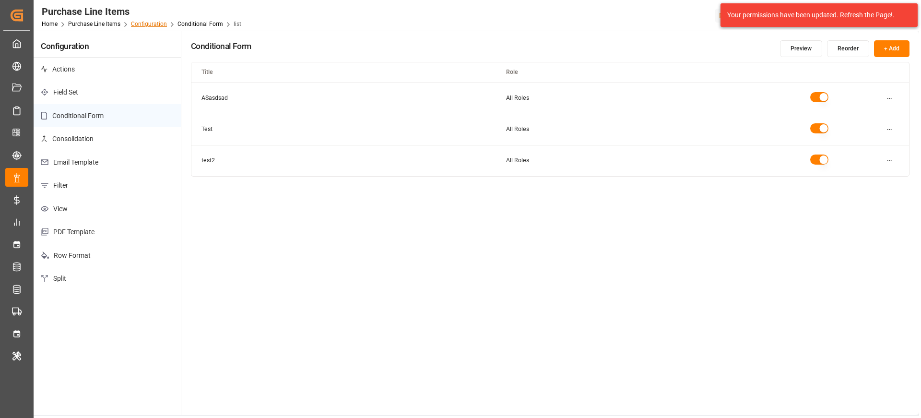
click at [150, 24] on link "Configuration" at bounding box center [149, 24] width 36 height 7
click at [897, 100] on html "Created by potrace 1.15, written by Peter Selinger 2001-2017 Created by potrace…" at bounding box center [460, 245] width 921 height 490
click at [876, 112] on div "Edit" at bounding box center [872, 117] width 49 height 13
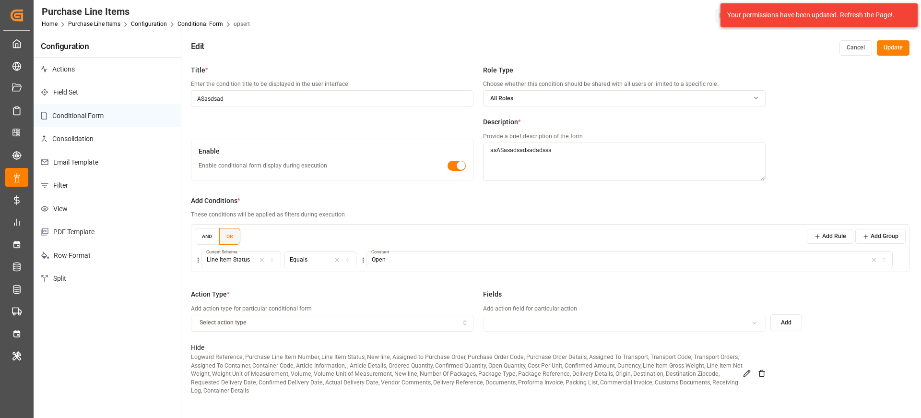
scroll to position [36, 0]
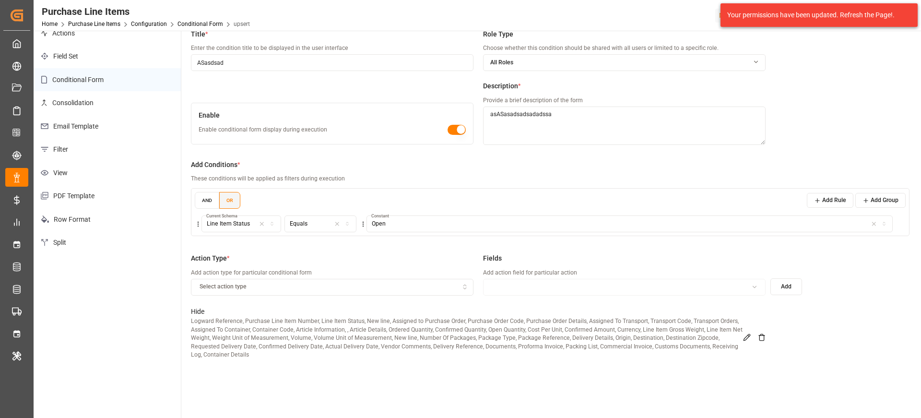
click at [742, 342] on p "Logward Reference, Purchase Line Item Number, Line Item Status, New line, Assig…" at bounding box center [467, 338] width 553 height 42
click at [744, 339] on icon at bounding box center [747, 337] width 8 height 8
click at [659, 292] on button "Logward Reference Purchase Line Item Number Line Item Status + 43 more" at bounding box center [624, 287] width 283 height 17
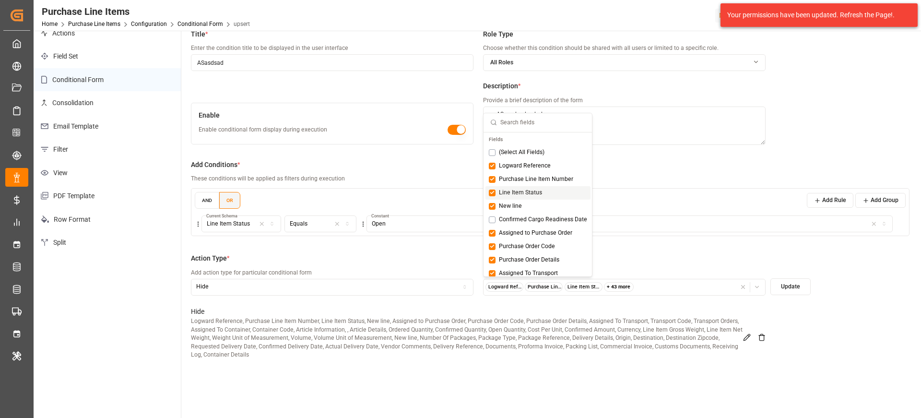
click at [542, 192] on div "Line Item Status" at bounding box center [537, 192] width 105 height 13
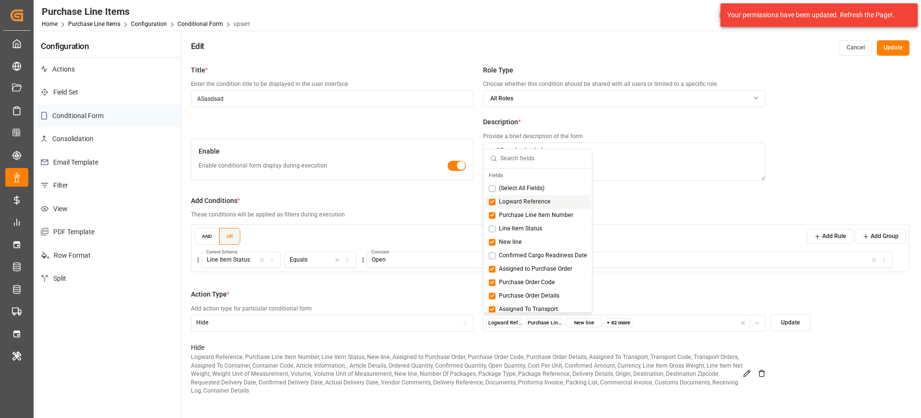
click at [882, 43] on button "Update" at bounding box center [893, 47] width 33 height 15
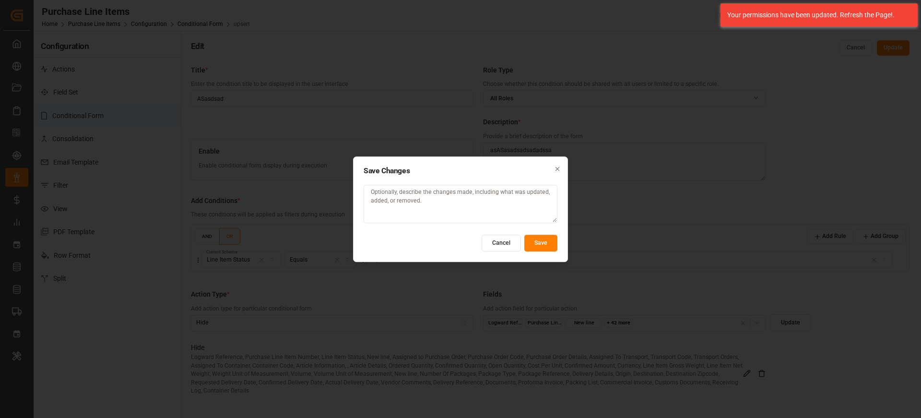
click at [550, 239] on button "Save" at bounding box center [540, 242] width 33 height 17
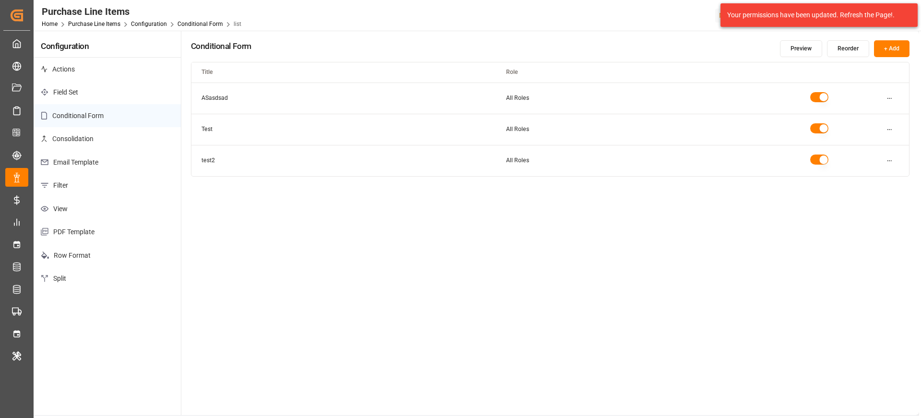
click at [530, 248] on div "Conditional Form Preview Reorder + Add Title Role ASasdsad All Roles Test All R…" at bounding box center [550, 223] width 738 height 384
click at [531, 243] on div "Conditional Form Preview Reorder + Add Title Role ASasdsad All Roles Test All R…" at bounding box center [550, 223] width 738 height 384
click at [891, 99] on html "Created by potrace 1.15, written by Peter Selinger 2001-2017 Created by potrace…" at bounding box center [460, 245] width 921 height 490
click at [871, 120] on div "Edit" at bounding box center [872, 117] width 49 height 13
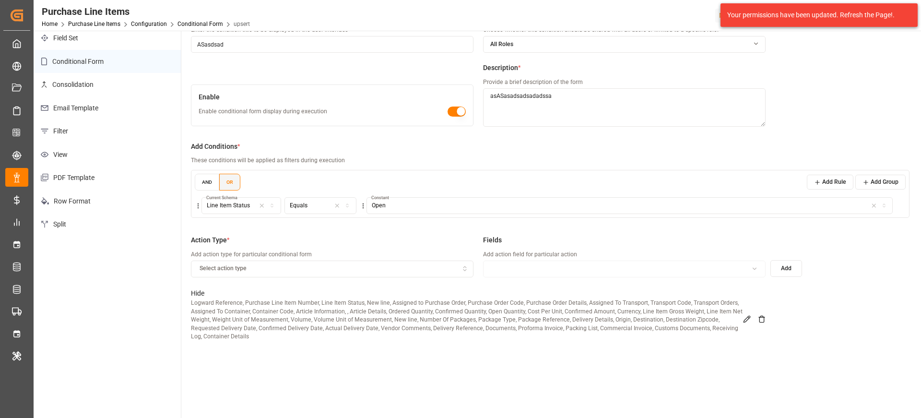
scroll to position [63, 0]
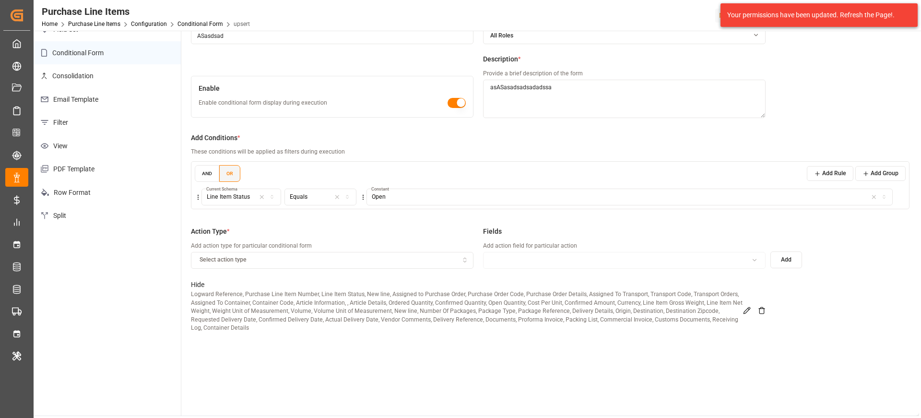
click at [744, 311] on icon at bounding box center [747, 310] width 6 height 6
click at [668, 254] on button "Logward Reference Purchase Line Item Number Line Item Status + 43 more" at bounding box center [624, 260] width 283 height 17
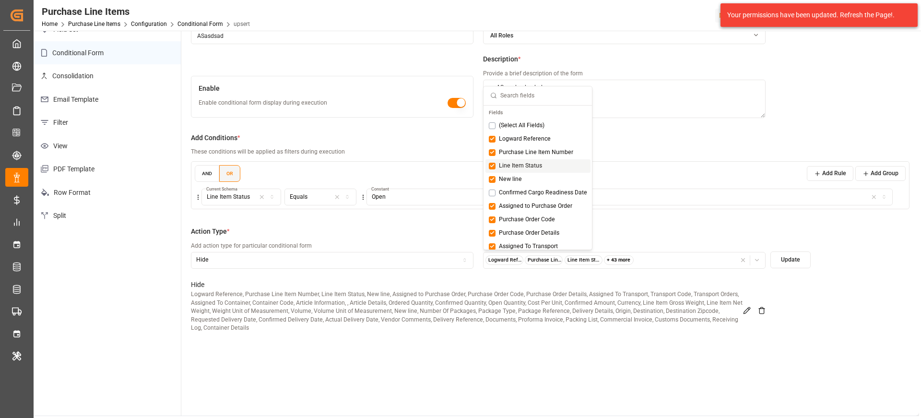
click at [530, 165] on span "Line Item Status" at bounding box center [520, 166] width 43 height 9
click at [791, 257] on button "Update" at bounding box center [790, 259] width 40 height 17
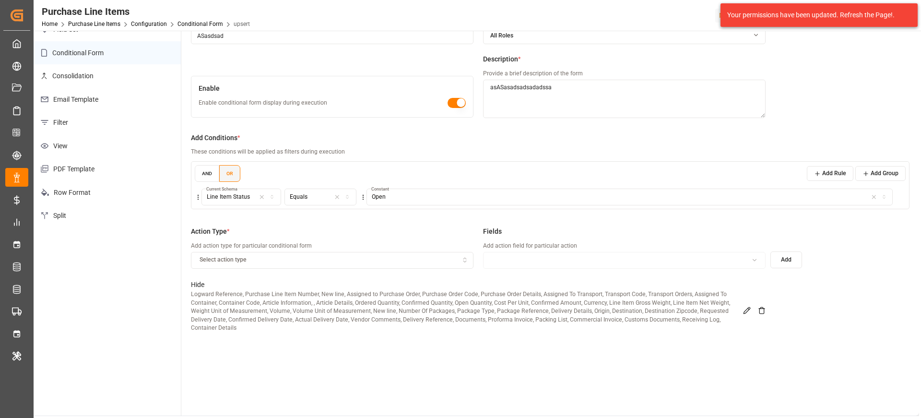
scroll to position [0, 0]
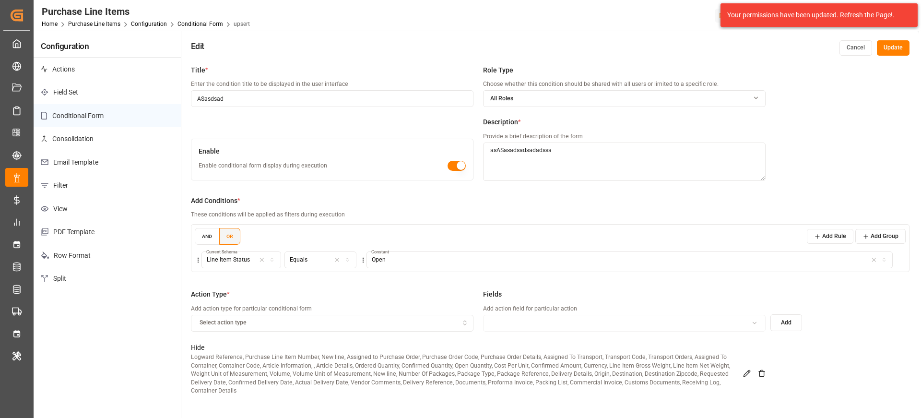
click at [903, 32] on div "Edit Cancel Update" at bounding box center [550, 46] width 738 height 30
click at [900, 51] on button "Update" at bounding box center [893, 47] width 33 height 15
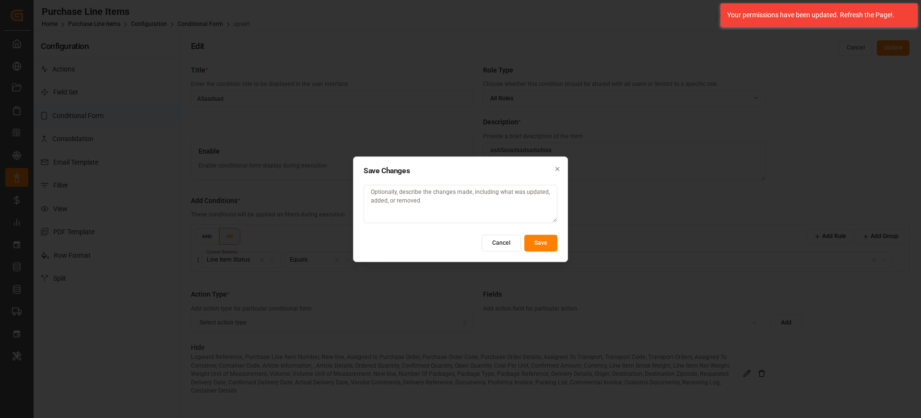
click at [530, 245] on button "Save" at bounding box center [540, 242] width 33 height 17
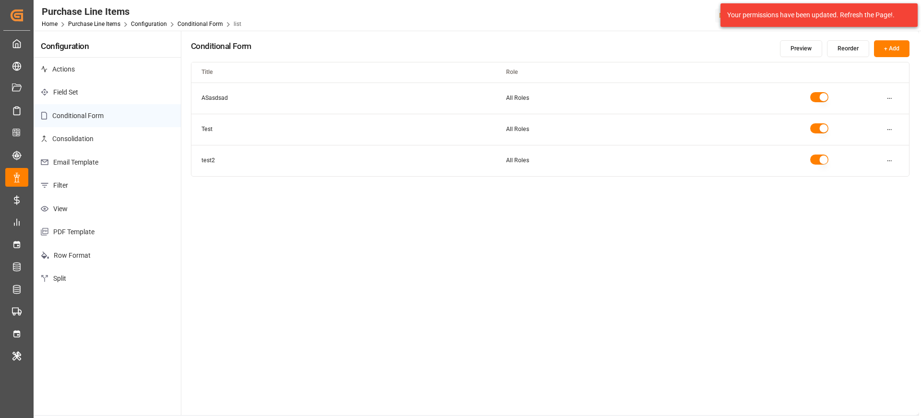
click at [889, 134] on html "Created by potrace 1.15, written by Peter Selinger 2001-2017 Created by potrace…" at bounding box center [460, 245] width 921 height 490
click at [894, 106] on html "Created by potrace 1.15, written by Peter Selinger 2001-2017 Created by potrace…" at bounding box center [460, 245] width 921 height 490
click at [888, 100] on html "Created by potrace 1.15, written by Peter Selinger 2001-2017 Created by potrace…" at bounding box center [460, 245] width 921 height 490
click at [865, 119] on div "Edit" at bounding box center [872, 117] width 49 height 13
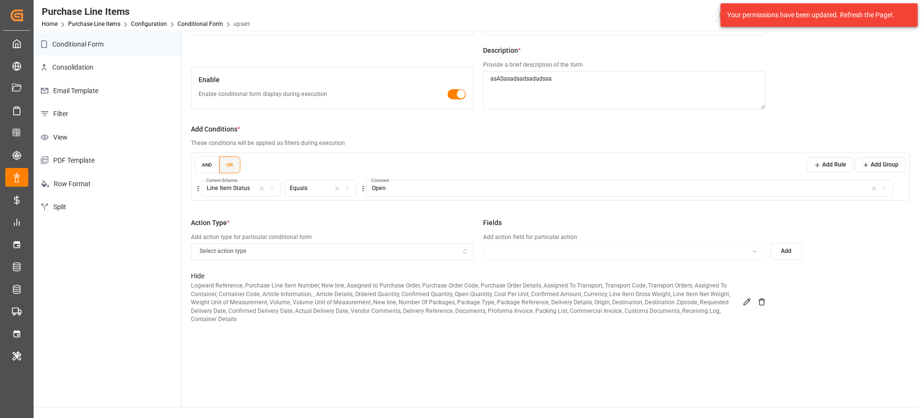
scroll to position [81, 0]
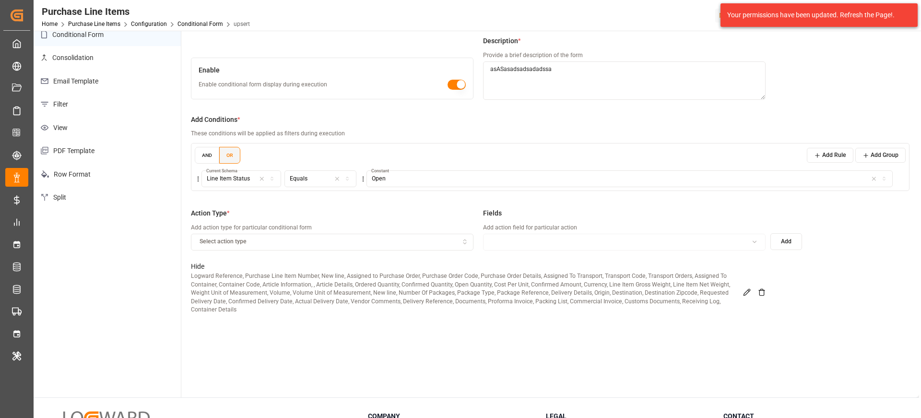
click at [788, 242] on button "Add" at bounding box center [786, 241] width 32 height 17
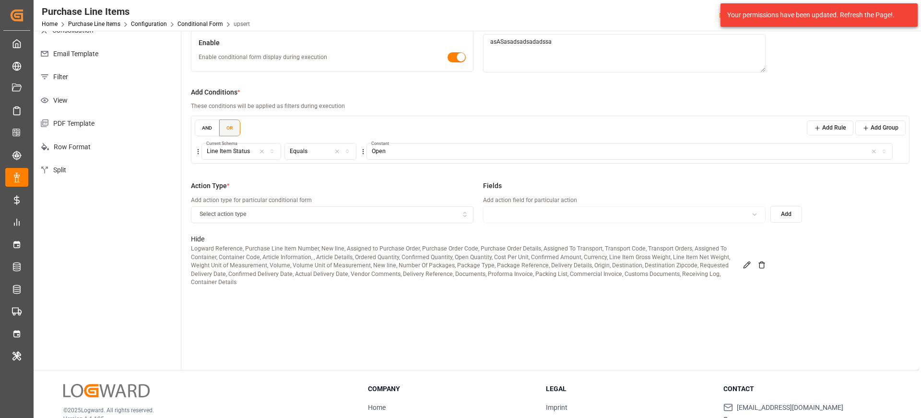
scroll to position [112, 0]
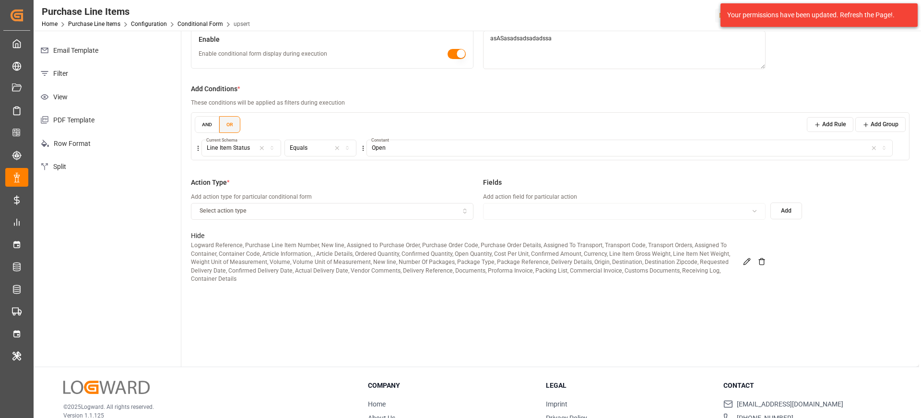
click at [747, 258] on icon at bounding box center [747, 262] width 8 height 8
click at [656, 216] on button "Logward Reference Purchase Line Item Number New line + 42 more" at bounding box center [624, 211] width 283 height 17
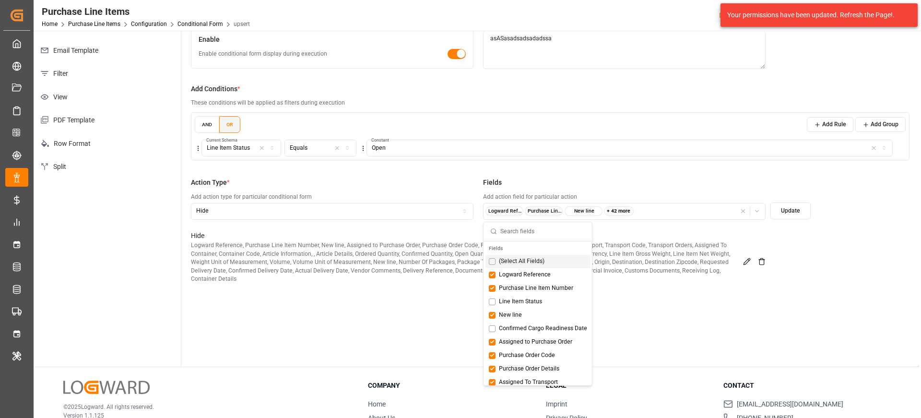
click at [491, 260] on button "Suggestions" at bounding box center [492, 261] width 7 height 7
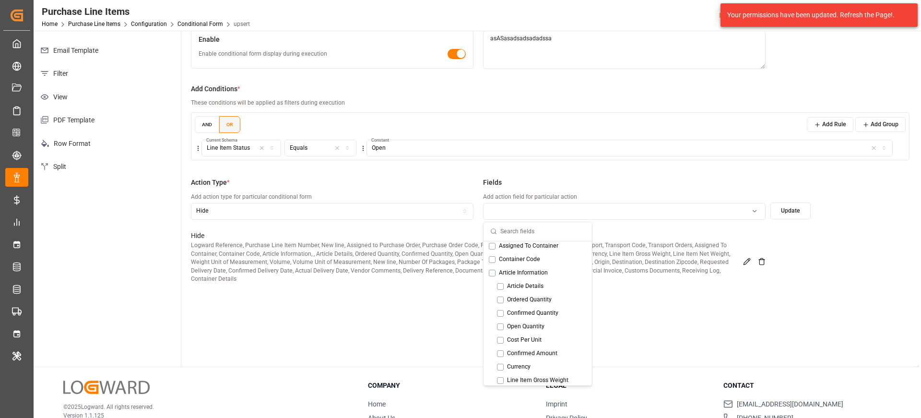
scroll to position [176, 0]
click at [491, 273] on button "Suggestions" at bounding box center [492, 274] width 7 height 7
click at [765, 259] on icon at bounding box center [762, 262] width 8 height 8
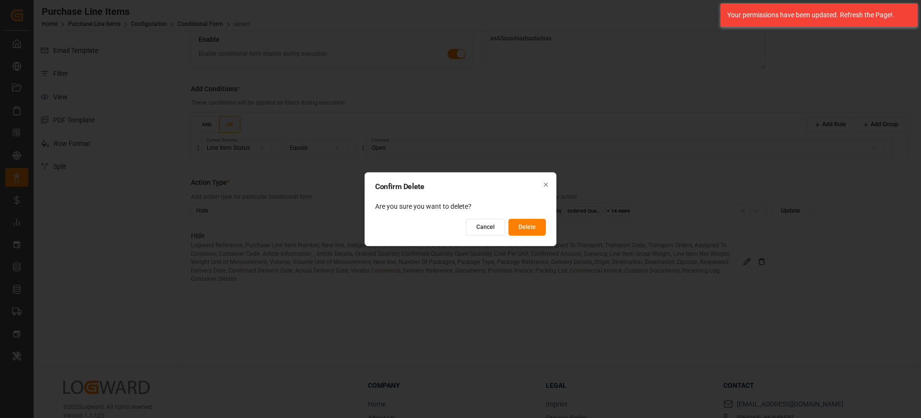
click at [540, 228] on button "Delete" at bounding box center [526, 227] width 37 height 17
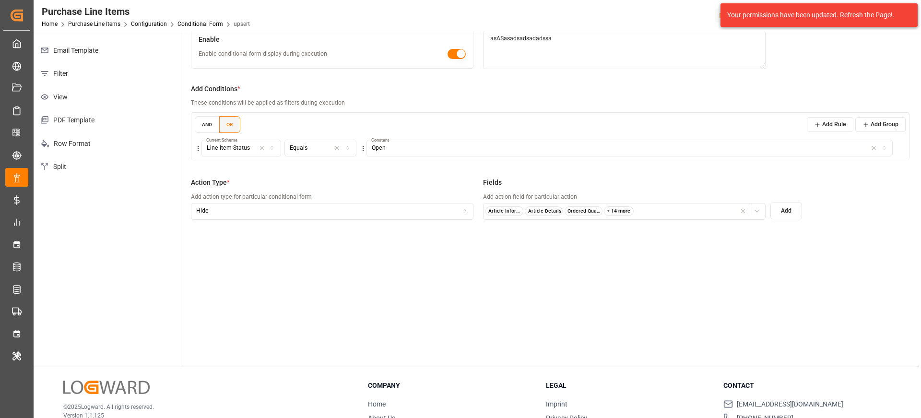
click at [399, 204] on button "Hide" at bounding box center [332, 211] width 283 height 17
click at [267, 255] on div "Disable" at bounding box center [251, 255] width 120 height 13
click at [514, 220] on div "Fields Add action field for particular action" at bounding box center [624, 203] width 283 height 52
click at [529, 211] on div "button" at bounding box center [624, 211] width 278 height 7
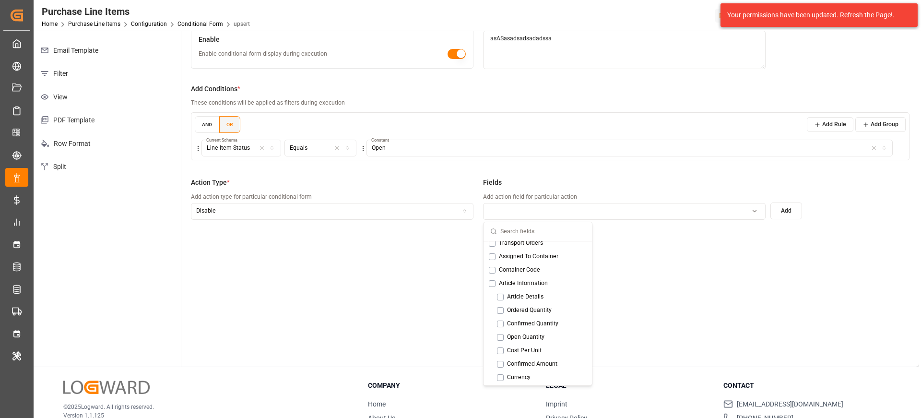
scroll to position [192, 0]
click at [490, 260] on button "Suggestions" at bounding box center [492, 257] width 7 height 7
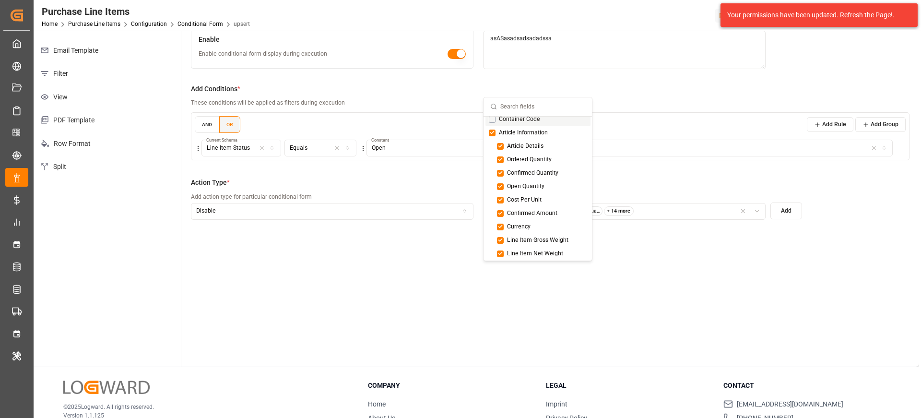
scroll to position [0, 0]
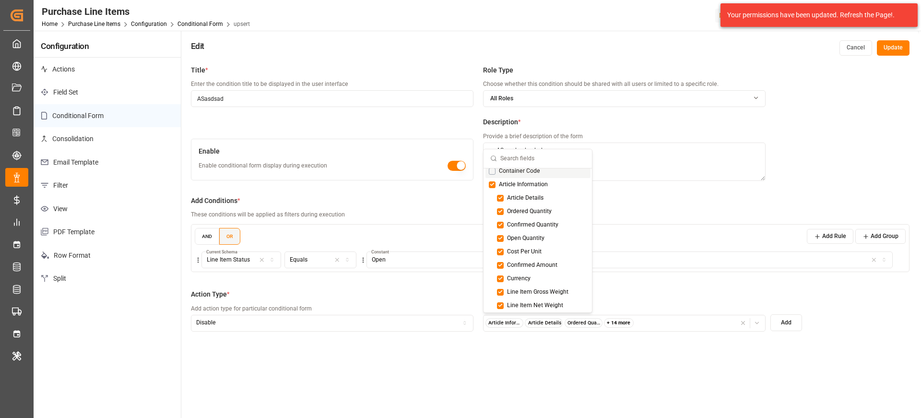
click at [784, 320] on button "Add" at bounding box center [786, 322] width 32 height 17
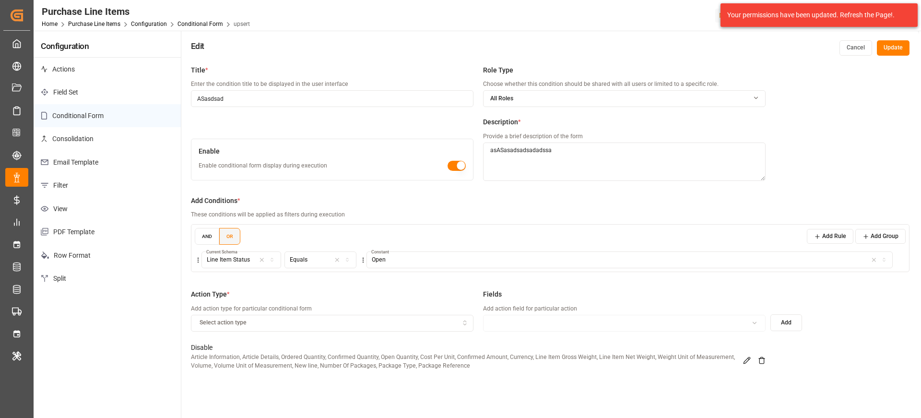
click at [892, 54] on button "Update" at bounding box center [893, 47] width 33 height 15
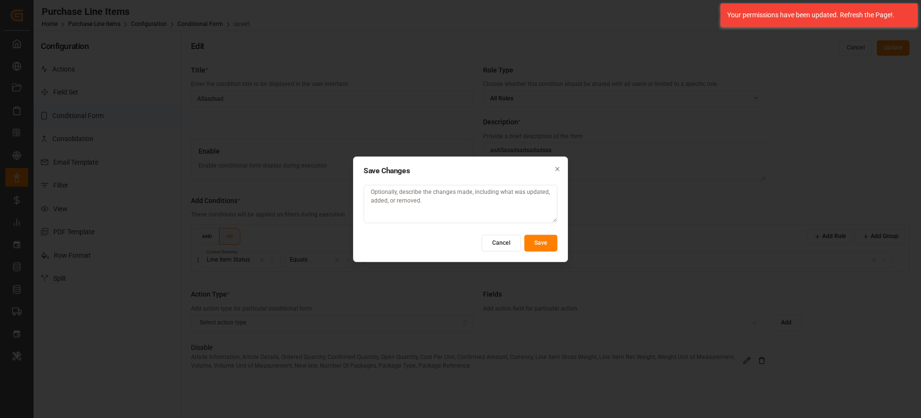
click at [540, 241] on button "Save" at bounding box center [540, 242] width 33 height 17
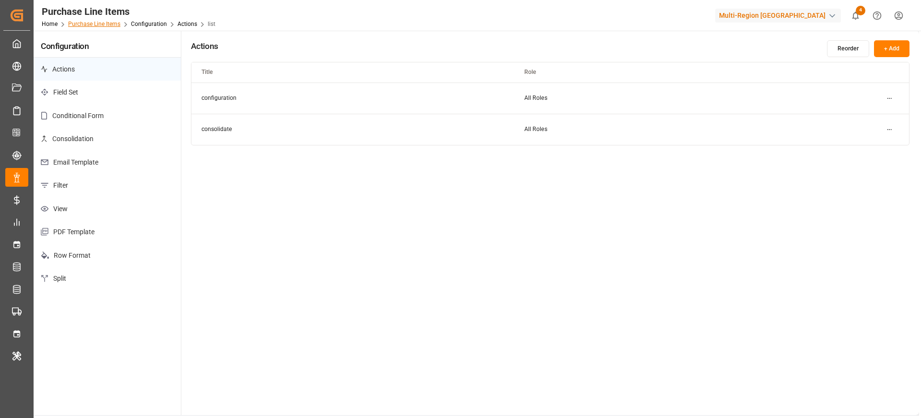
click at [94, 25] on link "Purchase Line Items" at bounding box center [94, 24] width 52 height 7
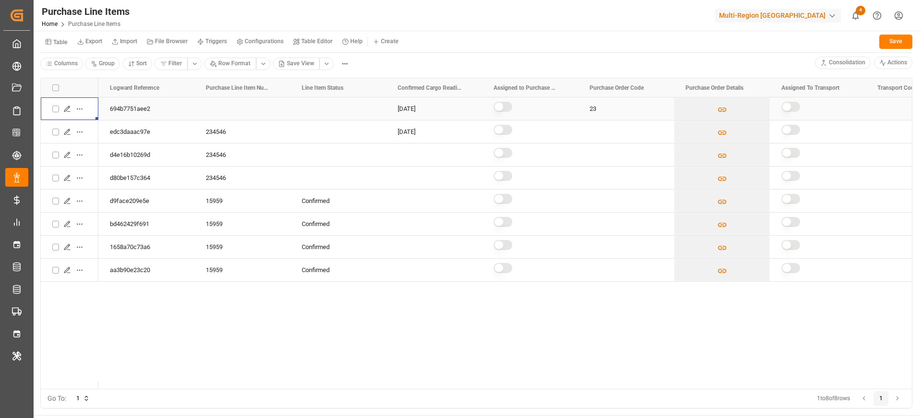
click at [70, 109] on icon "Press SPACE to select this row." at bounding box center [67, 109] width 8 height 8
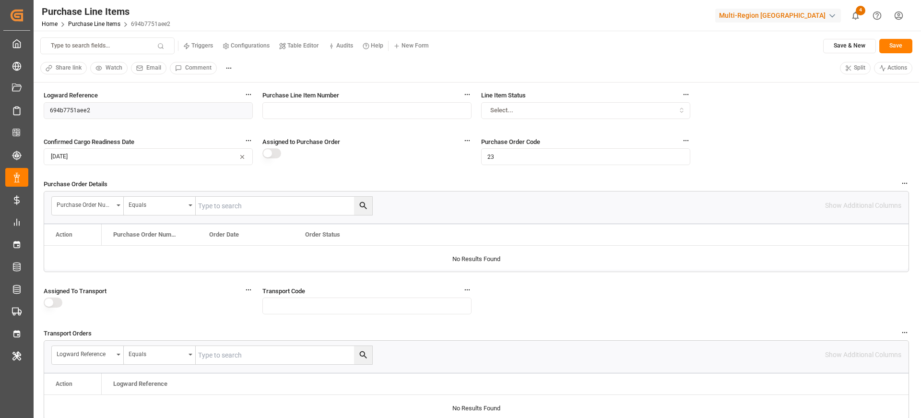
click at [515, 101] on div "Line Item Status Select..." at bounding box center [585, 109] width 209 height 39
click at [514, 110] on div "Select..." at bounding box center [586, 110] width 205 height 9
click at [531, 145] on div "Open" at bounding box center [542, 147] width 120 height 13
click at [529, 102] on button "Select..." at bounding box center [585, 110] width 209 height 17
click at [528, 144] on div "Open" at bounding box center [542, 147] width 120 height 13
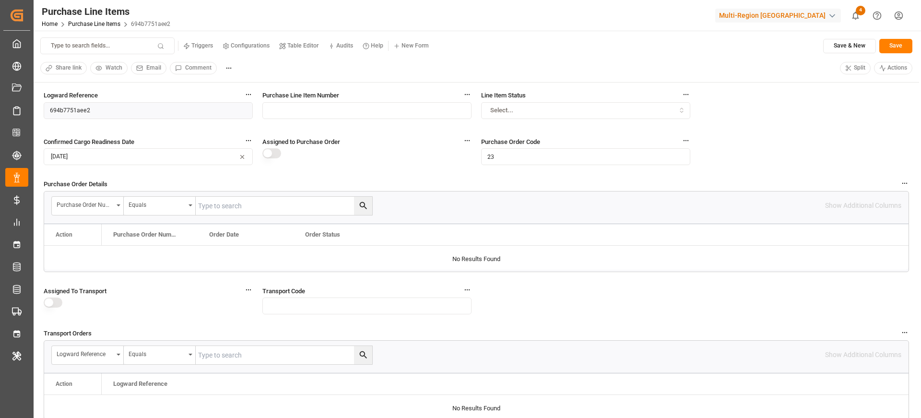
click at [533, 106] on div "Select..." at bounding box center [586, 110] width 205 height 9
click at [523, 148] on div "Open" at bounding box center [542, 147] width 120 height 13
click at [513, 107] on div "Select..." at bounding box center [586, 110] width 205 height 9
click at [519, 144] on div "Open" at bounding box center [542, 147] width 120 height 13
click at [509, 118] on button "Select..." at bounding box center [585, 110] width 209 height 17
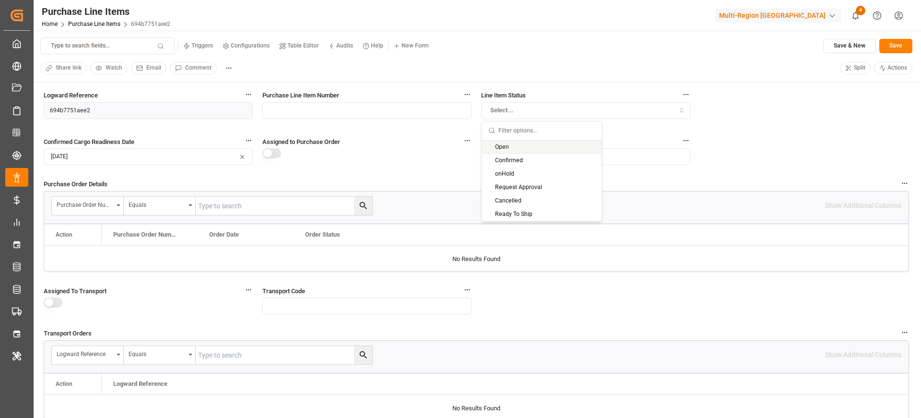
click at [510, 149] on div "Open" at bounding box center [542, 147] width 120 height 13
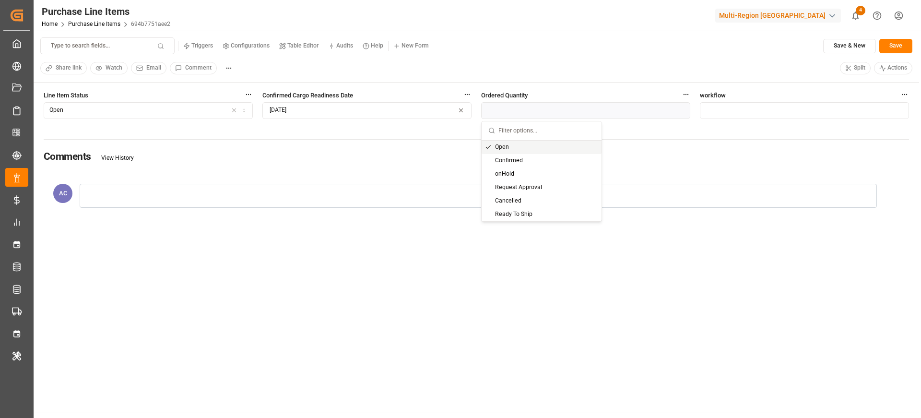
click at [510, 149] on div "Comments View History" at bounding box center [476, 157] width 865 height 34
click at [174, 106] on div "Open" at bounding box center [148, 110] width 205 height 9
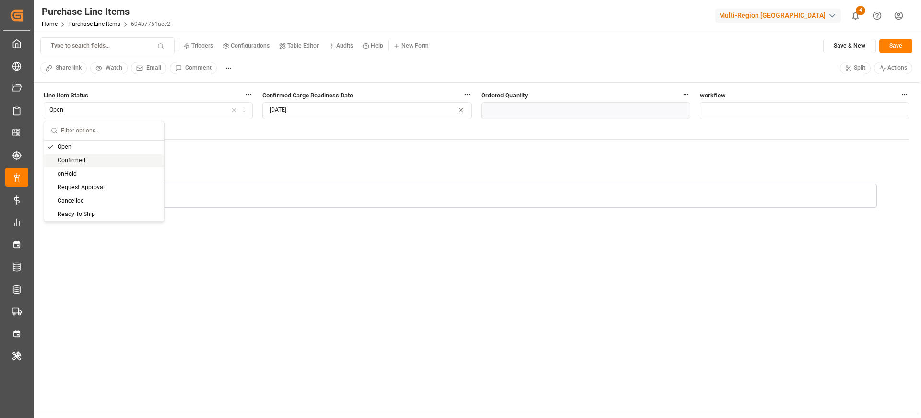
click at [130, 163] on div "Confirmed" at bounding box center [104, 160] width 120 height 13
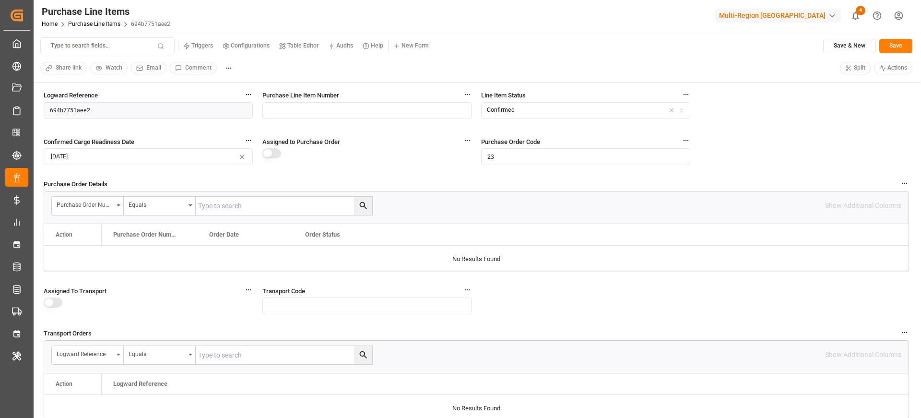
click at [166, 119] on div "Logward Reference 694b7751aee2" at bounding box center [148, 109] width 209 height 39
click at [156, 153] on button "[DATE]" at bounding box center [148, 156] width 209 height 17
click at [566, 119] on div "Line Item Status Confirmed" at bounding box center [585, 109] width 209 height 39
click at [578, 111] on div "Confirmed" at bounding box center [586, 110] width 205 height 9
click at [553, 190] on div "Request Approval" at bounding box center [542, 187] width 120 height 13
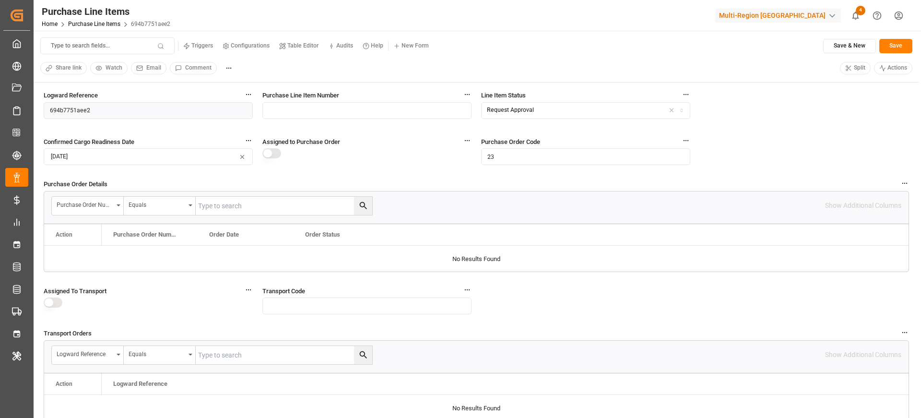
click at [524, 107] on div "Request Approval" at bounding box center [510, 110] width 47 height 9
click at [514, 147] on div "Open" at bounding box center [542, 147] width 120 height 13
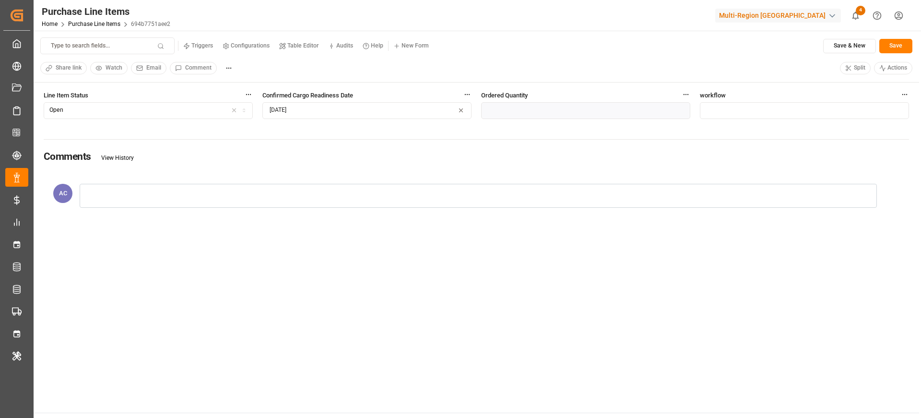
click at [915, 45] on div "Type to search fields... Triggers Configurations Table Editor Audits Help New F…" at bounding box center [476, 57] width 885 height 52
click at [908, 45] on button "Save" at bounding box center [895, 46] width 33 height 14
click at [189, 111] on div "Open" at bounding box center [148, 110] width 205 height 9
click at [132, 171] on div "onHold" at bounding box center [104, 173] width 120 height 13
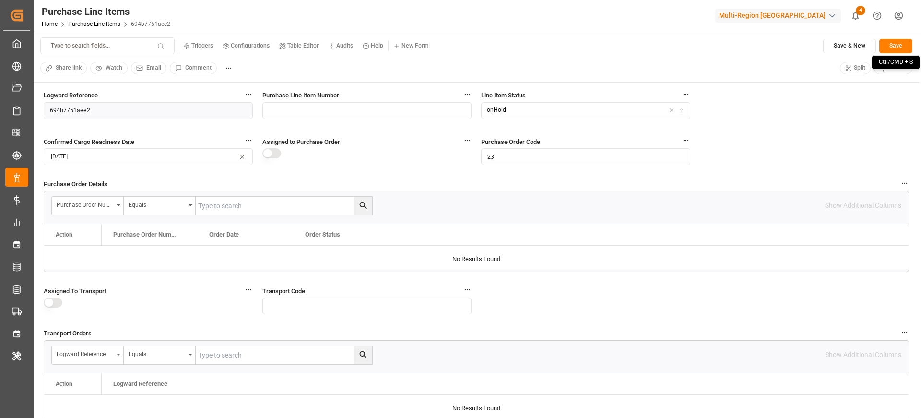
click at [884, 47] on button "Save" at bounding box center [895, 46] width 33 height 14
click at [540, 117] on button "onHold" at bounding box center [585, 110] width 209 height 17
click at [525, 147] on div "Open" at bounding box center [542, 147] width 120 height 13
click at [536, 110] on div "Open" at bounding box center [586, 110] width 205 height 9
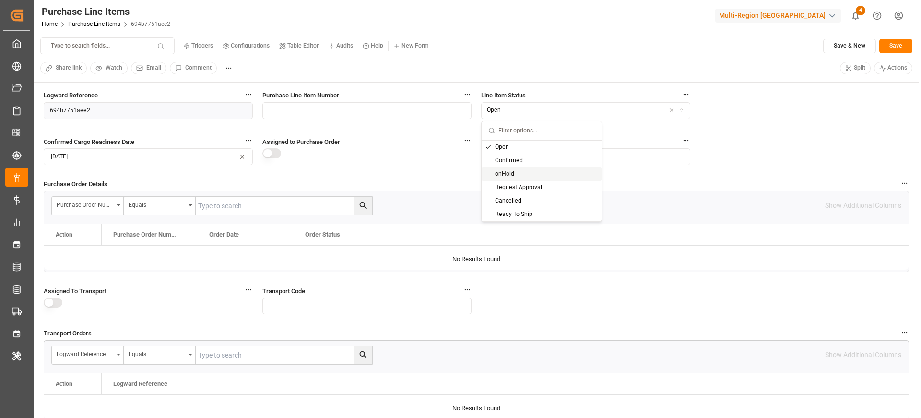
click at [536, 174] on div "onHold" at bounding box center [542, 173] width 120 height 13
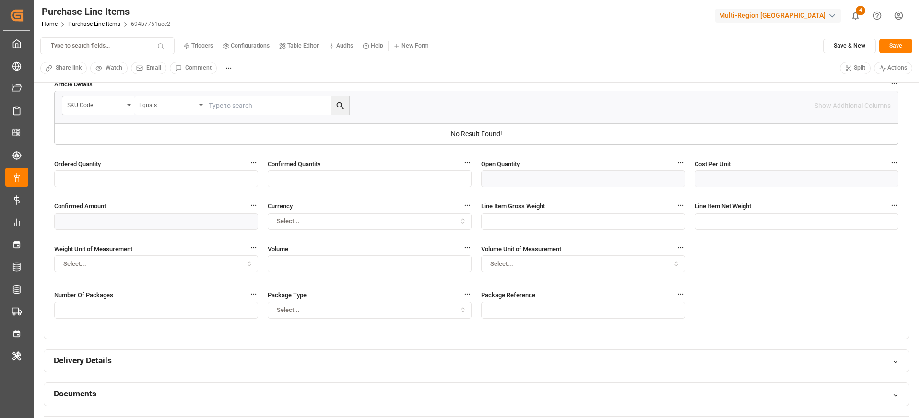
scroll to position [436, 0]
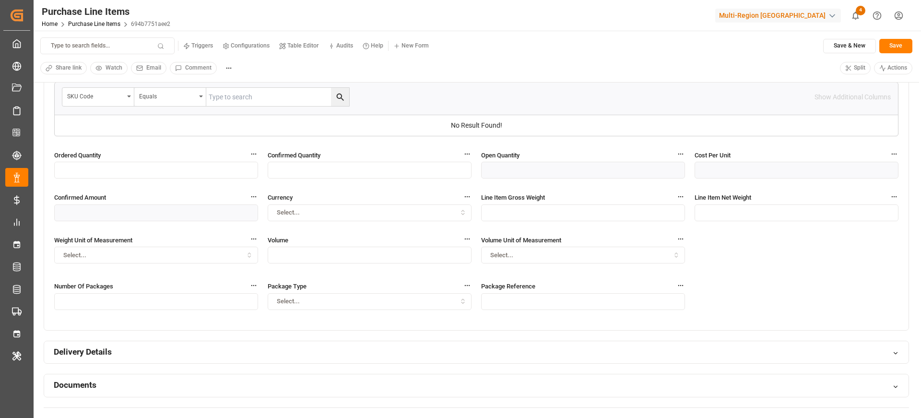
click at [358, 169] on input "text" at bounding box center [370, 170] width 204 height 17
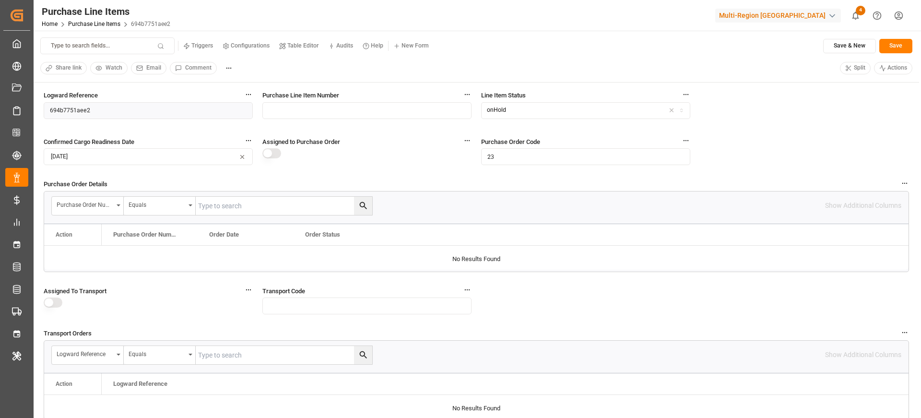
click at [605, 113] on div "onHold" at bounding box center [586, 110] width 205 height 9
click at [536, 146] on div "Open" at bounding box center [542, 147] width 120 height 13
